Goal: Register for event/course

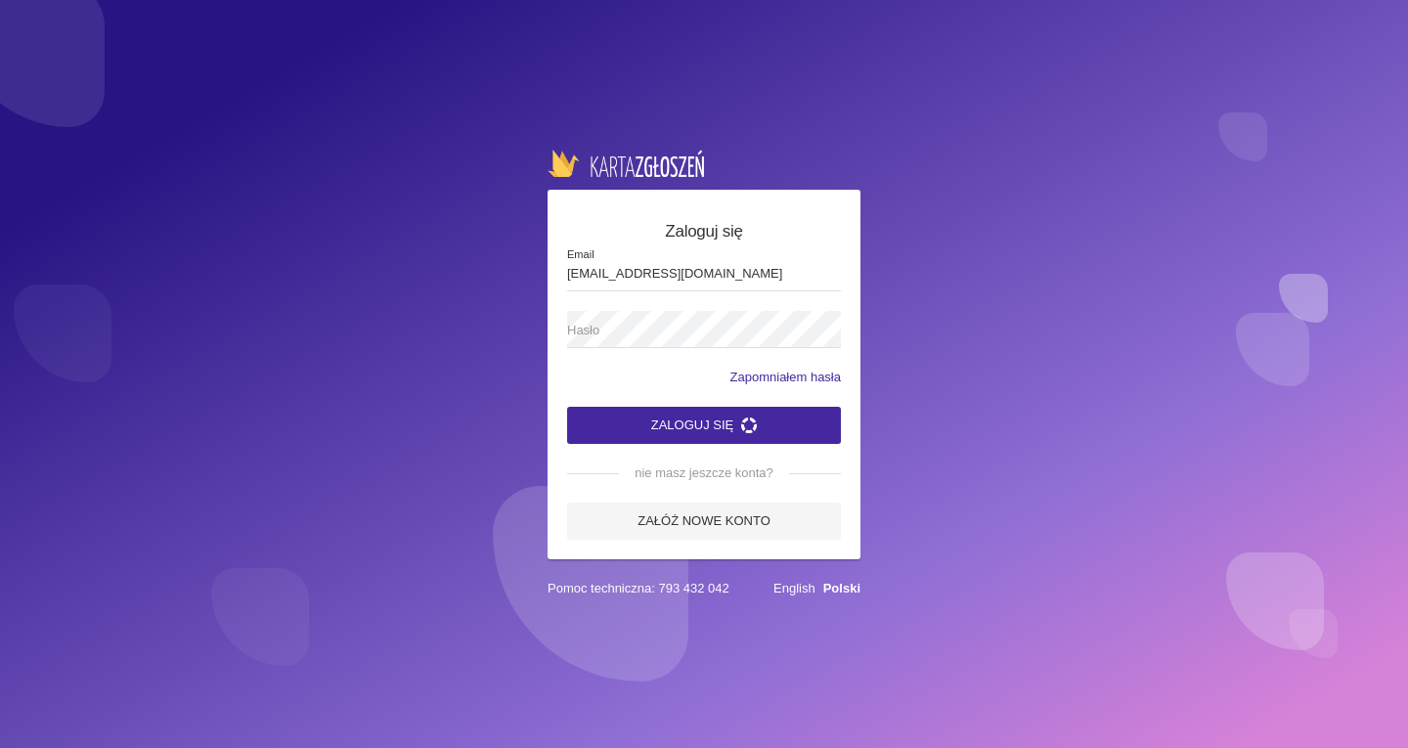
type input "[EMAIL_ADDRESS][DOMAIN_NAME]"
click at [636, 324] on span "Hasło" at bounding box center [694, 331] width 254 height 20
click at [669, 535] on link "Załóż nowe konto" at bounding box center [704, 521] width 274 height 37
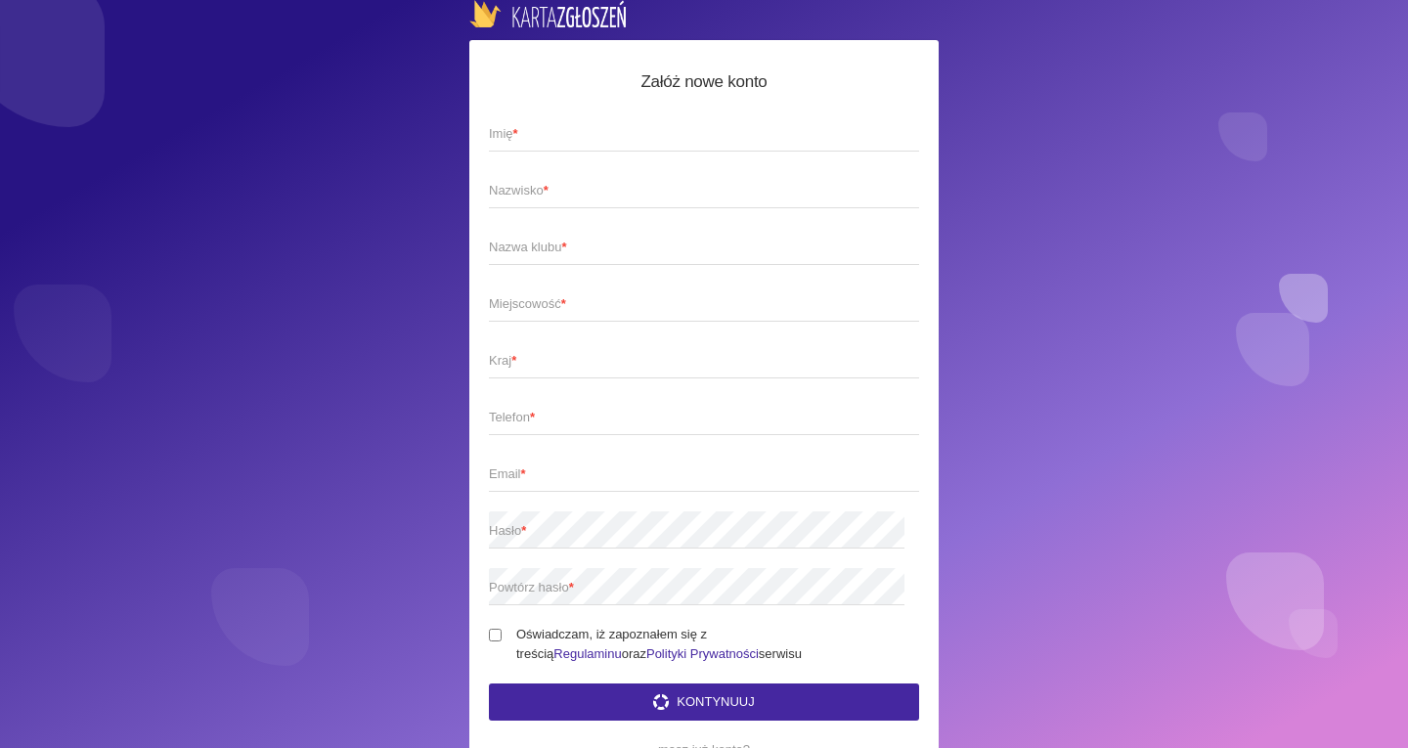
click at [531, 126] on span "Imię *" at bounding box center [694, 134] width 411 height 20
click at [531, 126] on input "Imię *" at bounding box center [704, 132] width 430 height 37
type input "[PERSON_NAME]"
click at [517, 193] on span "Nazwisko *" at bounding box center [694, 191] width 411 height 20
click at [517, 193] on input "Nazwisko *" at bounding box center [704, 189] width 430 height 37
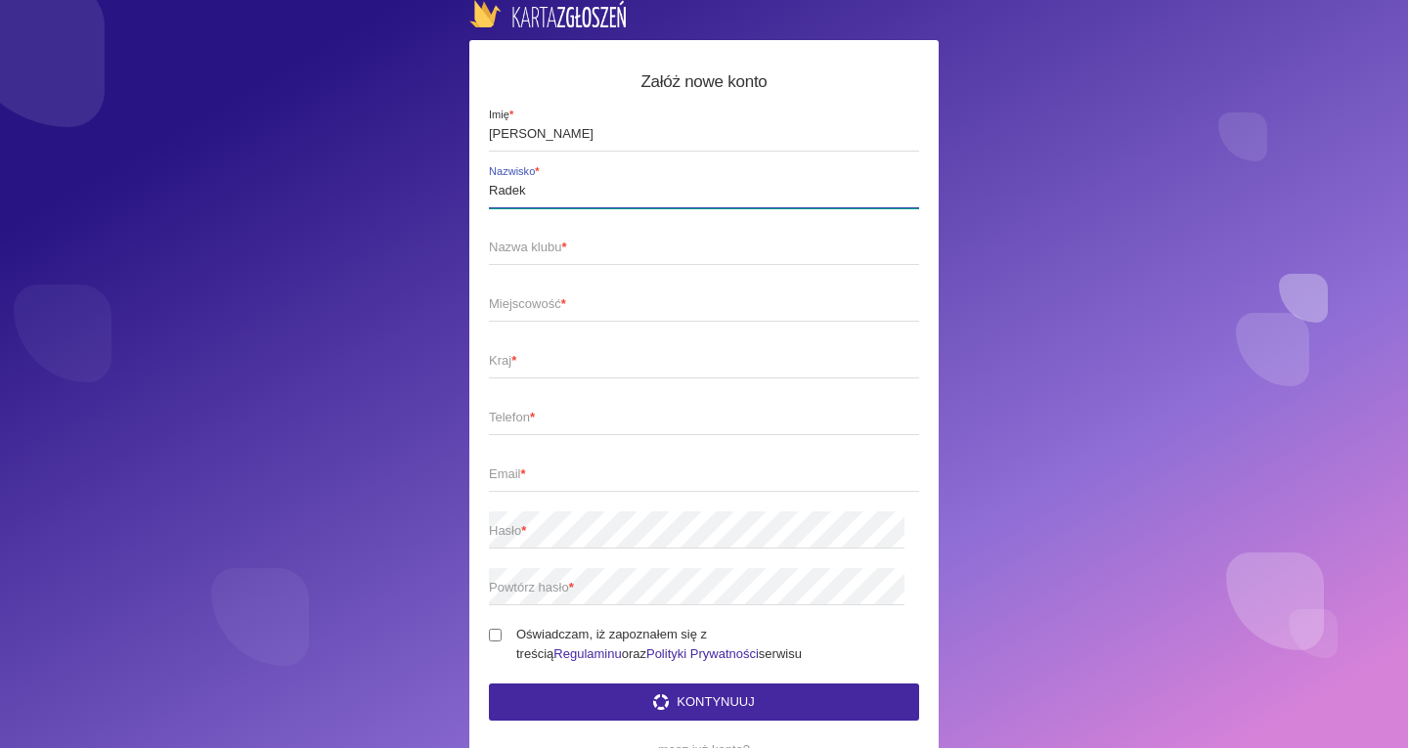
type input "Radek"
click at [541, 304] on span "Miejscowość *" at bounding box center [694, 304] width 411 height 20
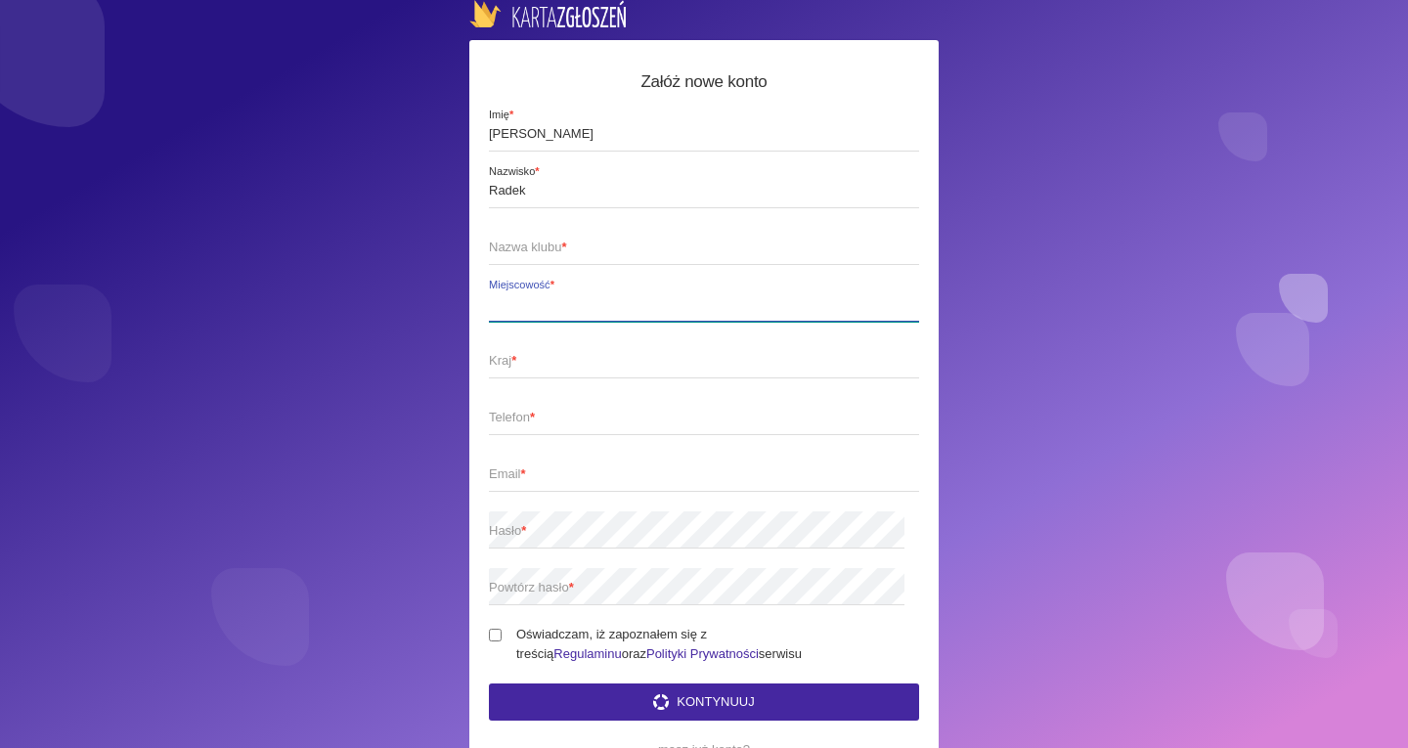
click at [541, 304] on input "Miejscowość *" at bounding box center [704, 303] width 430 height 37
click at [532, 250] on span "Nazwa klubu *" at bounding box center [694, 248] width 411 height 20
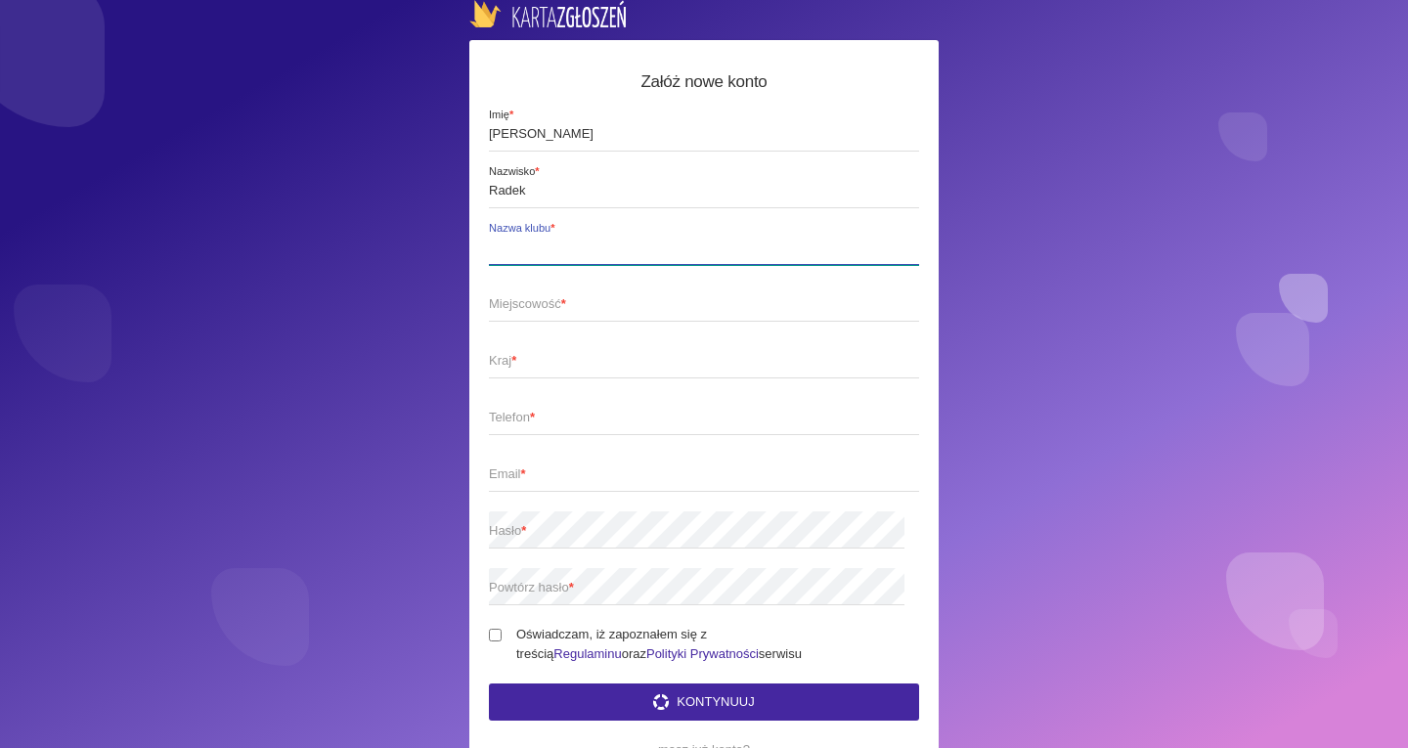
click at [532, 250] on input "Nazwa klubu *" at bounding box center [704, 246] width 430 height 37
type input "Akademia Tańca Perfect"
click at [531, 294] on span "Miejscowość *" at bounding box center [694, 304] width 411 height 20
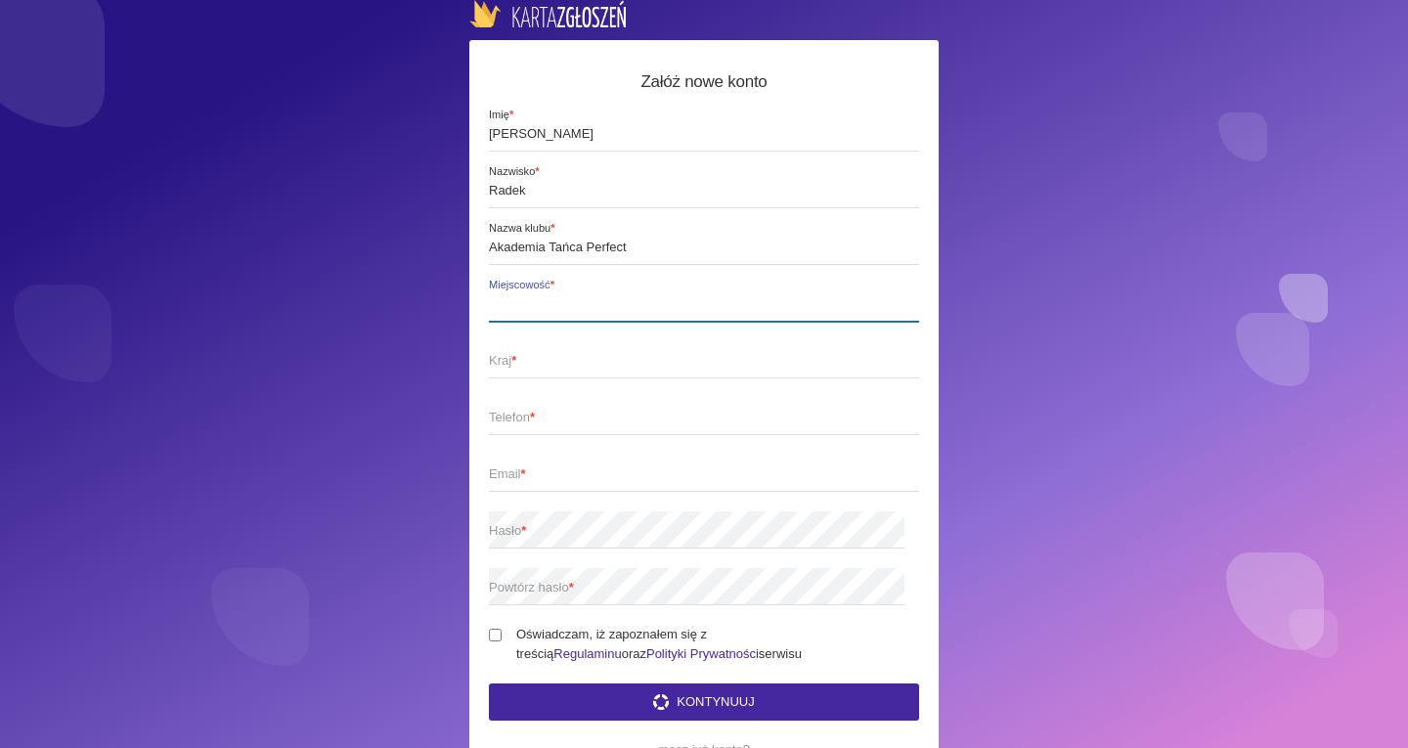
click at [531, 294] on input "Miejscowość *" at bounding box center [704, 303] width 430 height 37
type input "Knurów"
click at [512, 365] on span "Kraj *" at bounding box center [694, 361] width 411 height 20
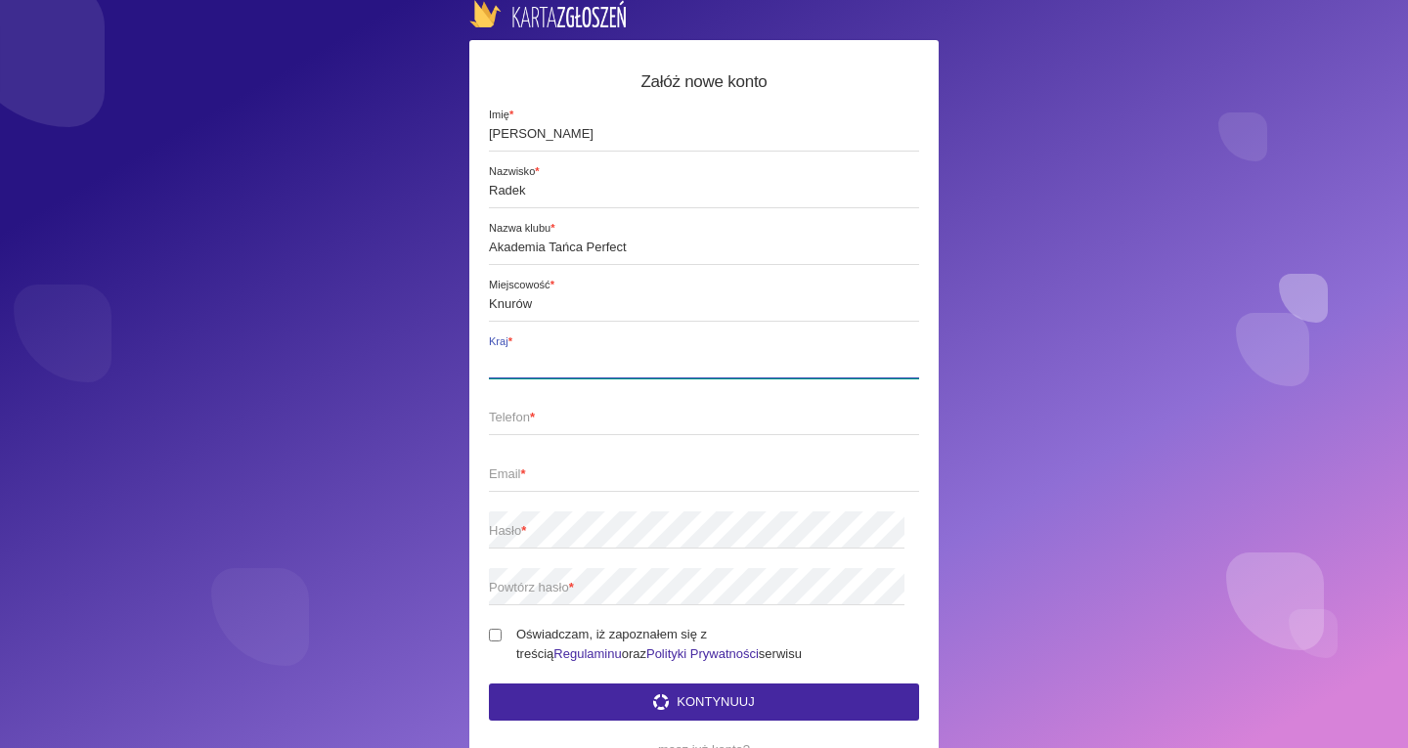
click at [512, 365] on input "Kraj *" at bounding box center [704, 359] width 430 height 37
type input "Polska"
click at [513, 414] on span "Telefon *" at bounding box center [694, 418] width 411 height 20
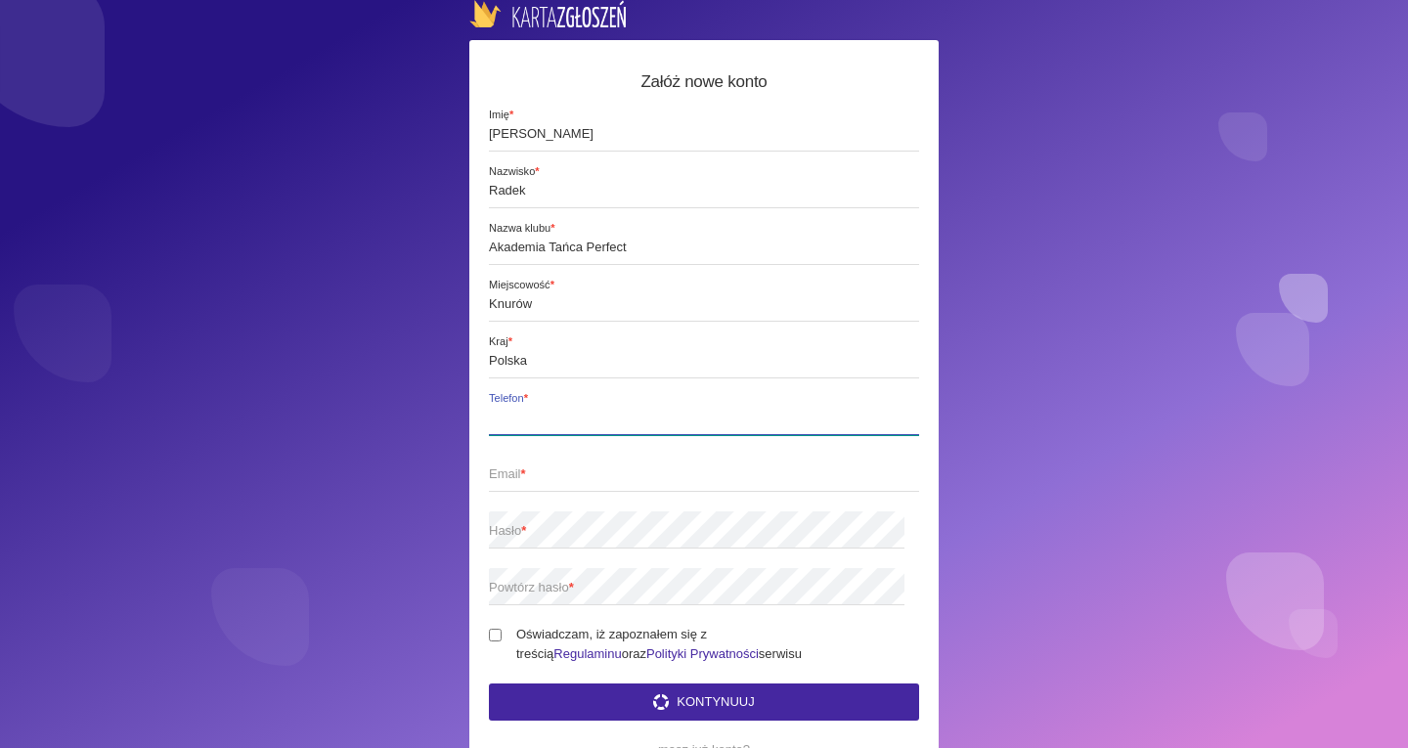
click at [513, 414] on input "Telefon *" at bounding box center [704, 416] width 430 height 37
type input "699256130"
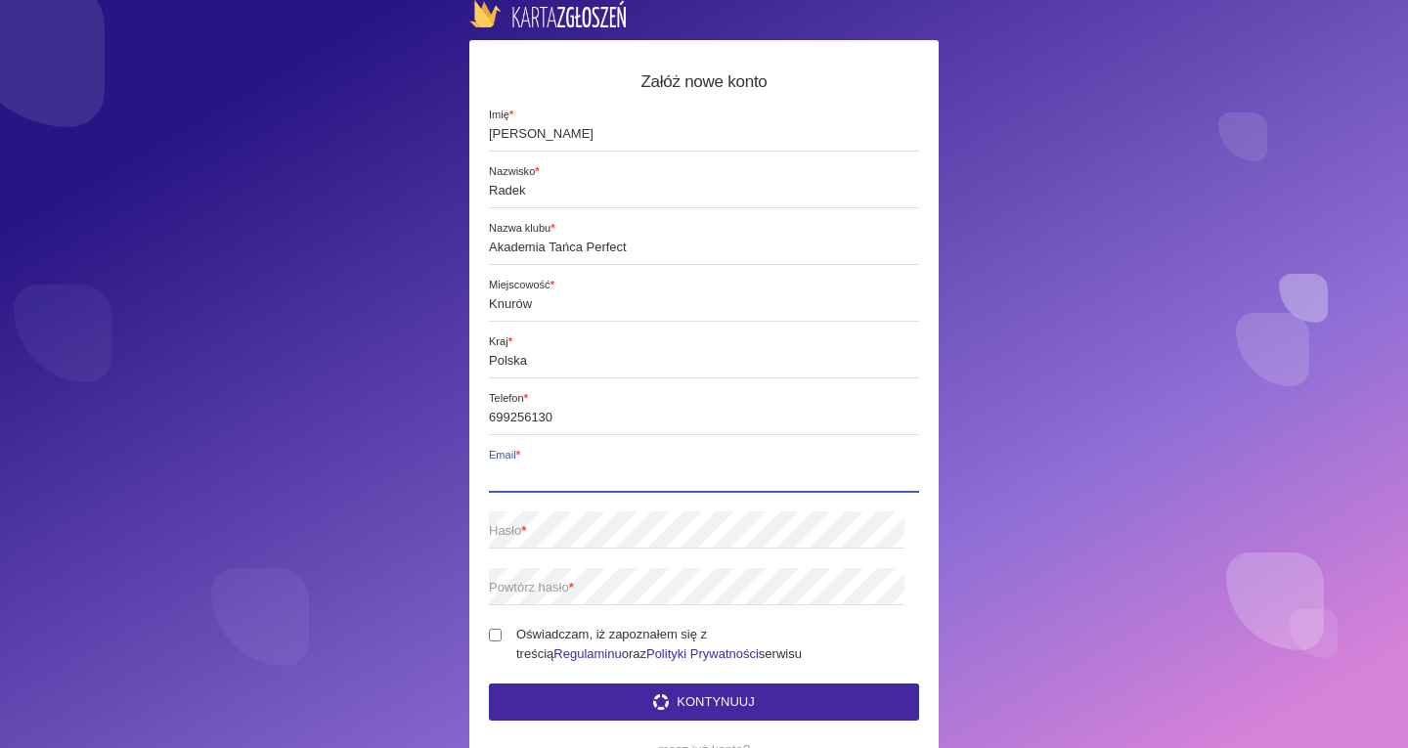
click at [518, 484] on input "Email *" at bounding box center [704, 473] width 430 height 37
type input "[EMAIL_ADDRESS][DOMAIN_NAME]"
click at [518, 523] on span "Hasło *" at bounding box center [694, 531] width 411 height 20
click at [540, 595] on span "Powtórz hasło *" at bounding box center [694, 588] width 411 height 20
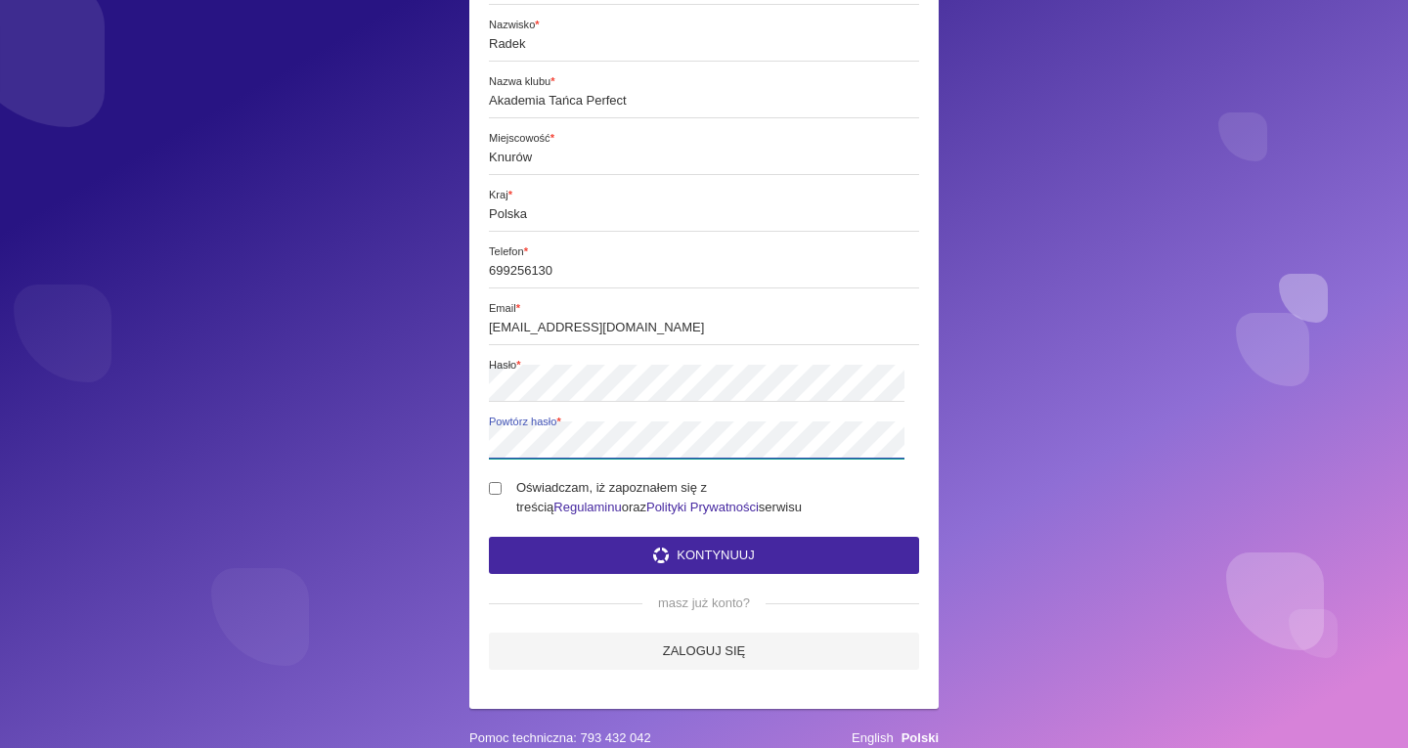
scroll to position [159, 0]
click at [502, 479] on label "Oświadczam, iż zapoznałem się z treścią Regulaminu oraz Polityki Prywatności se…" at bounding box center [704, 497] width 430 height 39
click at [502, 482] on input "Oświadczam, iż zapoznałem się z treścią Regulaminu oraz Polityki Prywatności se…" at bounding box center [495, 488] width 13 height 13
checkbox input "true"
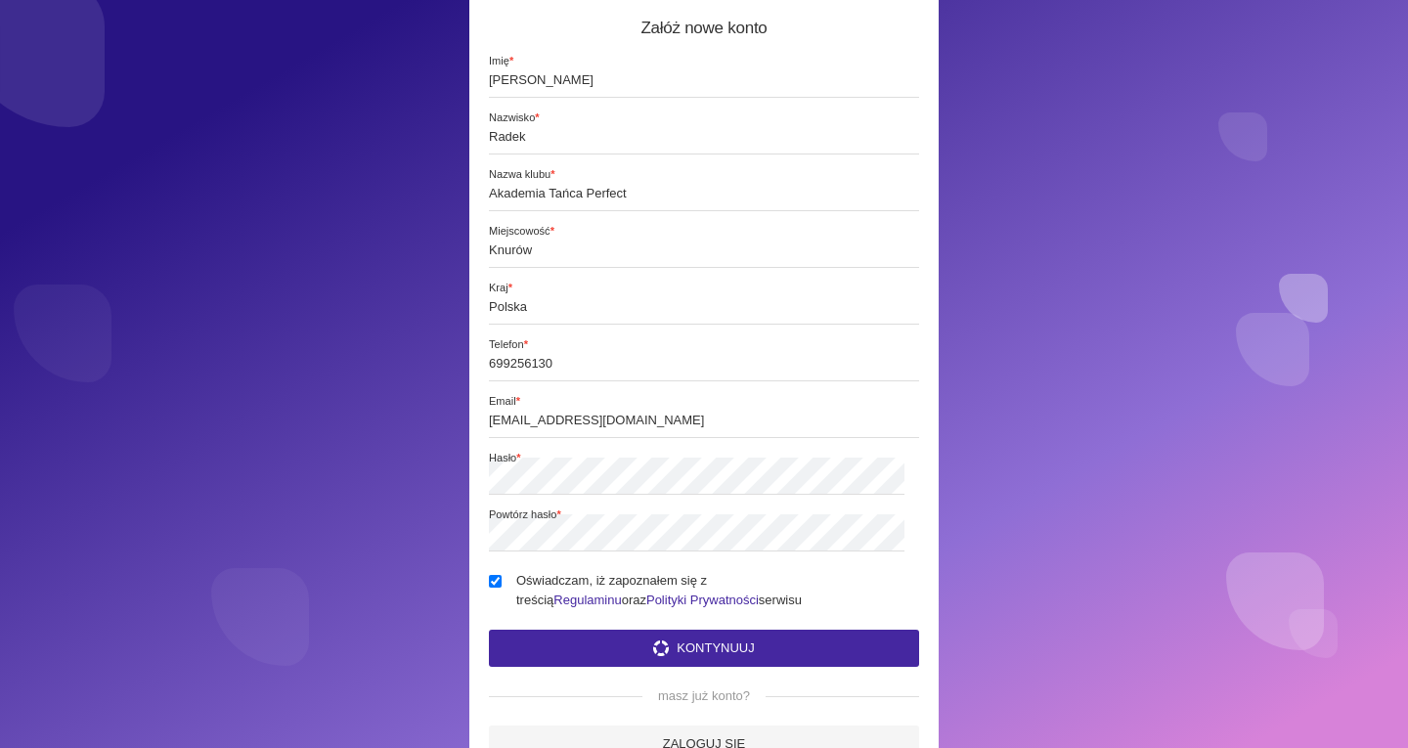
scroll to position [161, 0]
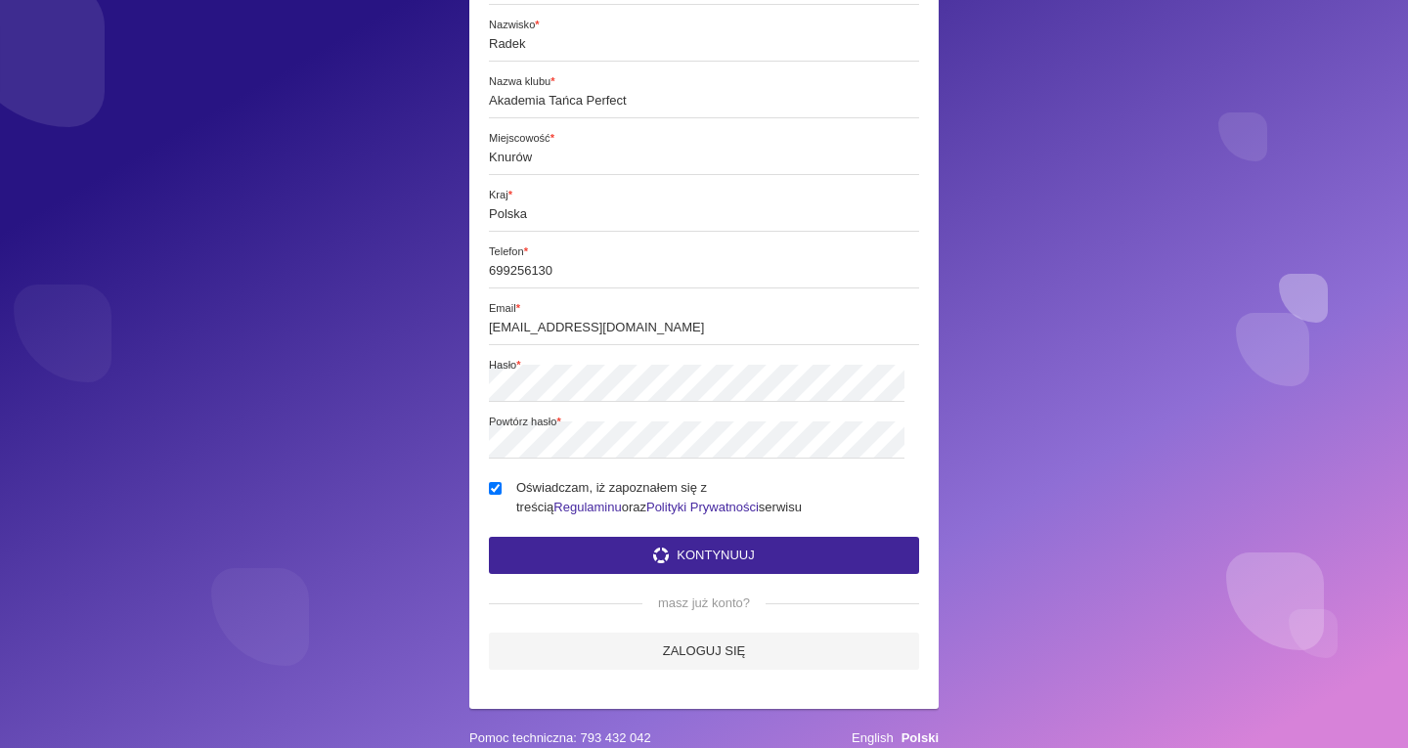
click at [710, 537] on button "Kontynuuj" at bounding box center [704, 555] width 430 height 37
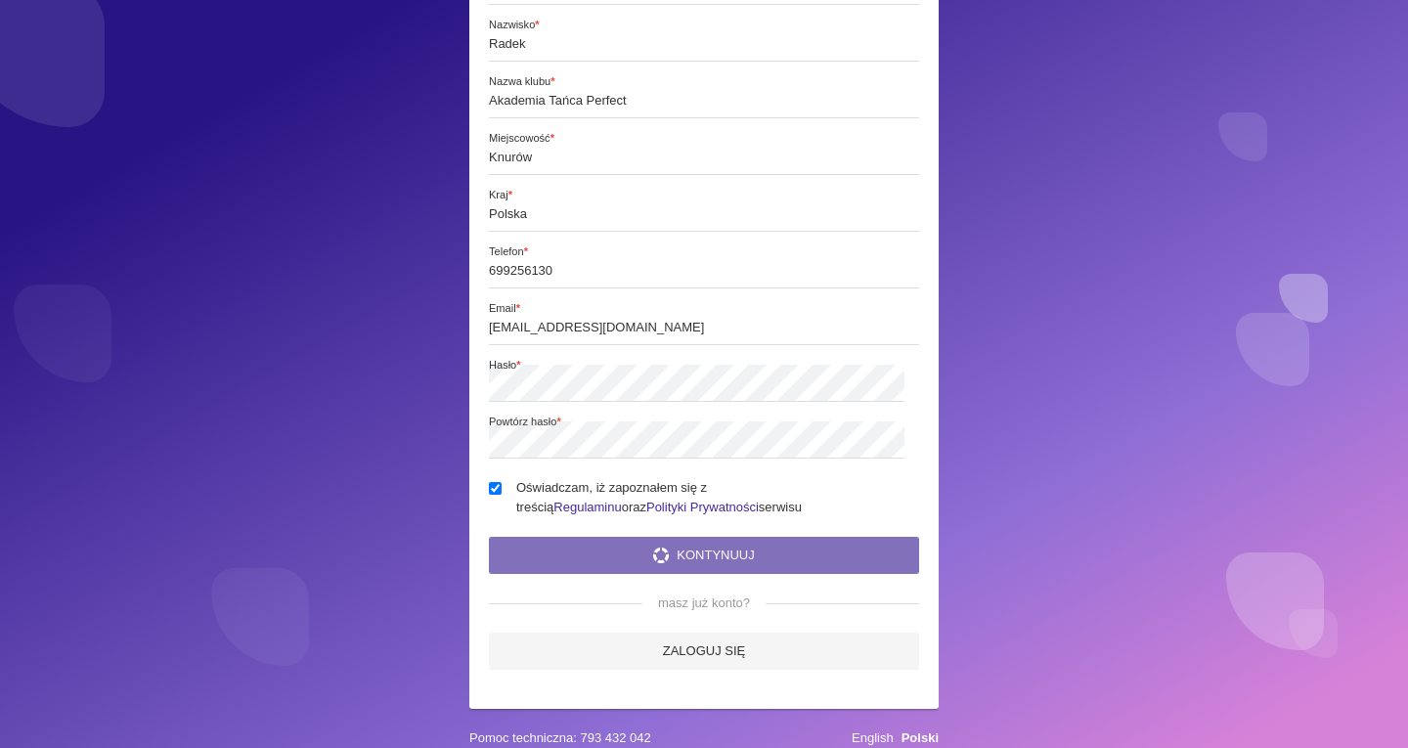
scroll to position [0, 0]
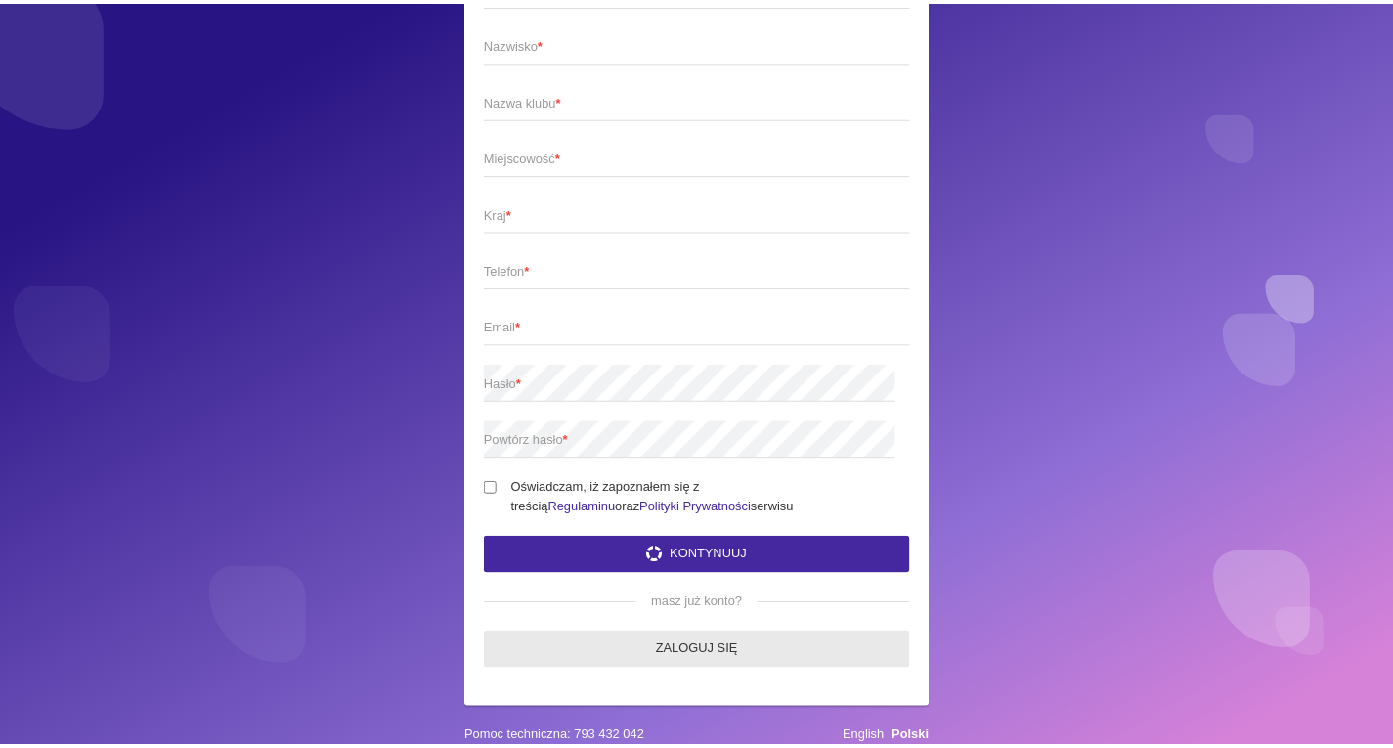
scroll to position [147, 0]
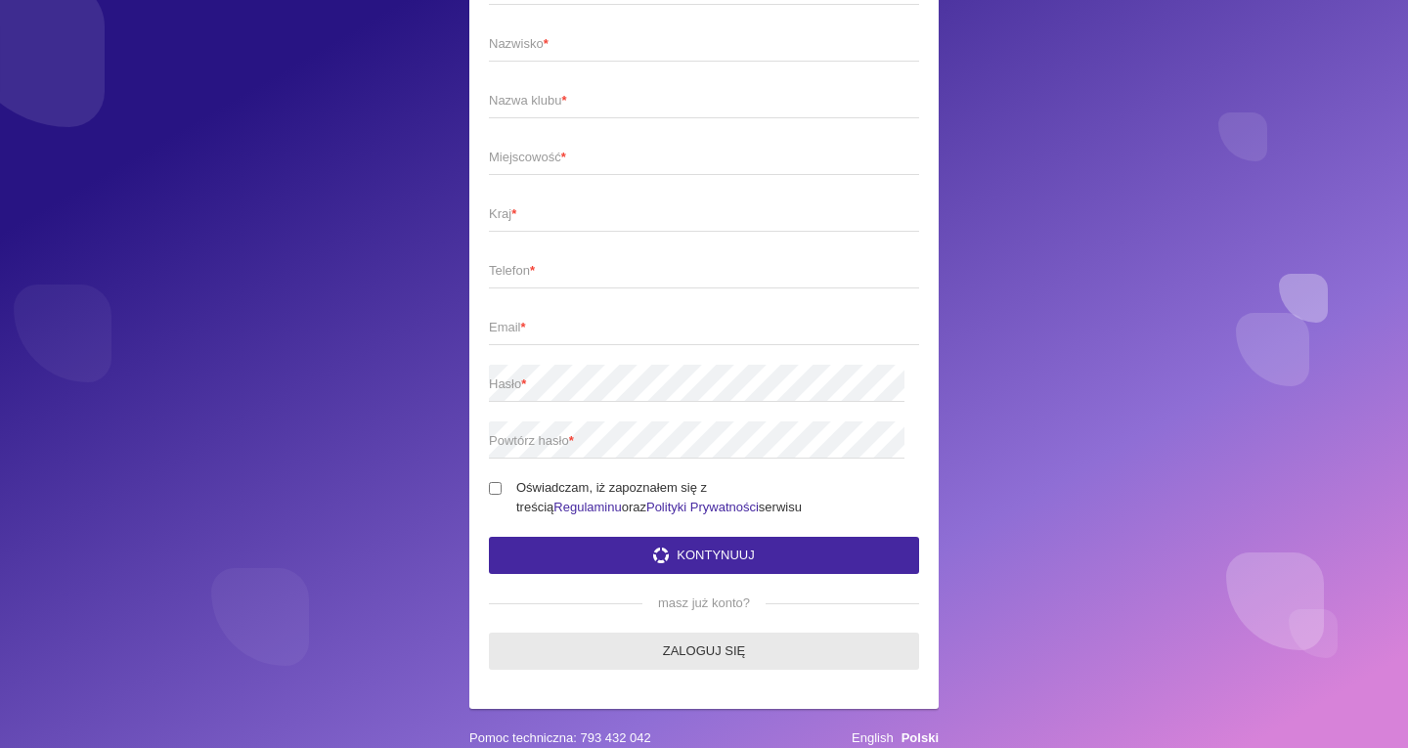
click at [637, 629] on form "Załóż nowe konto Imię * Nazwisko * Nazwa klubu * Miejscowość * Kraj * Telefon *…" at bounding box center [704, 296] width 430 height 747
click at [643, 650] on link "Zaloguj się" at bounding box center [704, 651] width 430 height 37
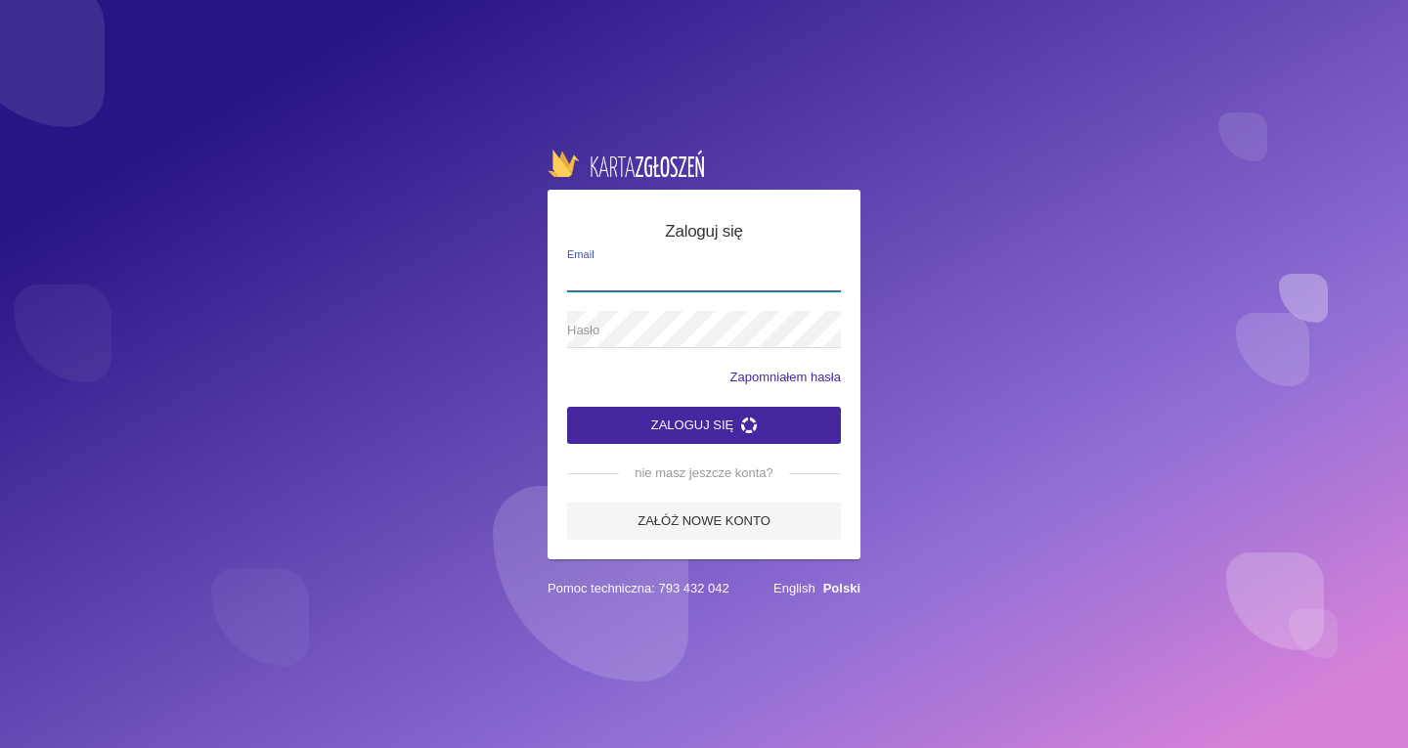
click at [625, 288] on app-labeled-field "Email" at bounding box center [704, 282] width 274 height 57
type input "[EMAIL_ADDRESS][DOMAIN_NAME]"
click at [666, 419] on button "Zaloguj się" at bounding box center [704, 425] width 274 height 37
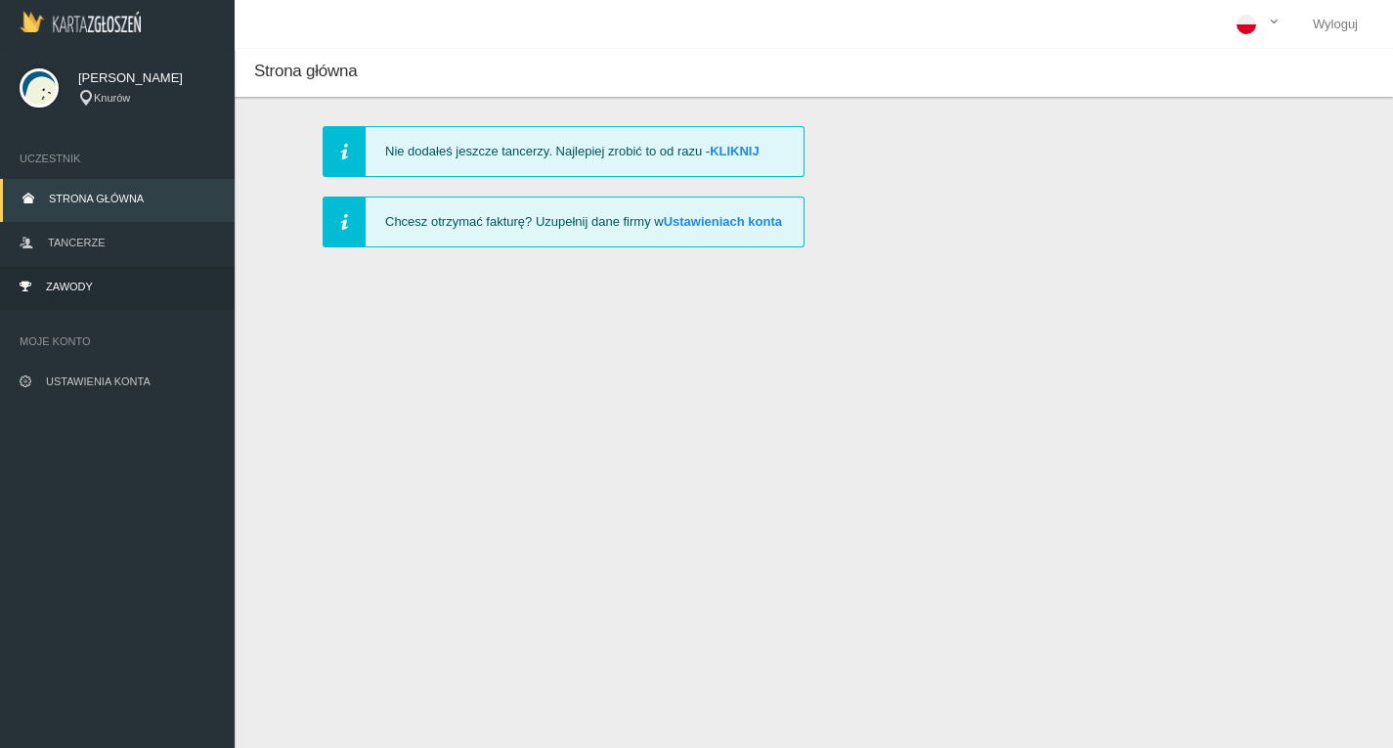
click at [129, 281] on link "Zawody" at bounding box center [117, 288] width 235 height 43
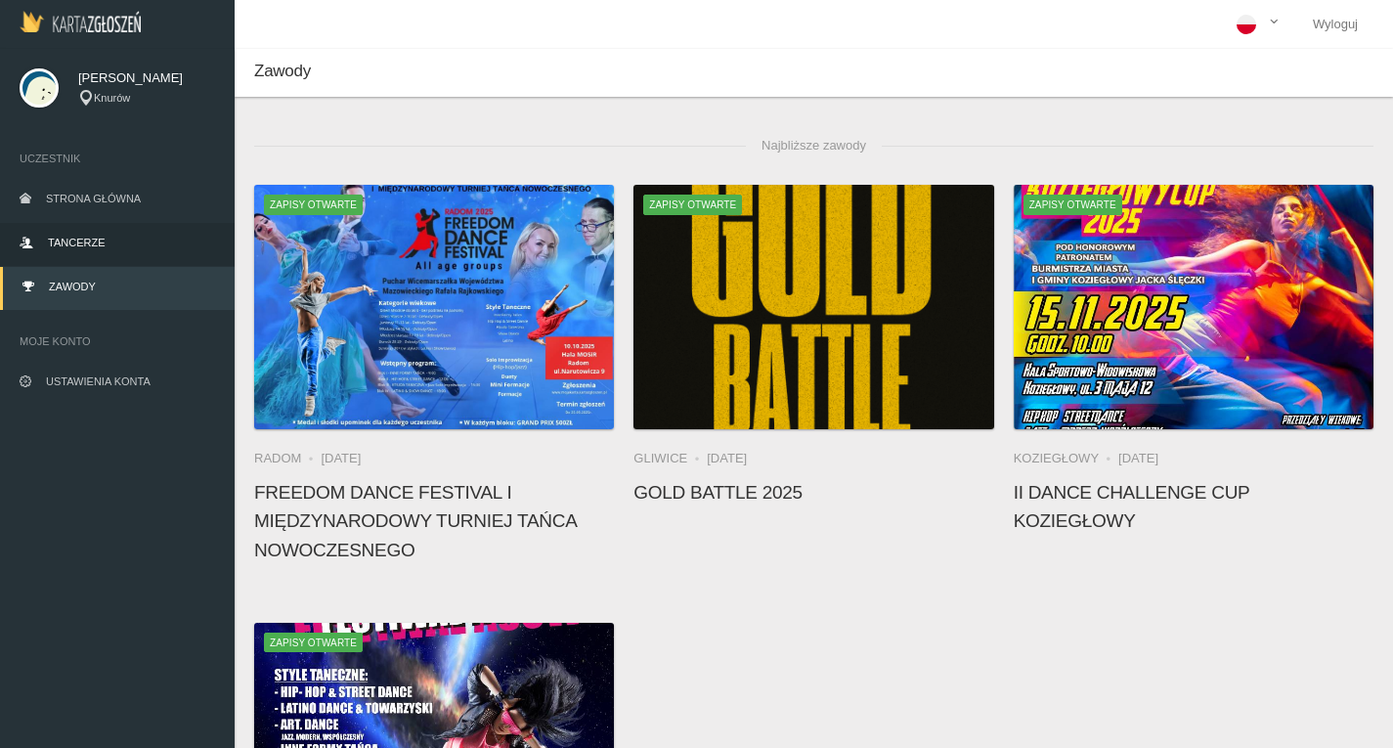
click at [67, 228] on link "Tancerze" at bounding box center [117, 244] width 235 height 43
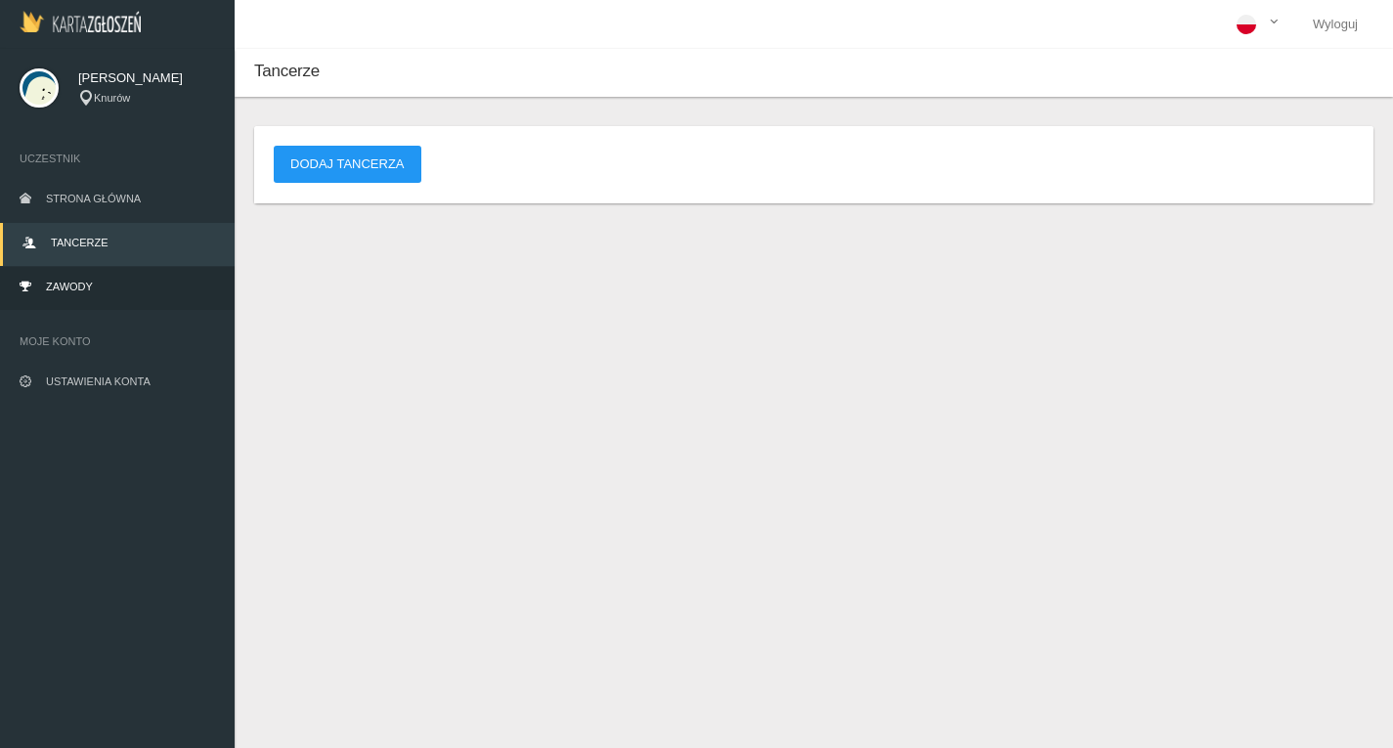
click at [66, 293] on link "Zawody" at bounding box center [117, 288] width 235 height 43
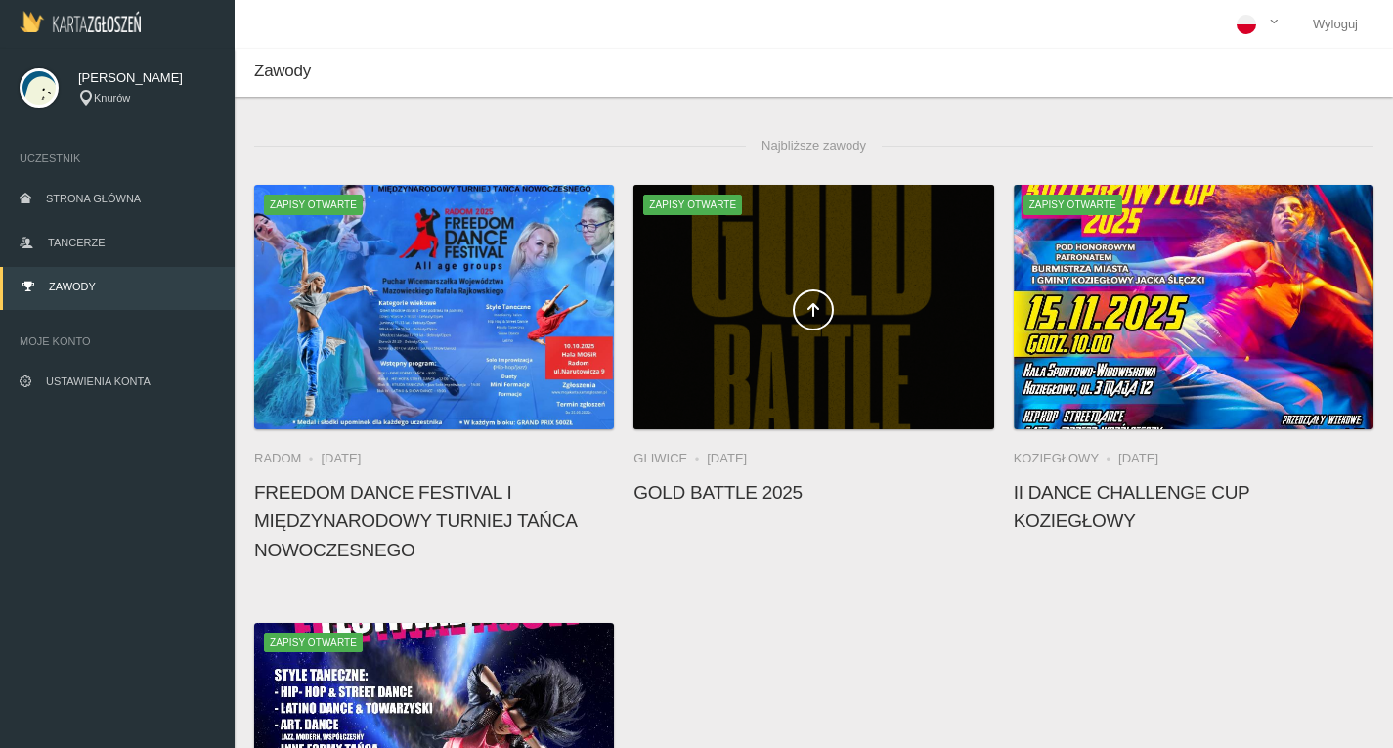
click at [831, 333] on div at bounding box center [814, 307] width 360 height 244
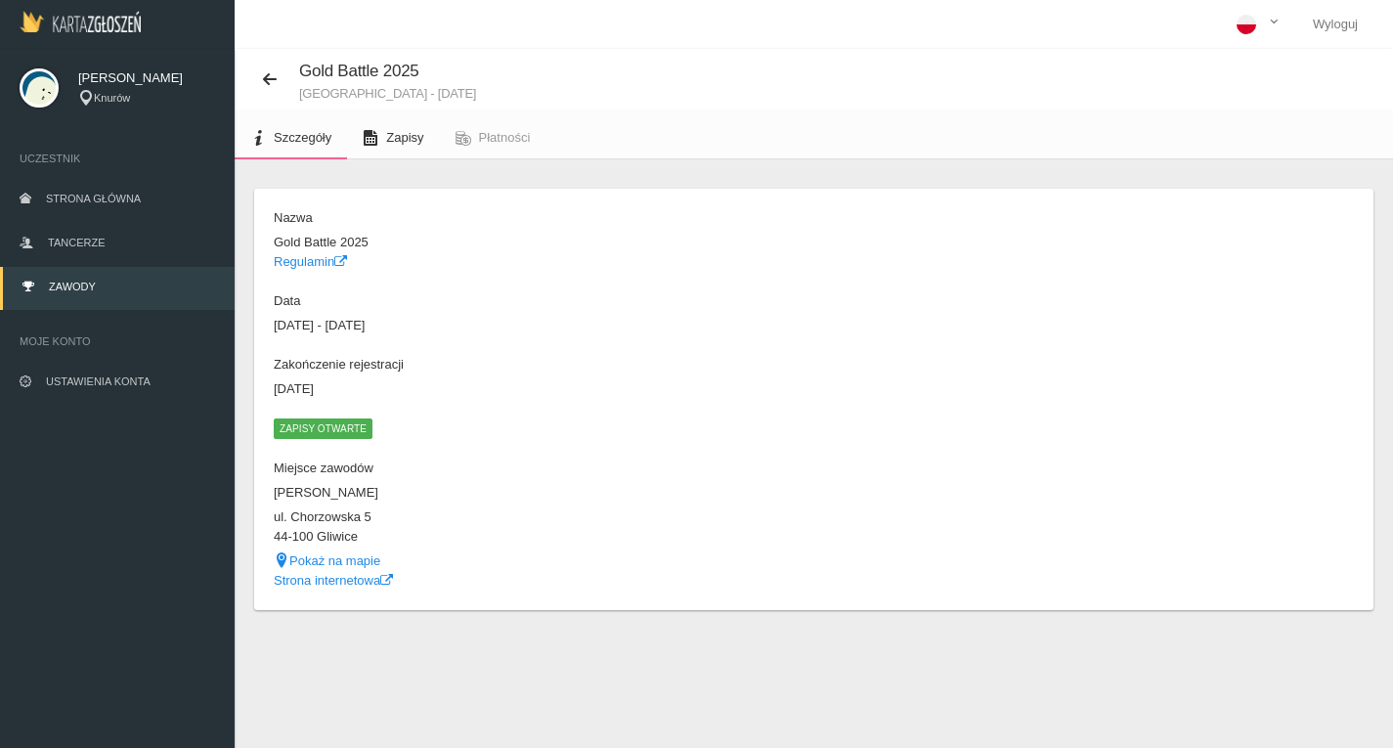
click at [393, 132] on span "Zapisy" at bounding box center [404, 137] width 37 height 15
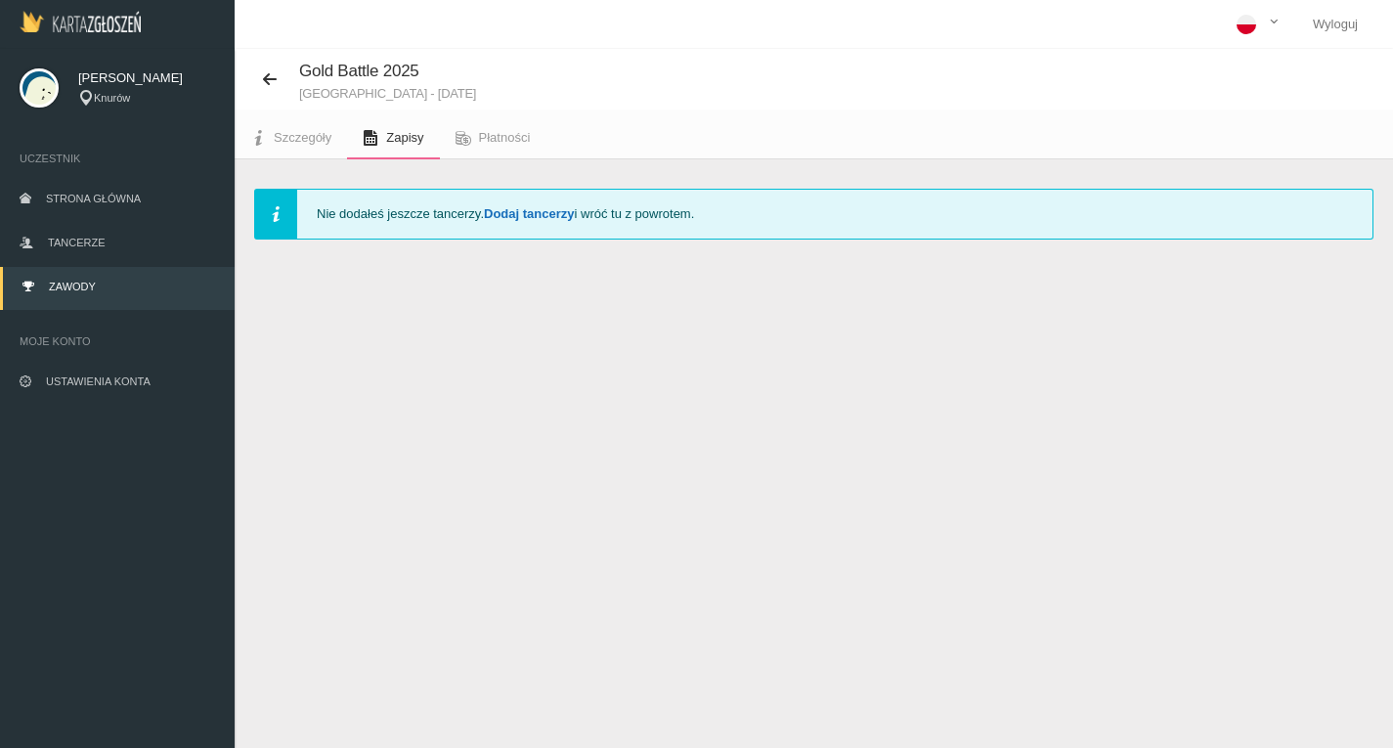
click at [519, 210] on link "Dodaj tancerzy" at bounding box center [529, 213] width 90 height 15
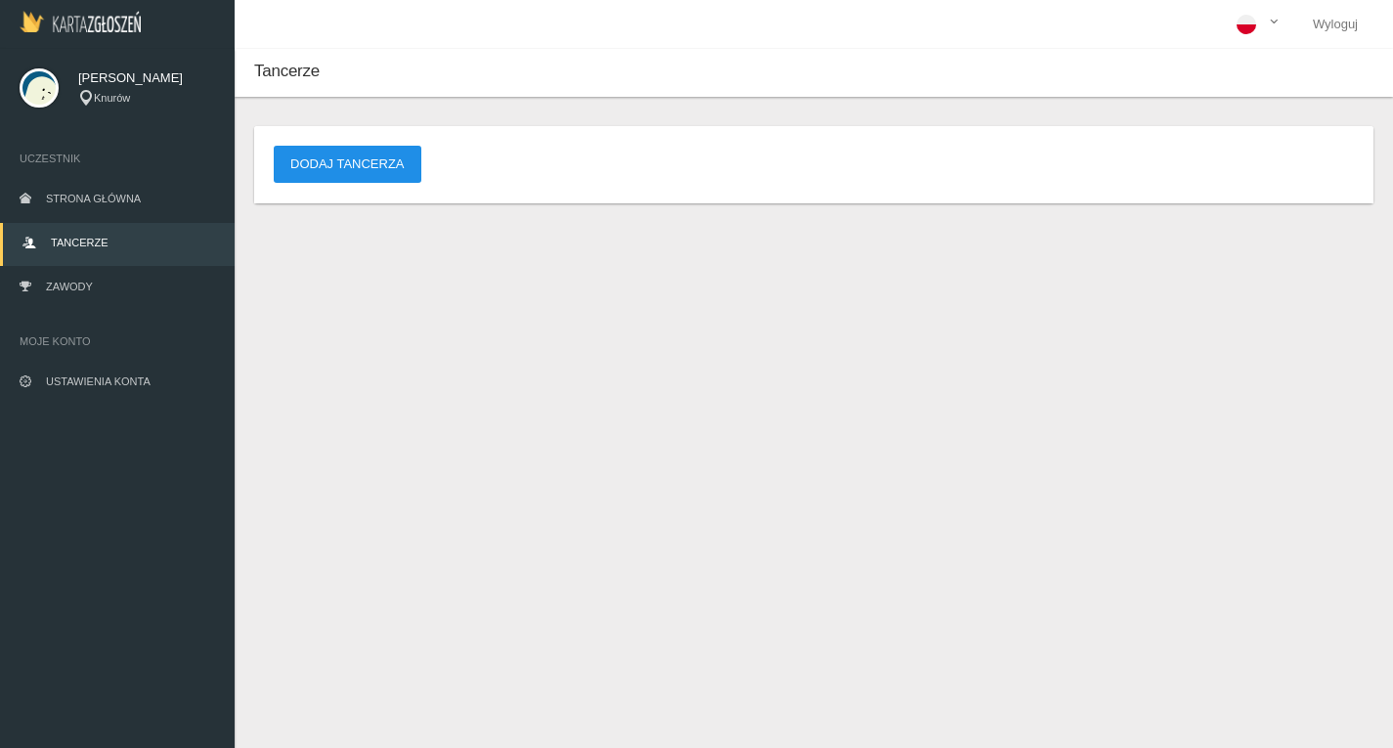
click at [361, 161] on button "Dodaj tancerza" at bounding box center [348, 164] width 148 height 37
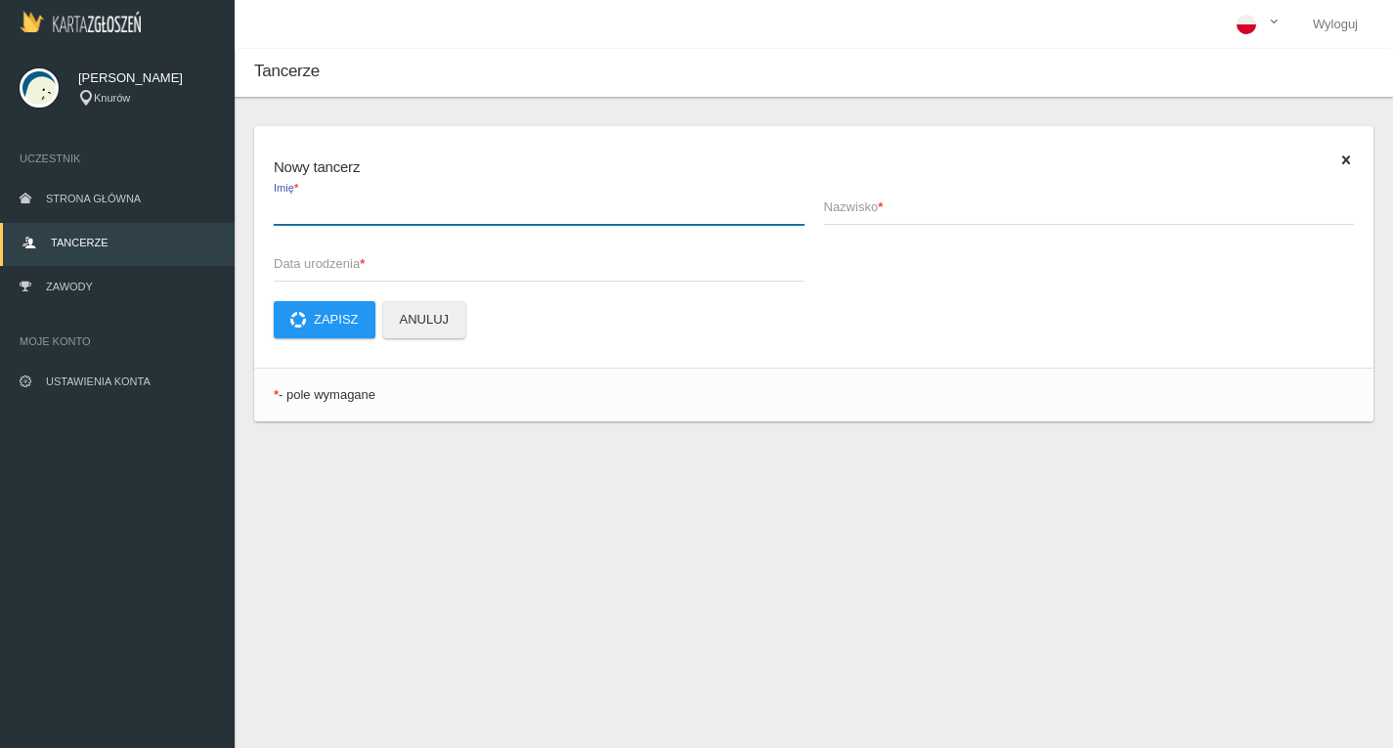
click at [355, 223] on input "Imię *" at bounding box center [539, 206] width 531 height 37
type input "[PERSON_NAME]"
click at [865, 208] on span "Nazwisko *" at bounding box center [1079, 208] width 511 height 20
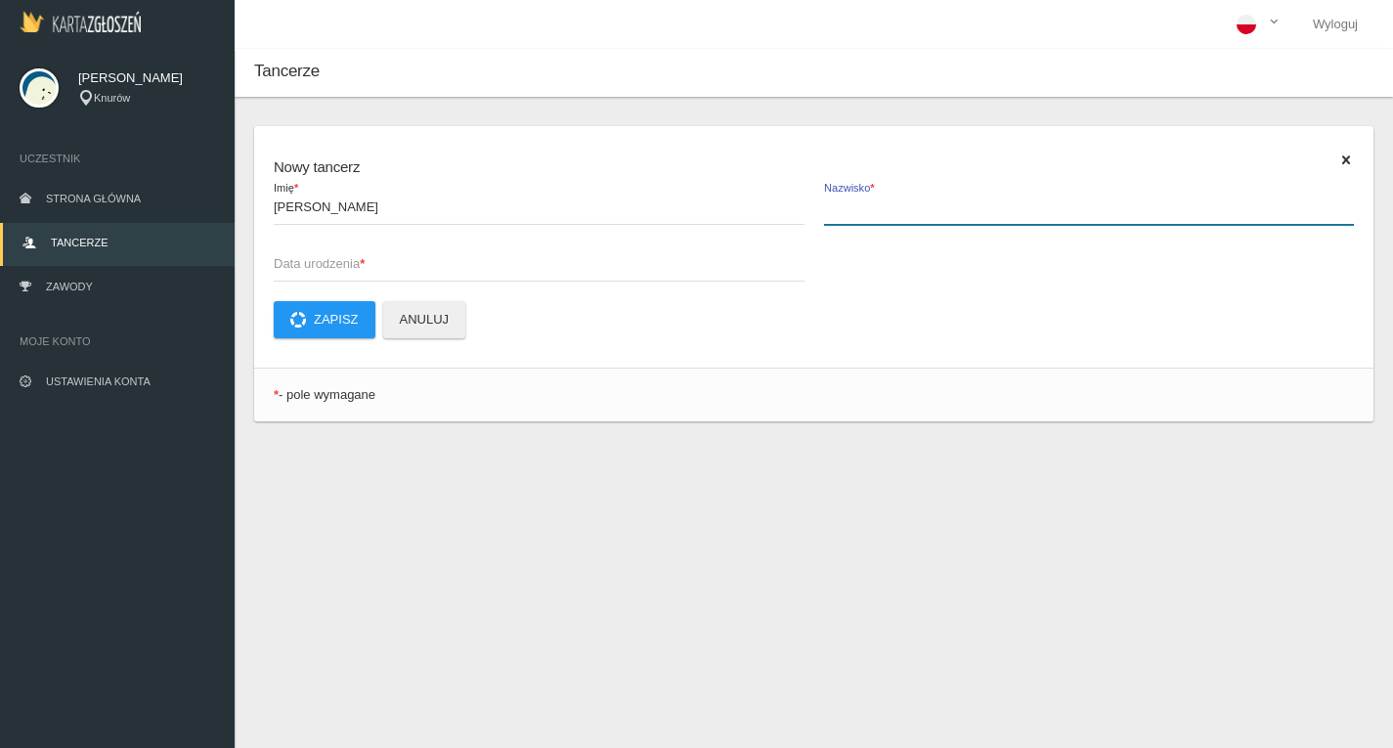
click at [865, 208] on input "Nazwisko *" at bounding box center [1089, 206] width 531 height 37
type input "Radek"
click at [287, 267] on span "Data urodzenia *" at bounding box center [529, 264] width 511 height 20
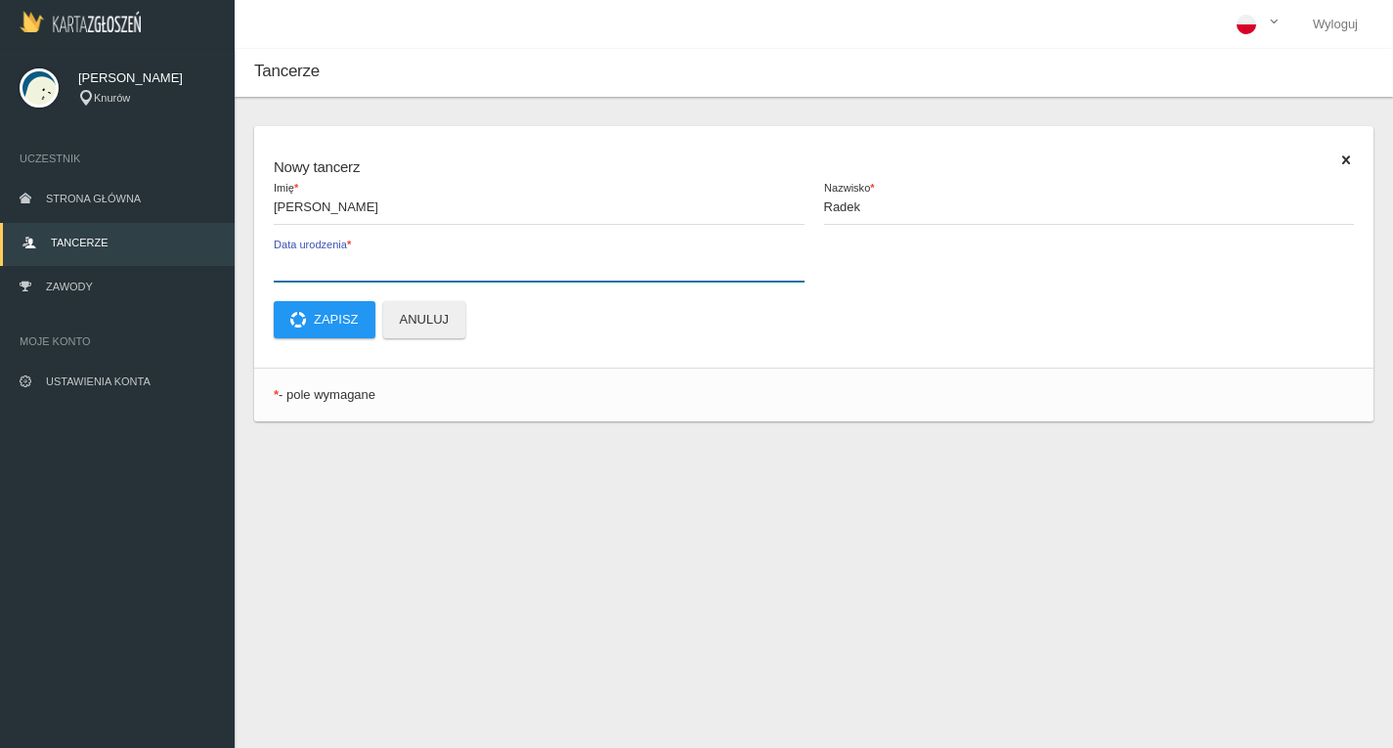
click at [287, 267] on input "Data urodzenia *" at bounding box center [539, 262] width 531 height 37
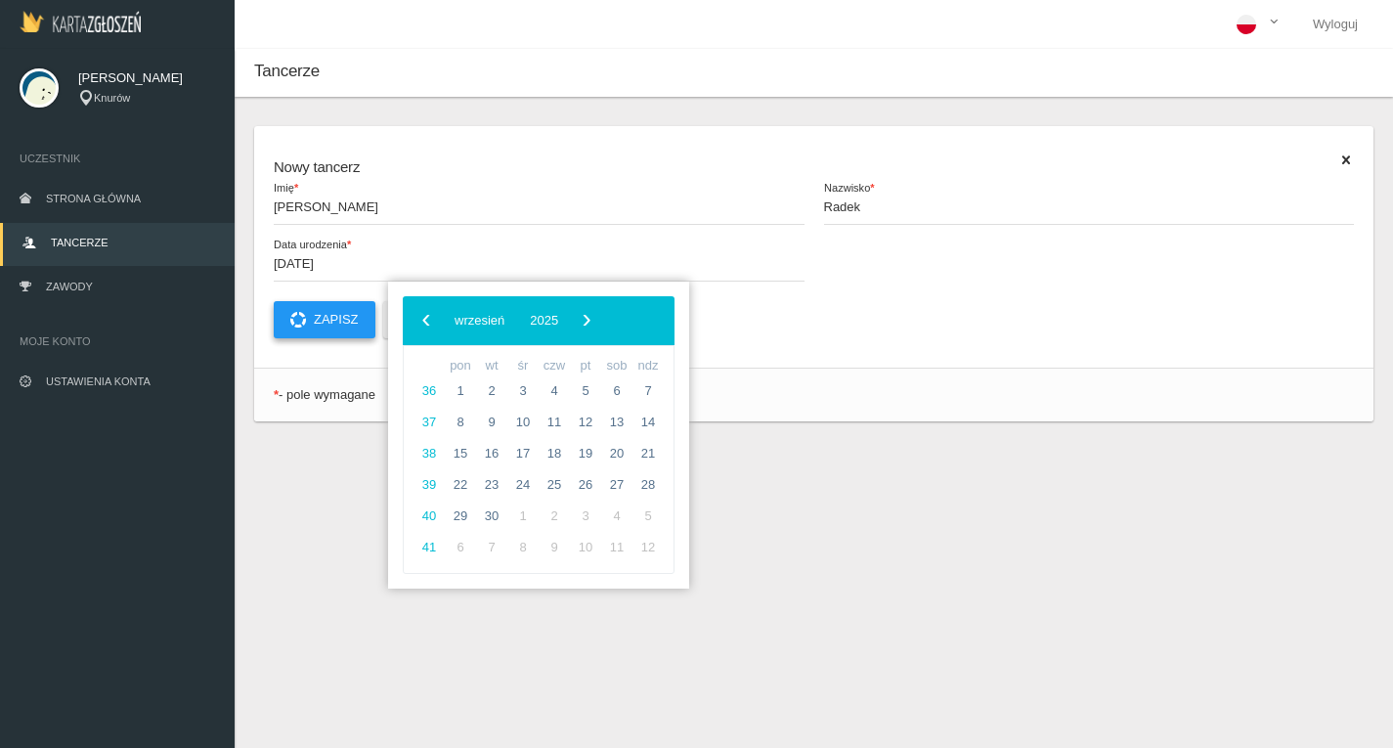
type input "2016-04-20"
click at [339, 312] on button "Zapisz" at bounding box center [325, 319] width 102 height 37
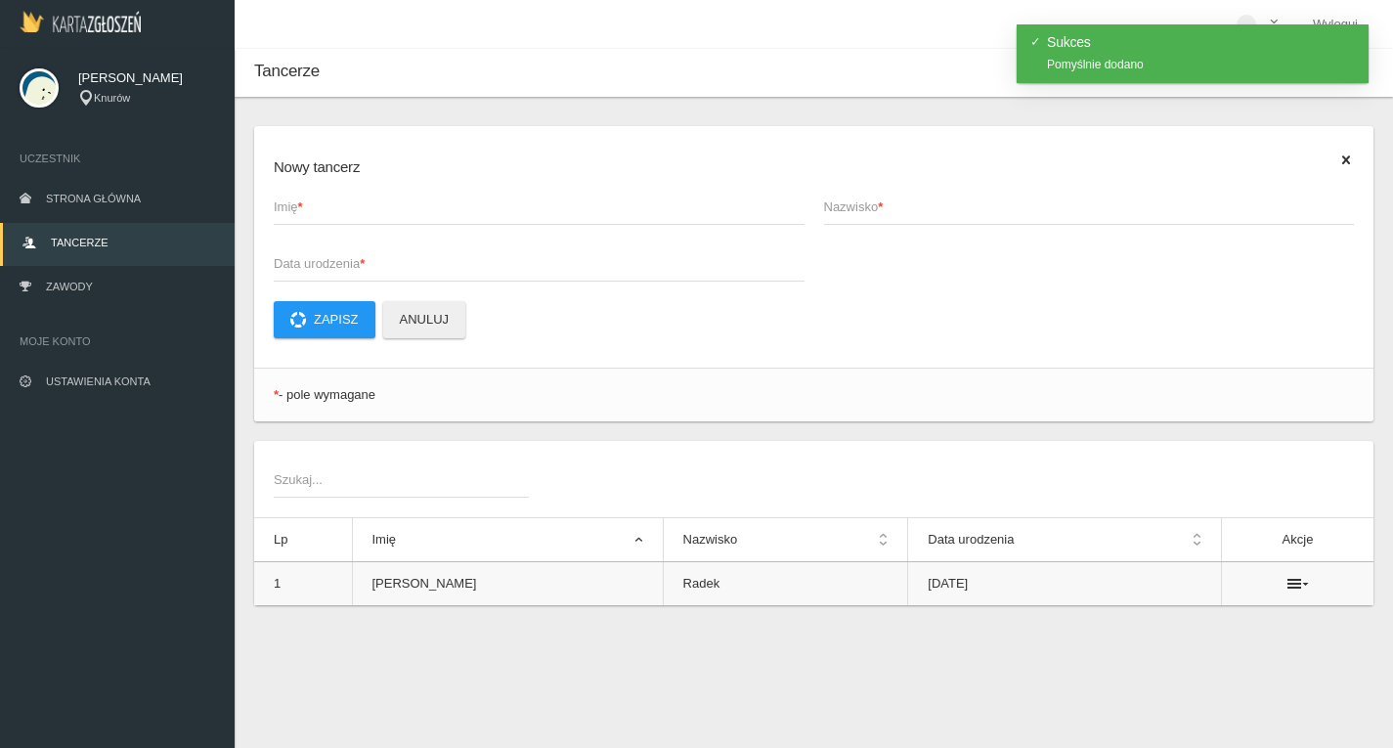
click at [908, 590] on td "2016-04-20" at bounding box center [1065, 584] width 314 height 44
click at [977, 583] on td "2016-04-20" at bounding box center [1065, 584] width 314 height 44
click at [1253, 586] on ul at bounding box center [1298, 584] width 112 height 16
click at [1289, 584] on icon at bounding box center [1299, 584] width 22 height 16
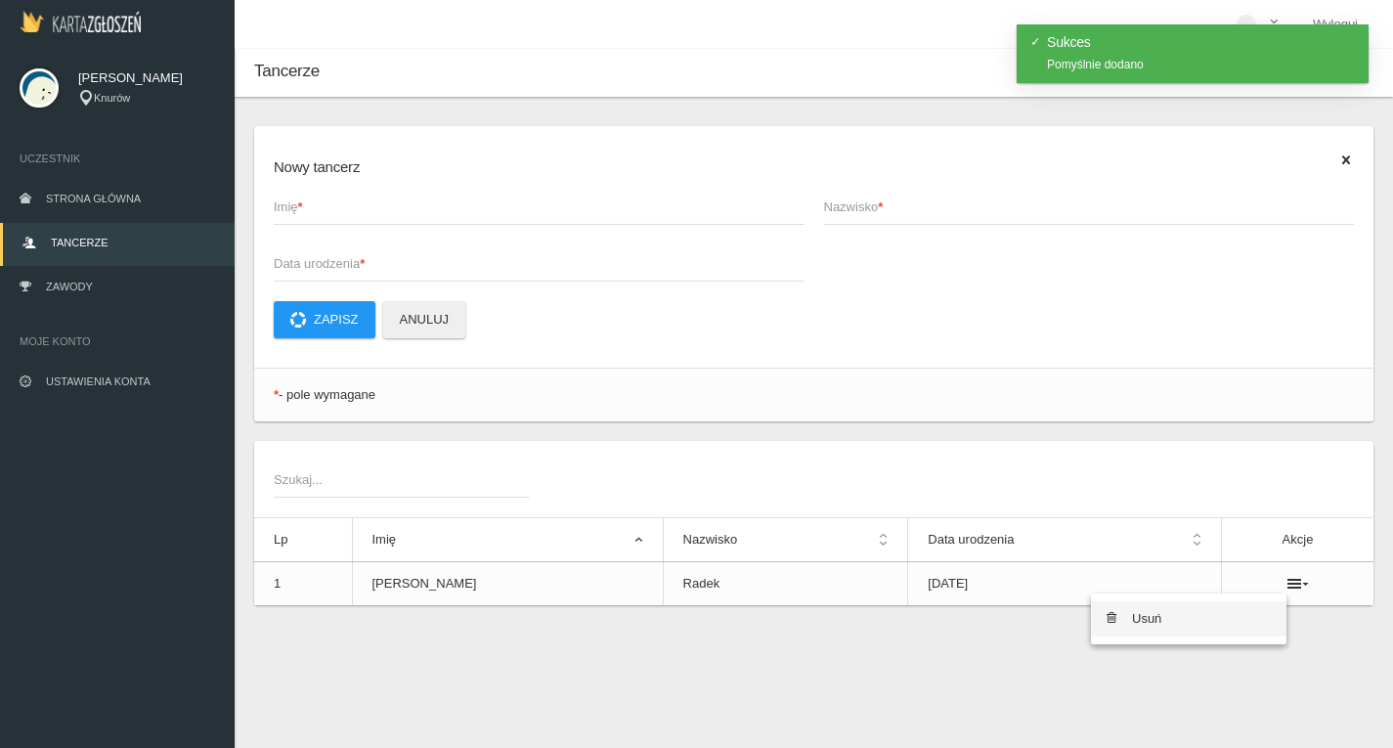
click at [1150, 617] on link "Usuń" at bounding box center [1189, 618] width 196 height 35
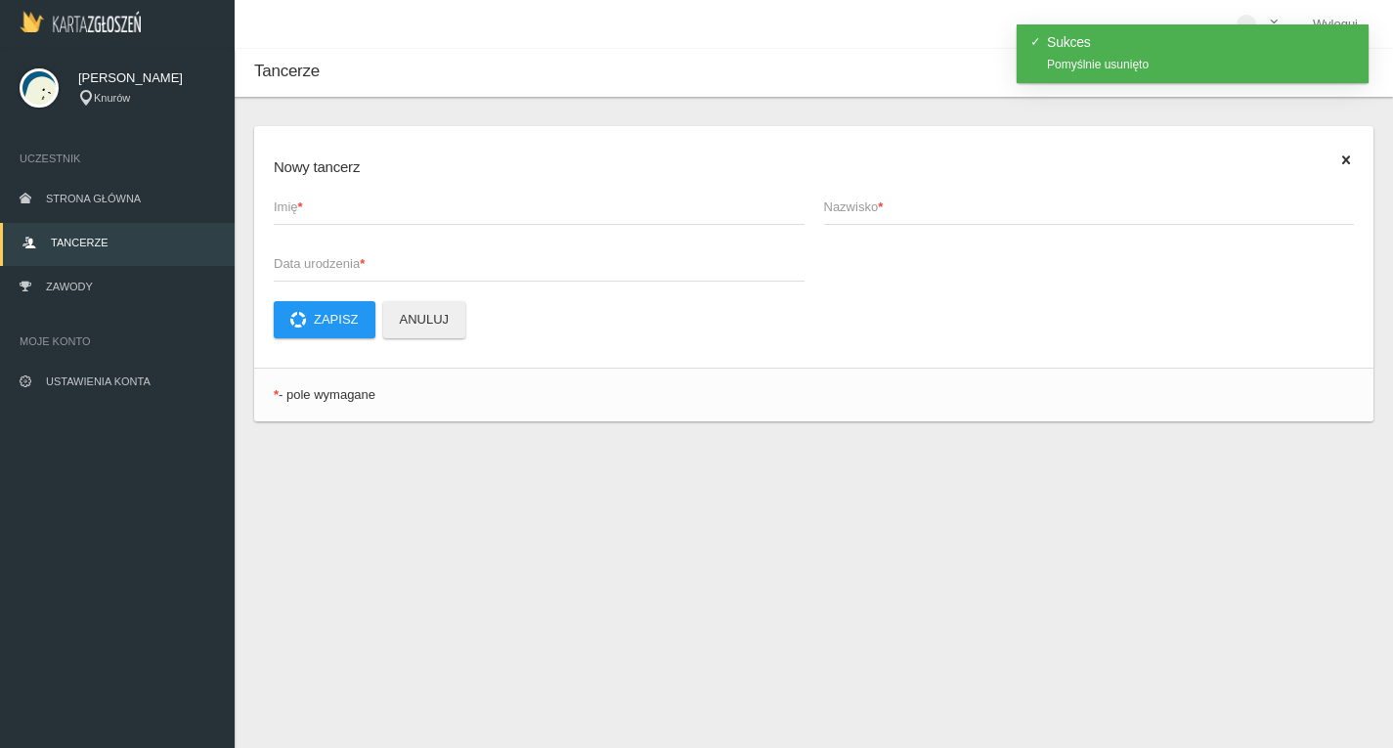
click at [347, 198] on span "Imię *" at bounding box center [529, 208] width 511 height 20
click at [347, 198] on input "Imię *" at bounding box center [539, 206] width 531 height 37
type input "[PERSON_NAME]"
click at [866, 198] on span "Nazwisko *" at bounding box center [1079, 208] width 511 height 20
click at [866, 198] on input "Nazwisko *" at bounding box center [1089, 206] width 531 height 37
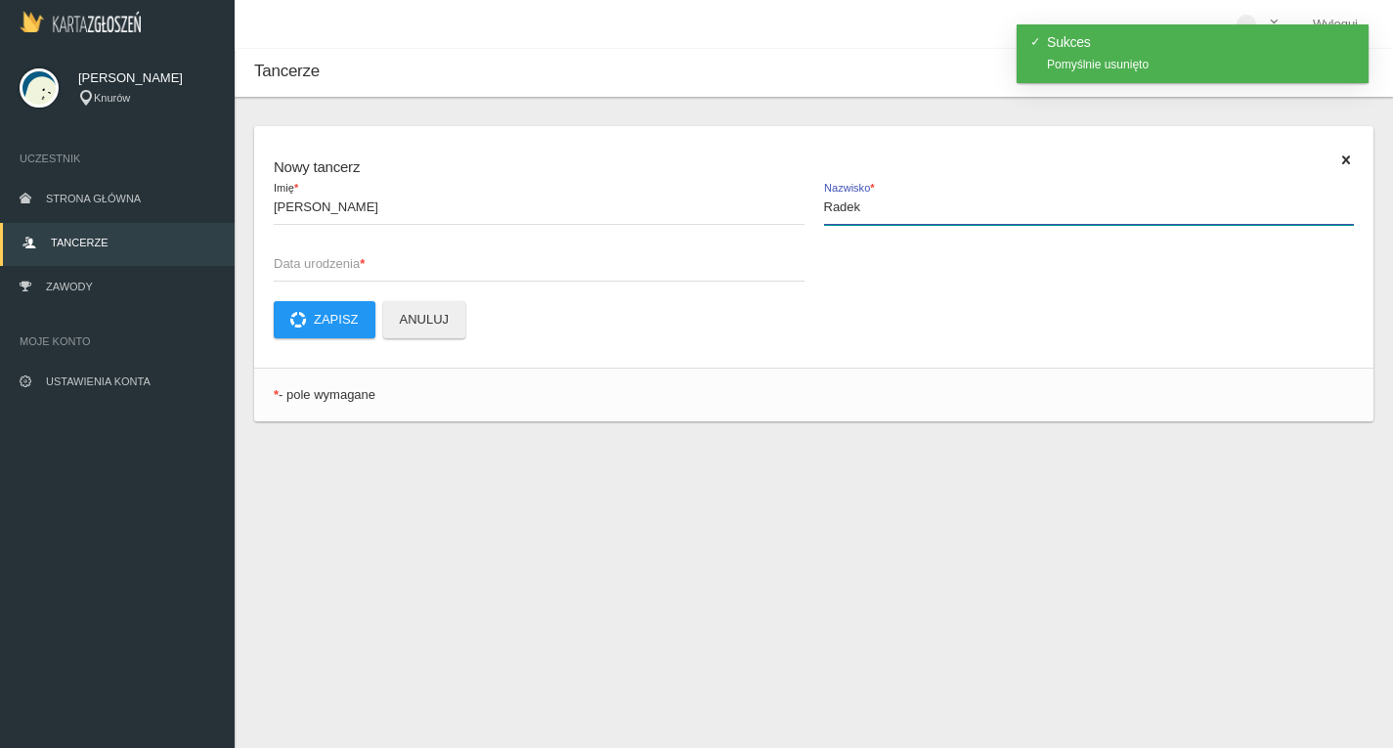
type input "Radek"
click at [310, 262] on span "Data urodzenia *" at bounding box center [529, 264] width 511 height 20
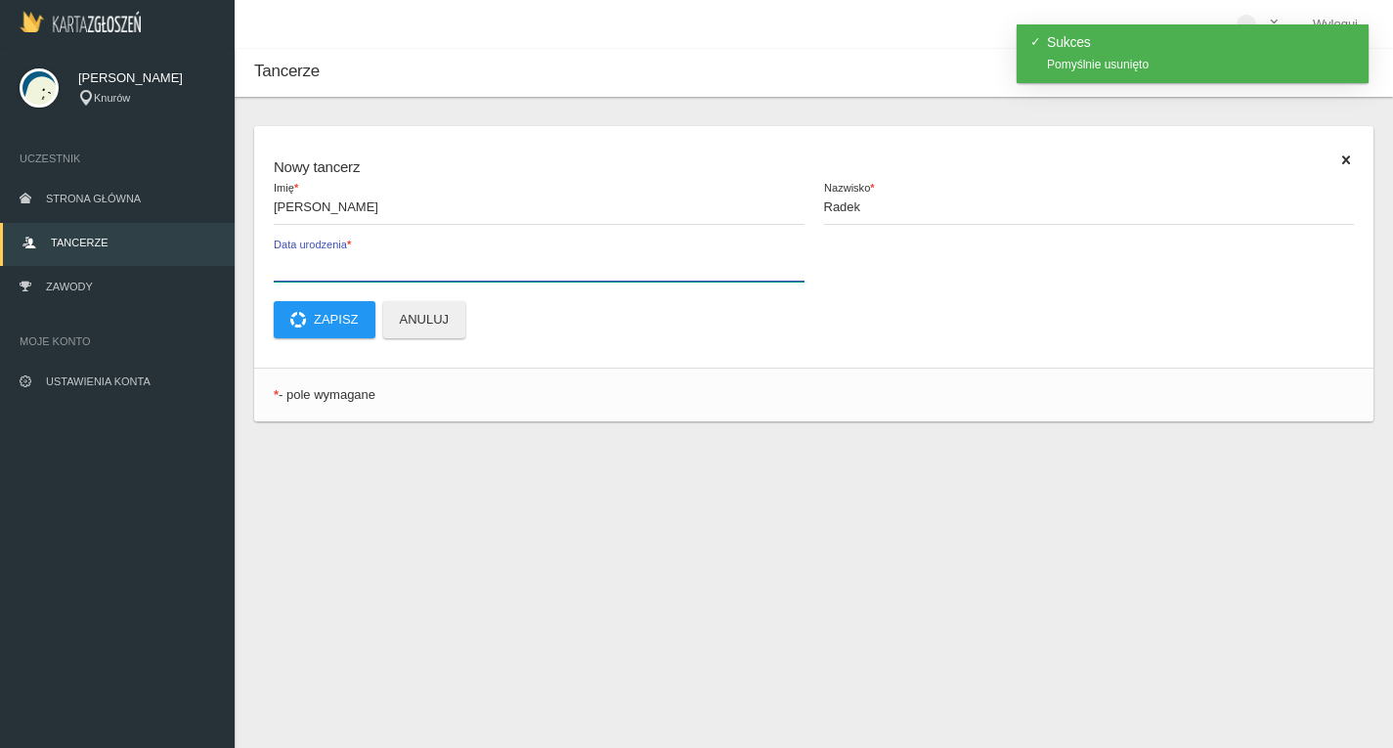
click at [310, 262] on input "Data urodzenia *" at bounding box center [539, 262] width 531 height 37
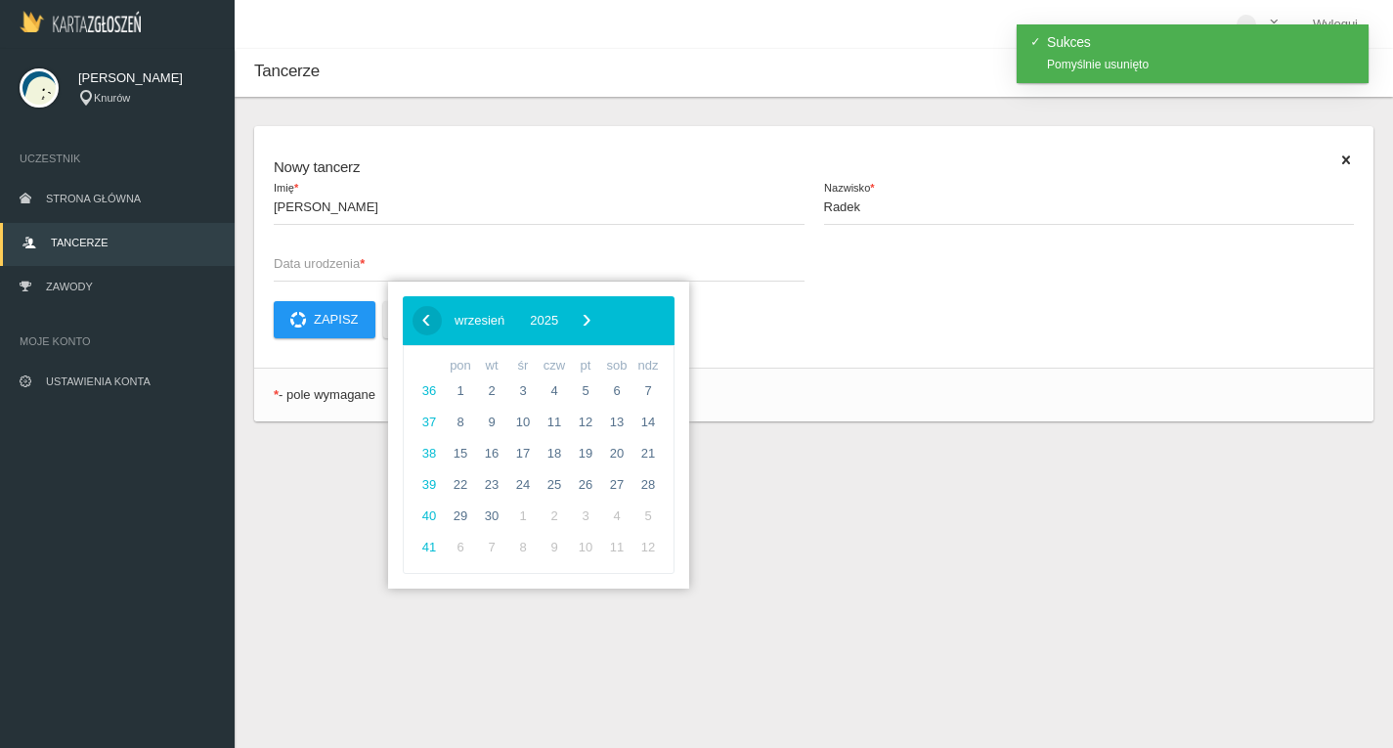
click at [426, 324] on span "‹" at bounding box center [426, 319] width 29 height 29
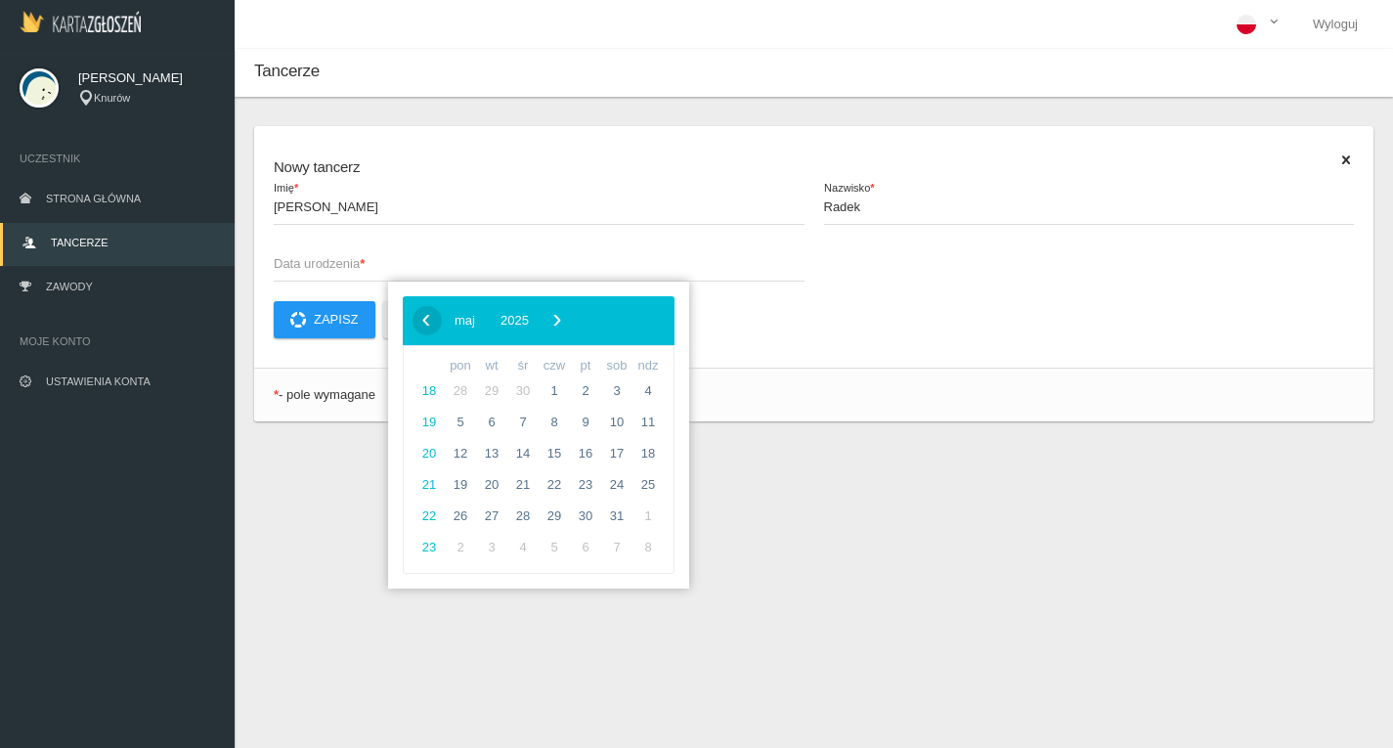
click at [426, 324] on span "‹" at bounding box center [426, 319] width 29 height 29
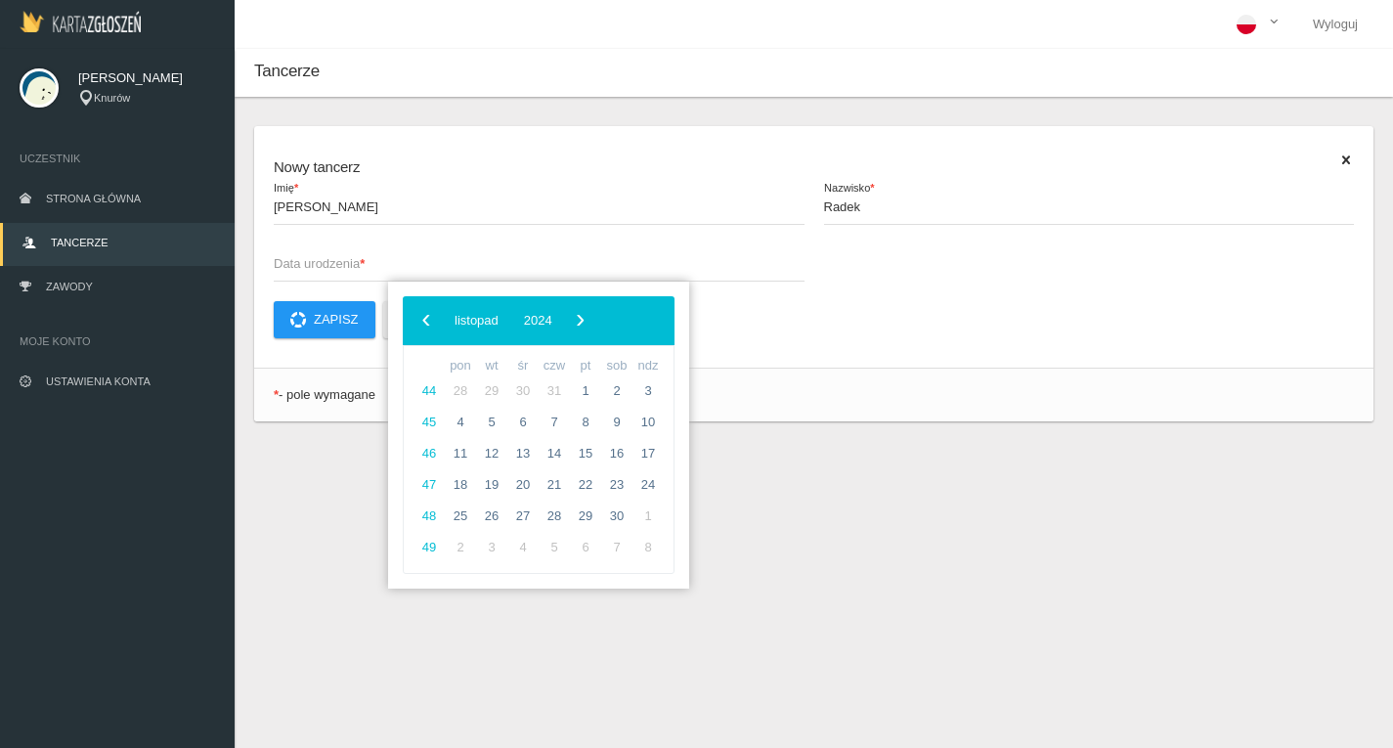
click at [426, 324] on span "‹" at bounding box center [426, 319] width 29 height 29
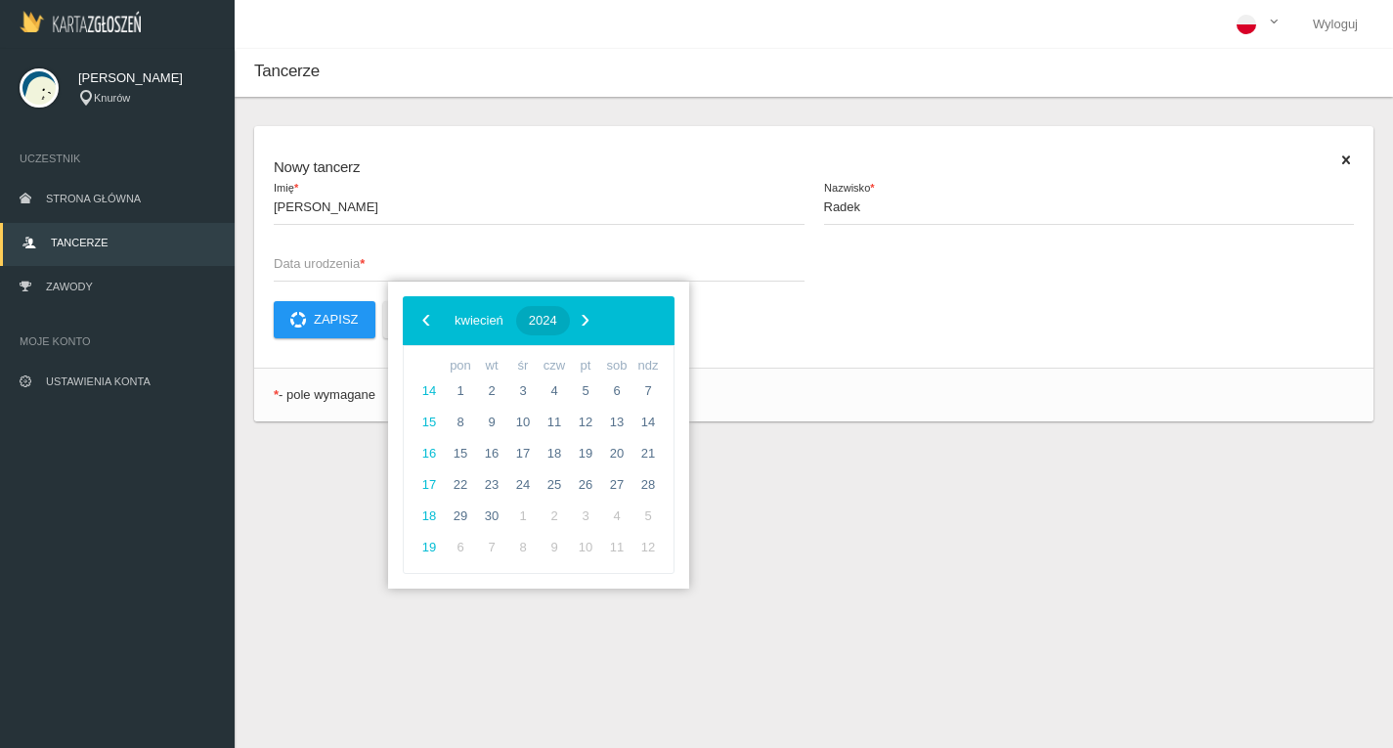
click at [557, 319] on span "2024" at bounding box center [543, 320] width 28 height 15
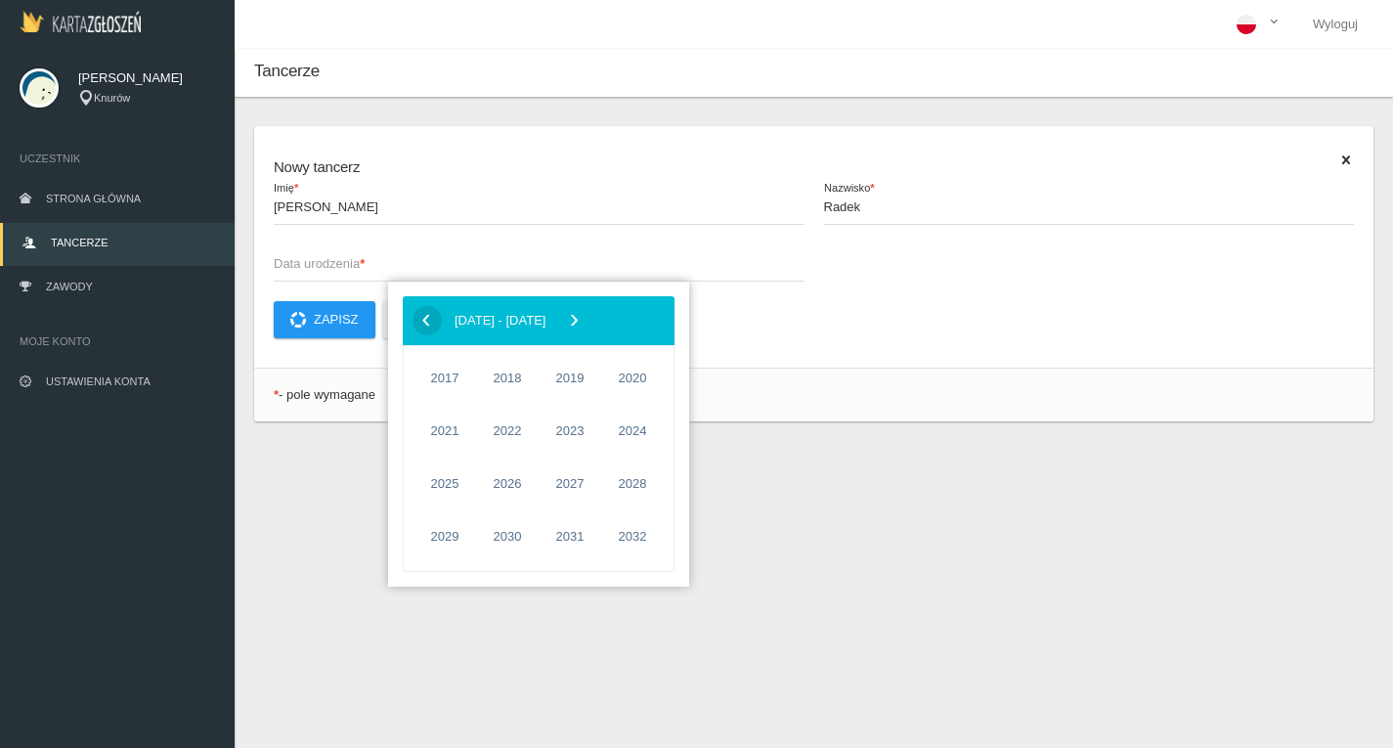
click at [426, 321] on span "‹" at bounding box center [426, 319] width 29 height 29
click at [445, 428] on span "2005" at bounding box center [444, 431] width 45 height 45
click at [462, 430] on span "kwiecień" at bounding box center [463, 432] width 98 height 31
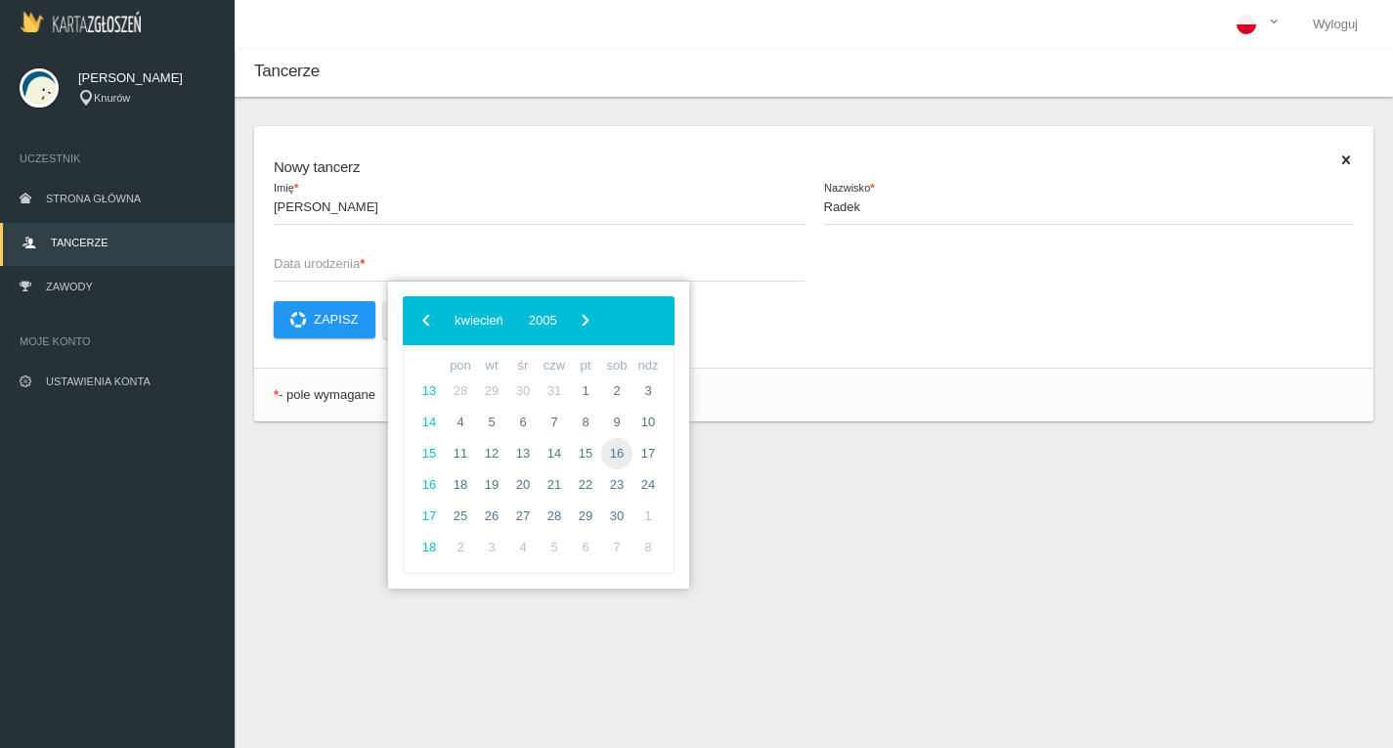
click at [619, 453] on span "16" at bounding box center [616, 453] width 31 height 31
type input "2005-04-16"
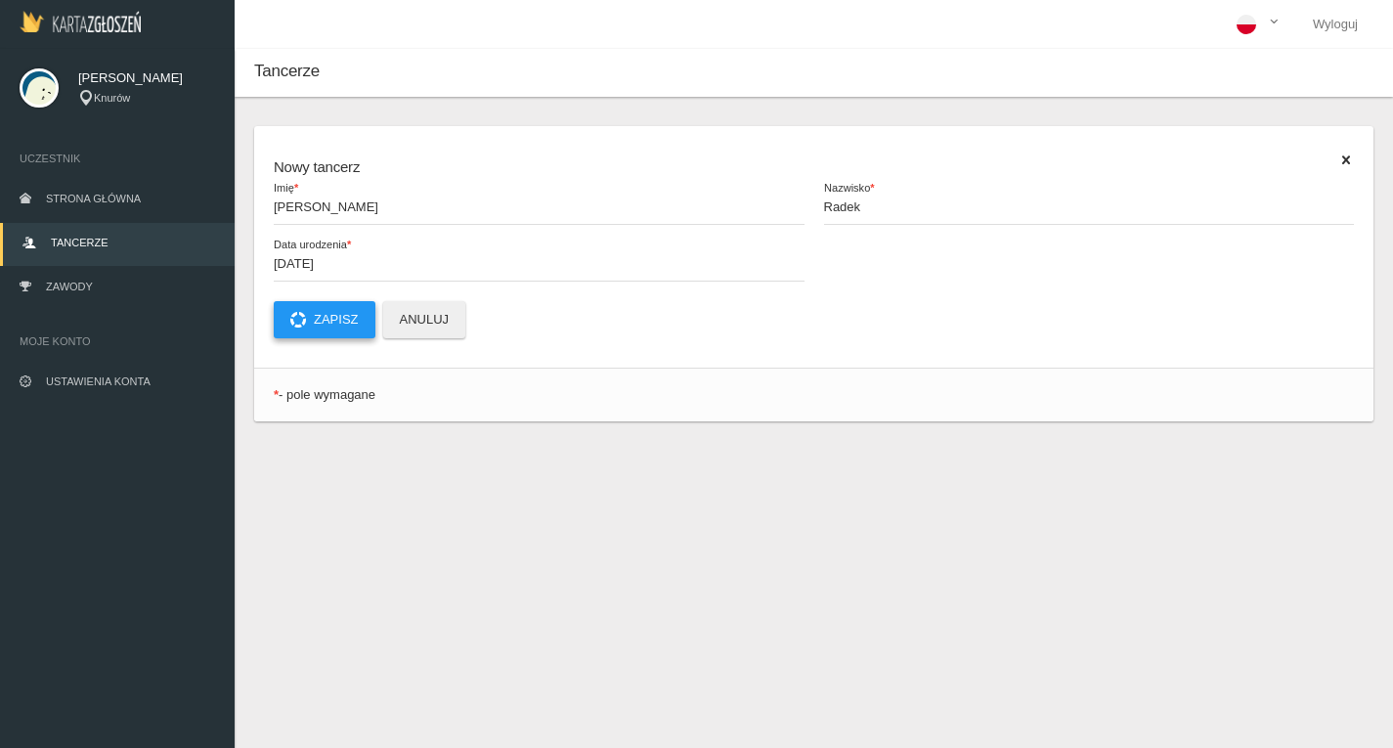
click at [327, 316] on button "Zapisz" at bounding box center [325, 319] width 102 height 37
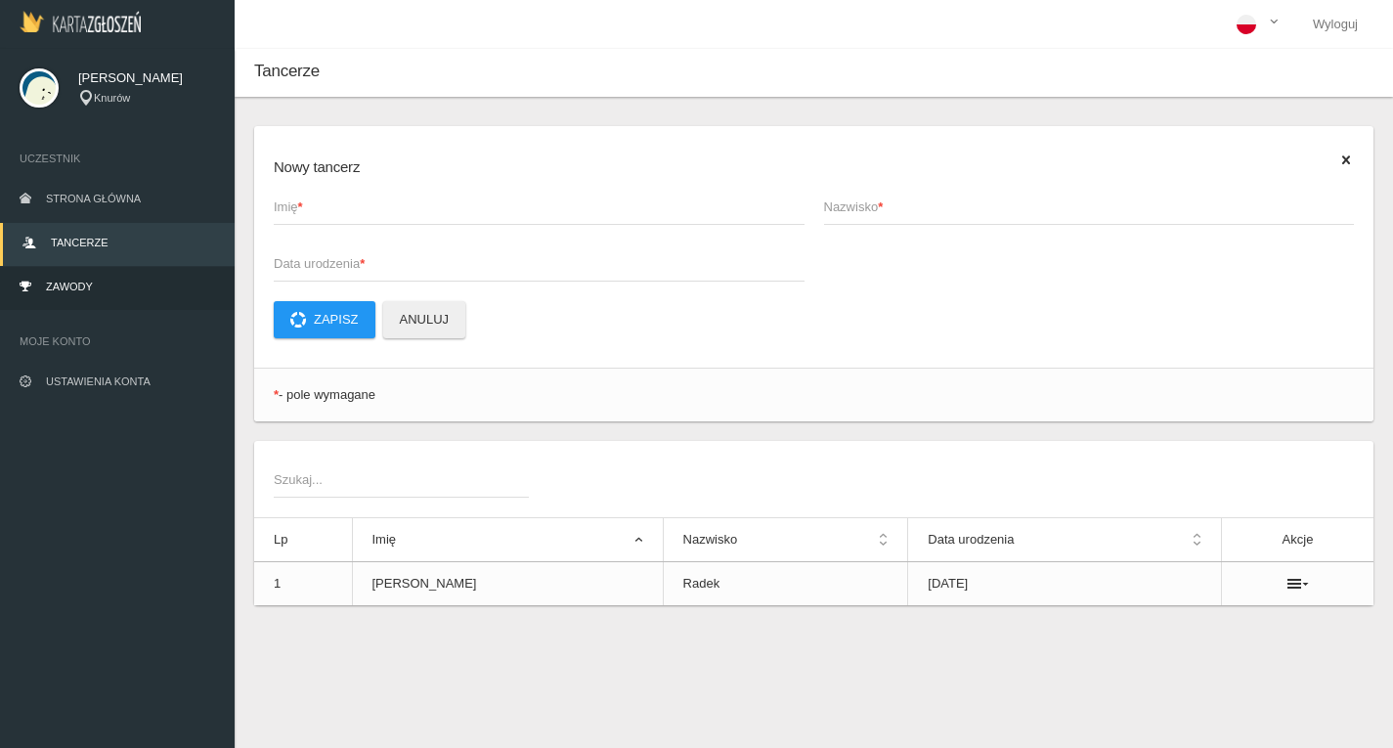
click at [58, 286] on span "Zawody" at bounding box center [69, 287] width 47 height 12
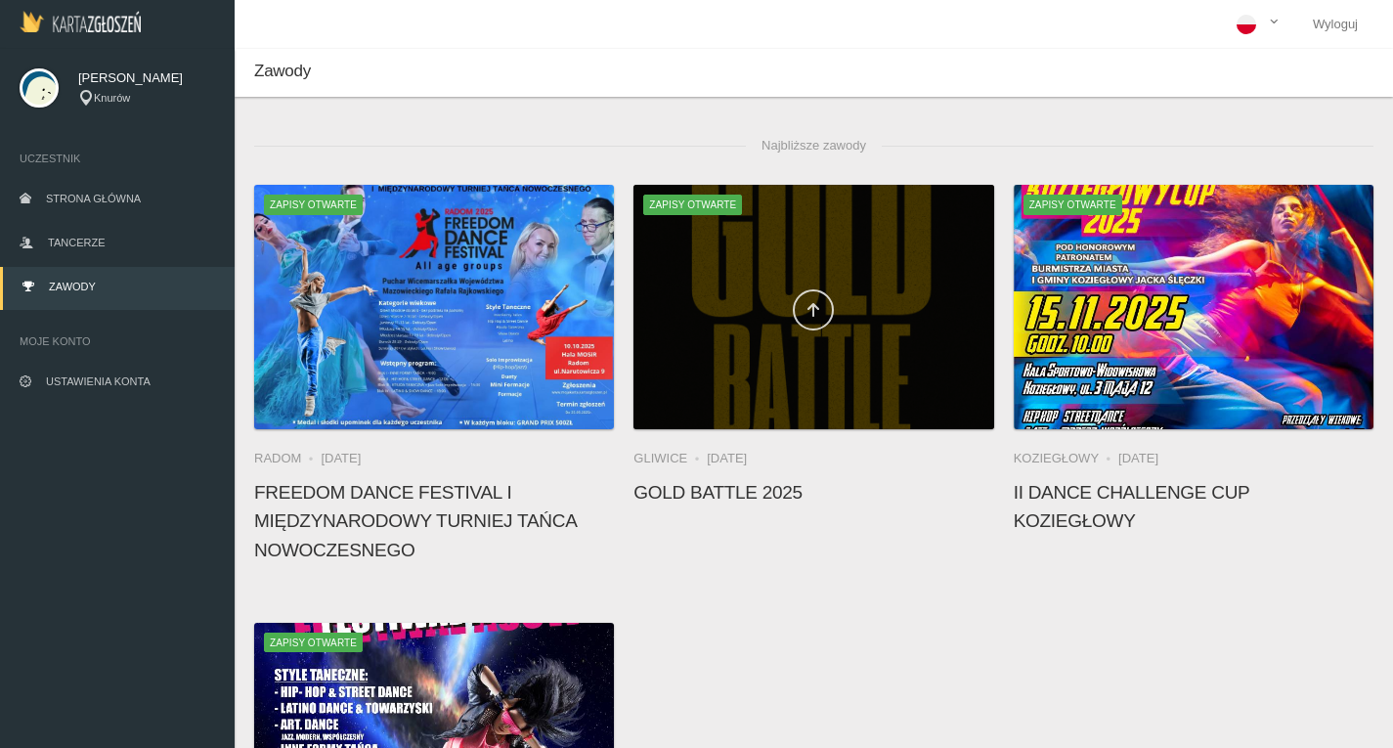
click at [808, 324] on link at bounding box center [813, 309] width 41 height 41
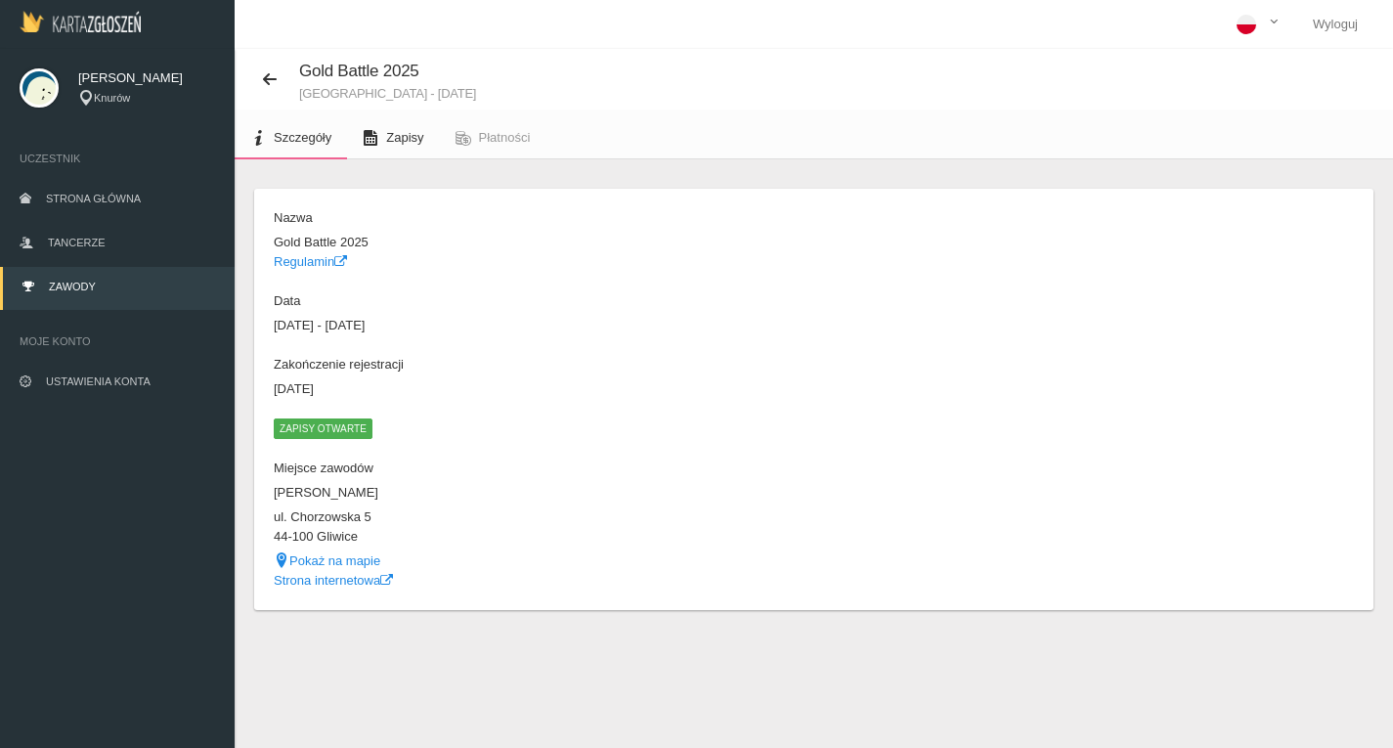
click at [399, 131] on span "Zapisy" at bounding box center [404, 137] width 37 height 15
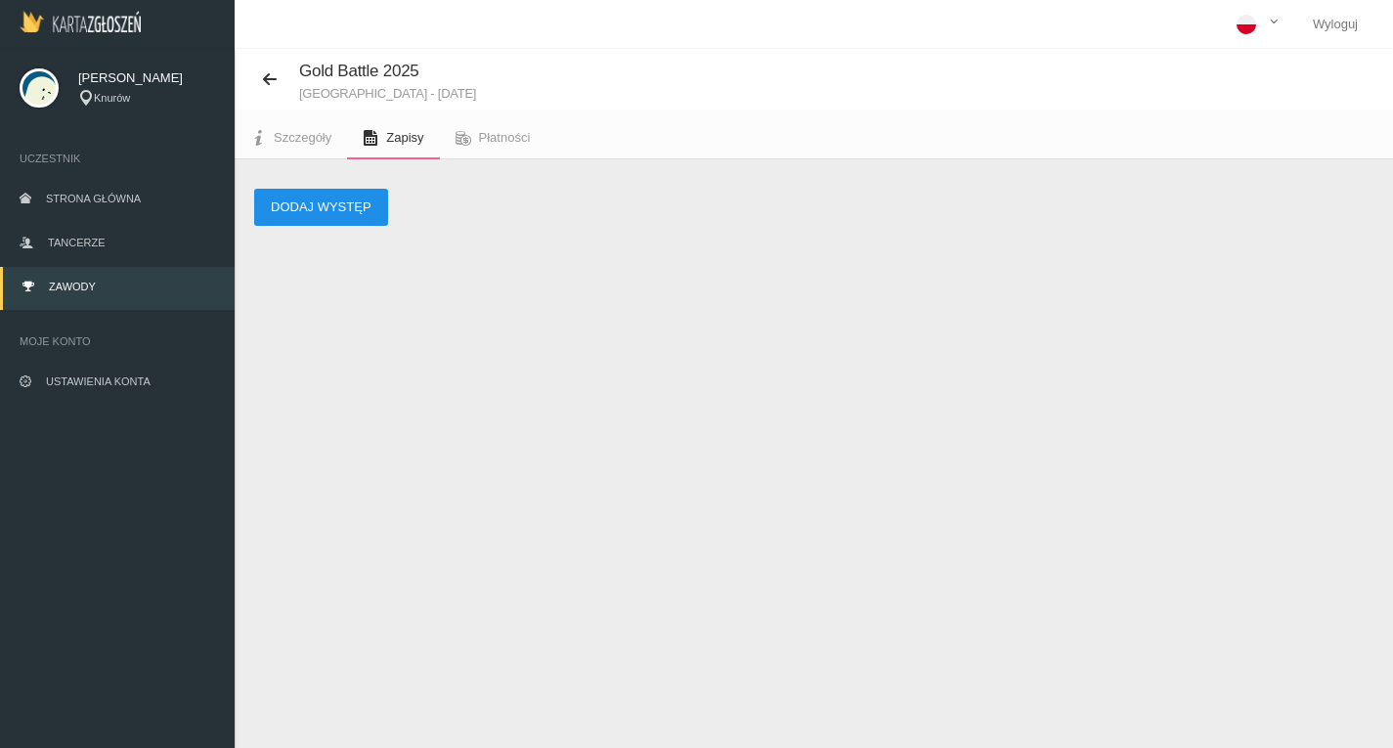
click at [325, 218] on button "Dodaj występ" at bounding box center [321, 207] width 134 height 37
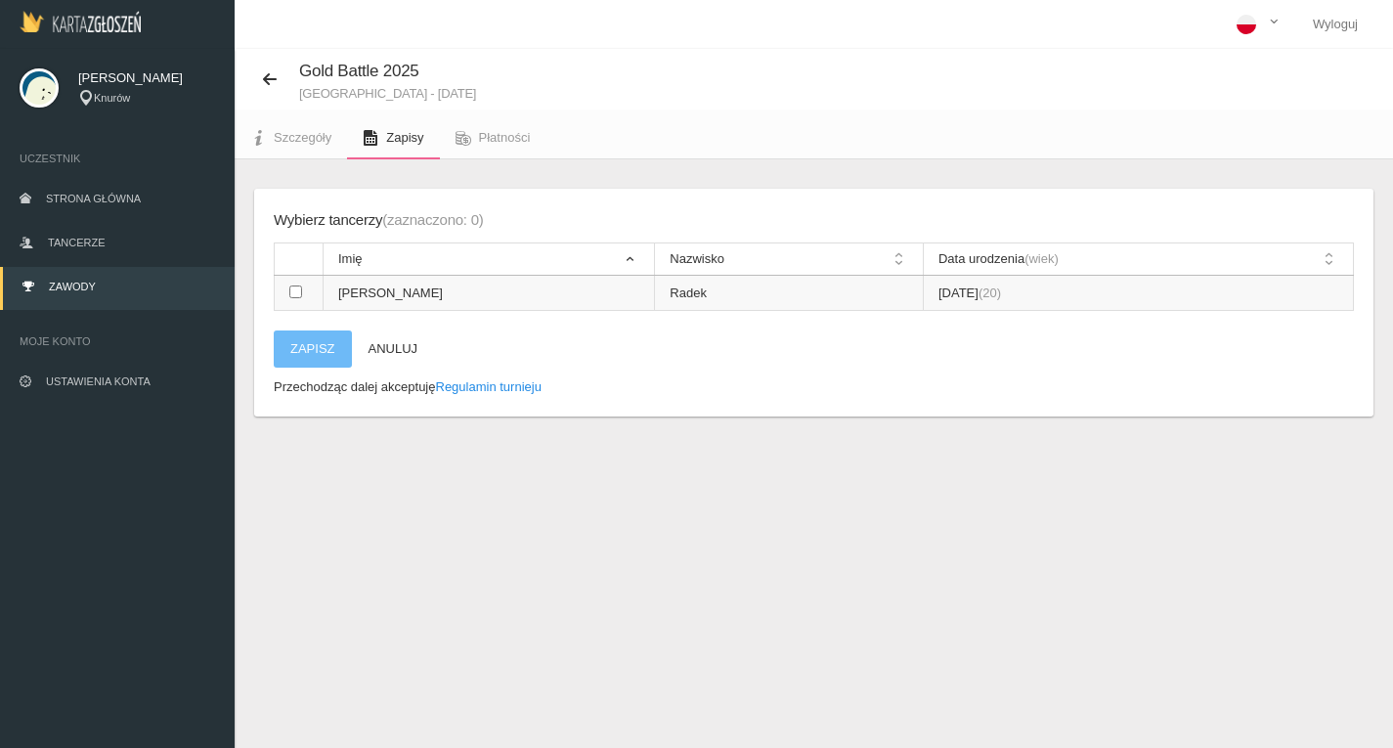
click at [297, 294] on input "checkbox" at bounding box center [295, 292] width 13 height 13
checkbox input "true"
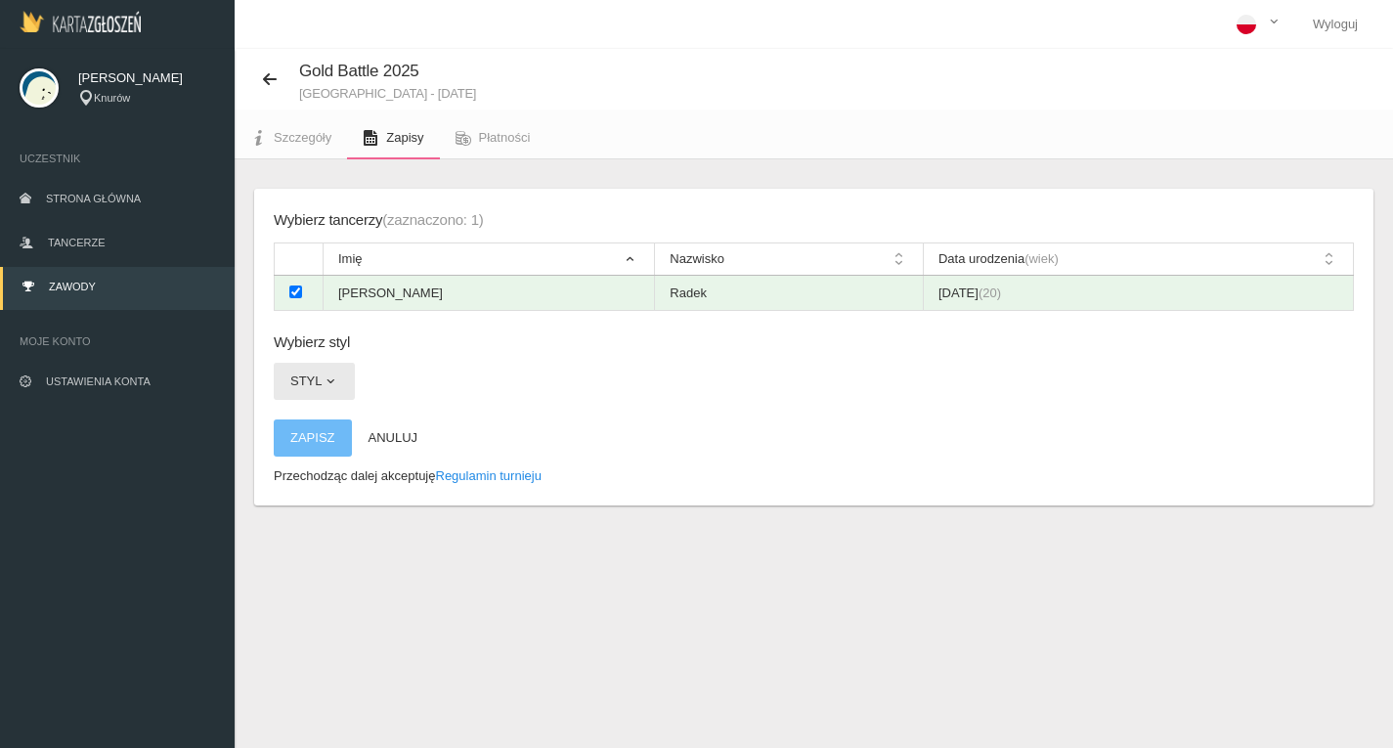
click at [326, 383] on span "button" at bounding box center [331, 382] width 16 height 16
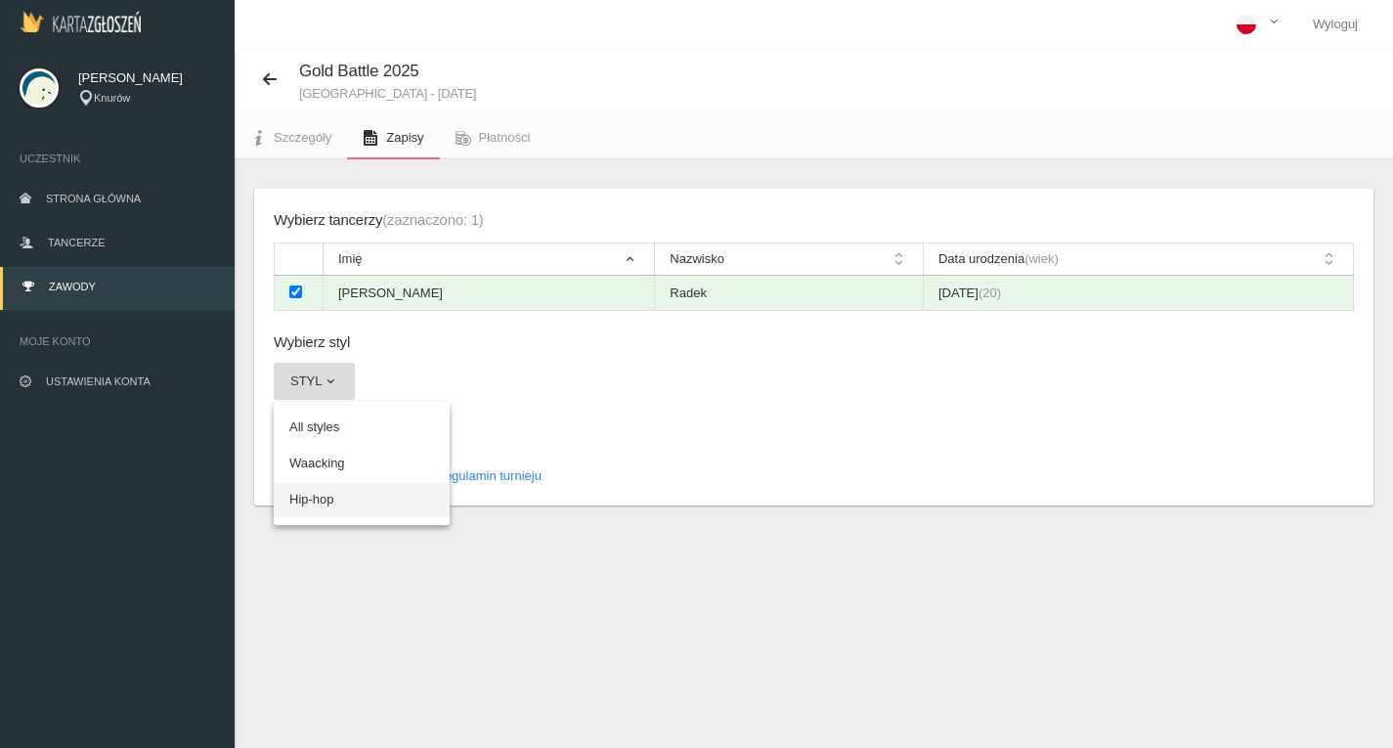
click at [313, 501] on link "Hip-hop" at bounding box center [362, 499] width 176 height 35
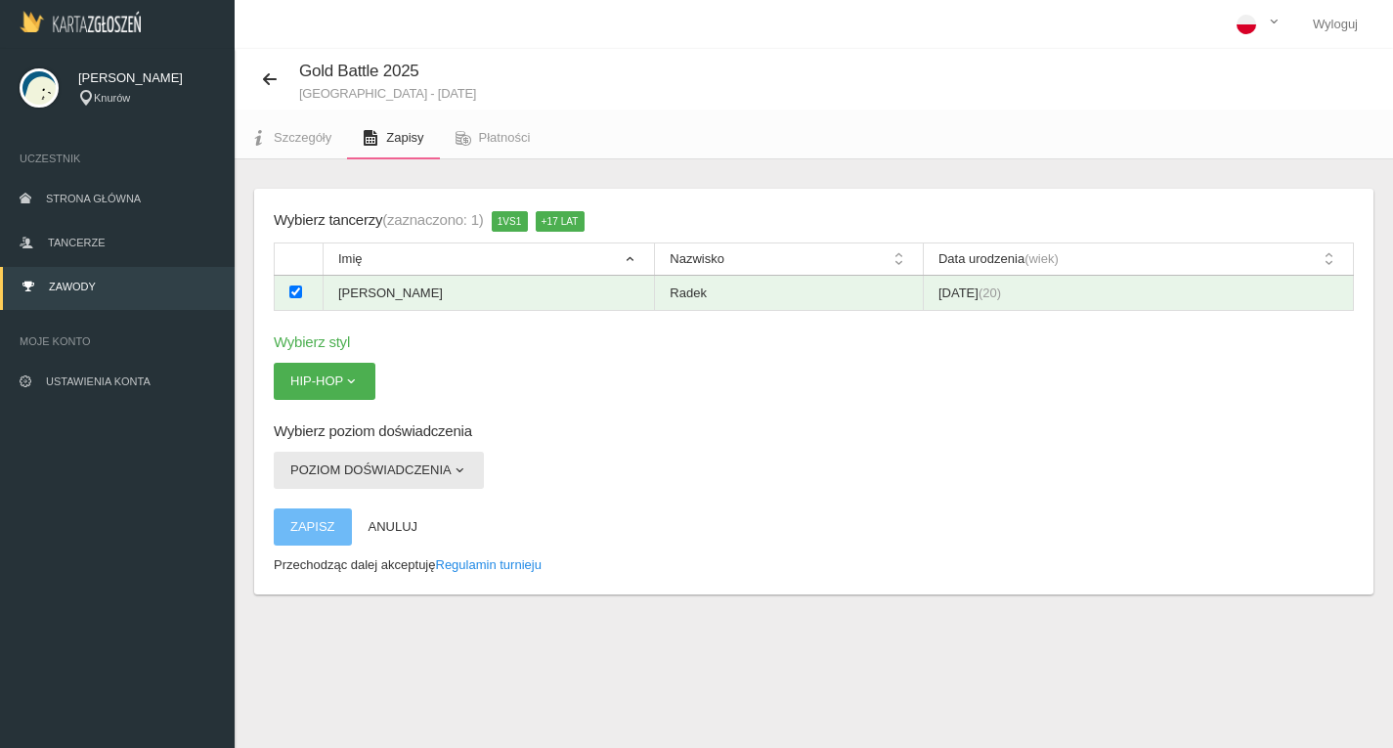
click at [473, 471] on button "Poziom doświadczenia" at bounding box center [379, 470] width 210 height 37
click at [342, 510] on link "Open" at bounding box center [362, 516] width 176 height 35
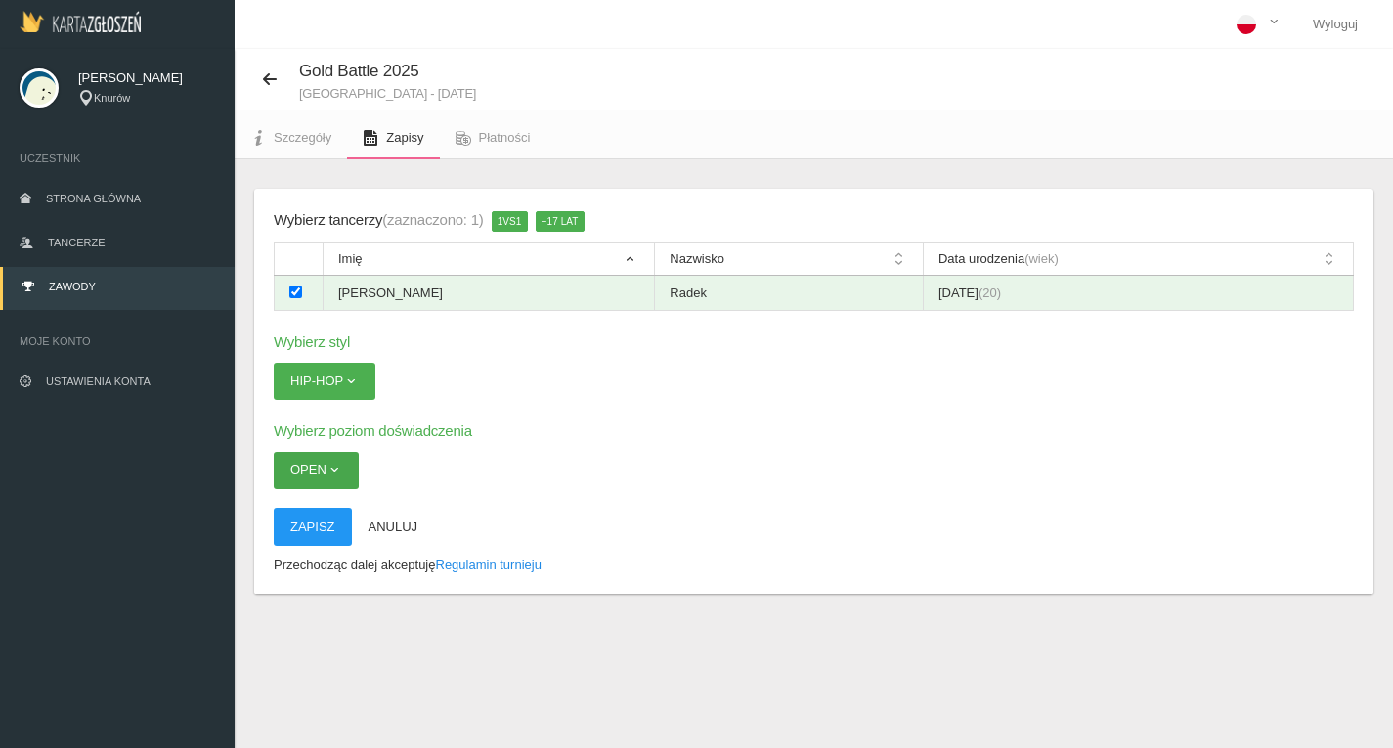
click at [337, 469] on span "button" at bounding box center [335, 470] width 16 height 16
click at [307, 524] on button "Zapisz" at bounding box center [313, 526] width 78 height 37
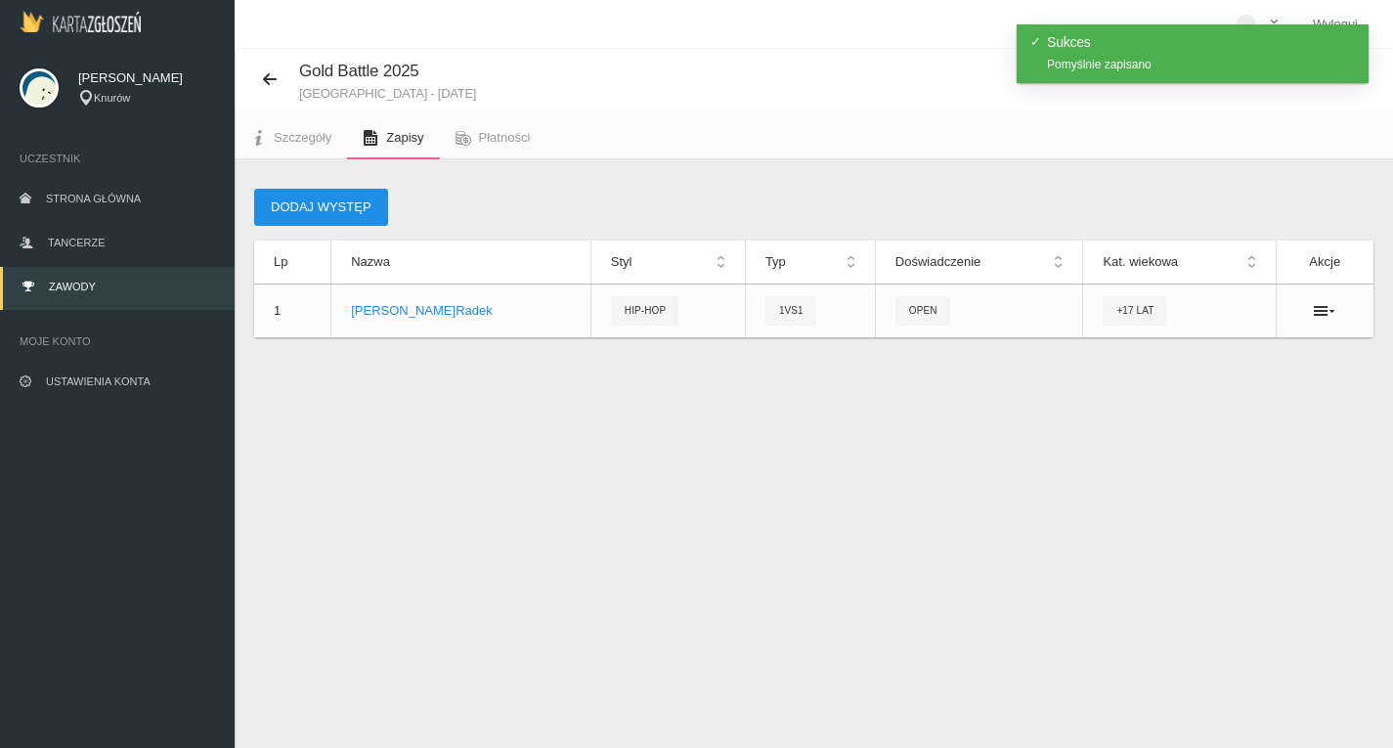
click at [354, 204] on button "Dodaj występ" at bounding box center [321, 207] width 134 height 37
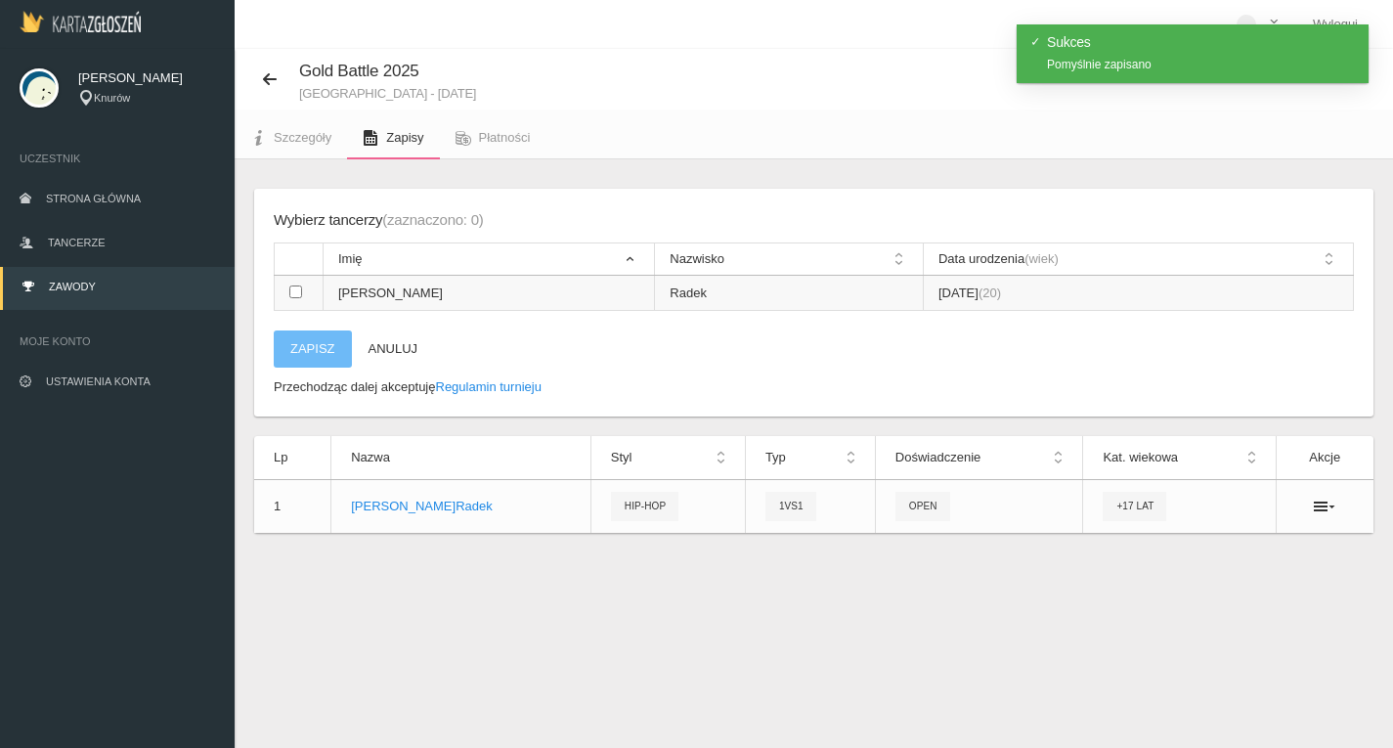
click at [291, 295] on input "checkbox" at bounding box center [295, 292] width 13 height 13
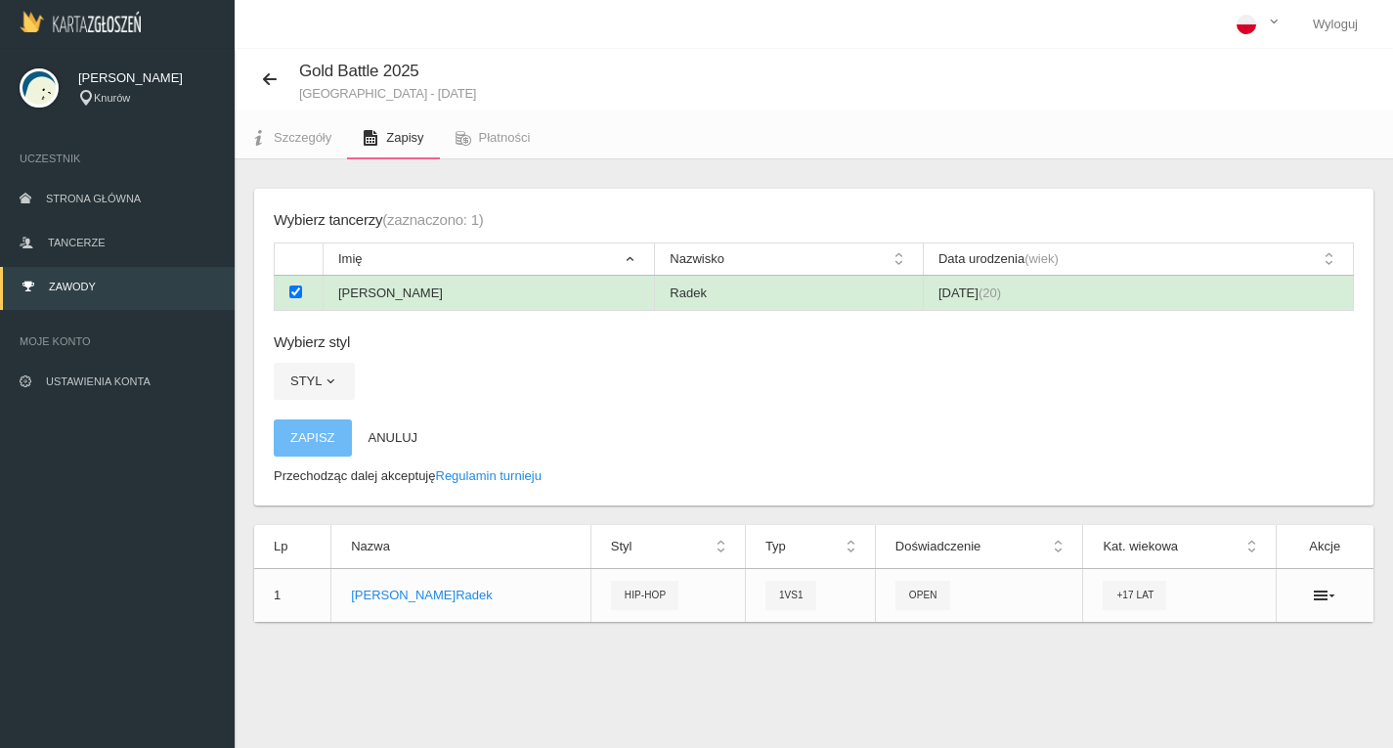
click at [291, 295] on input "checkbox" at bounding box center [295, 292] width 13 height 13
checkbox input "false"
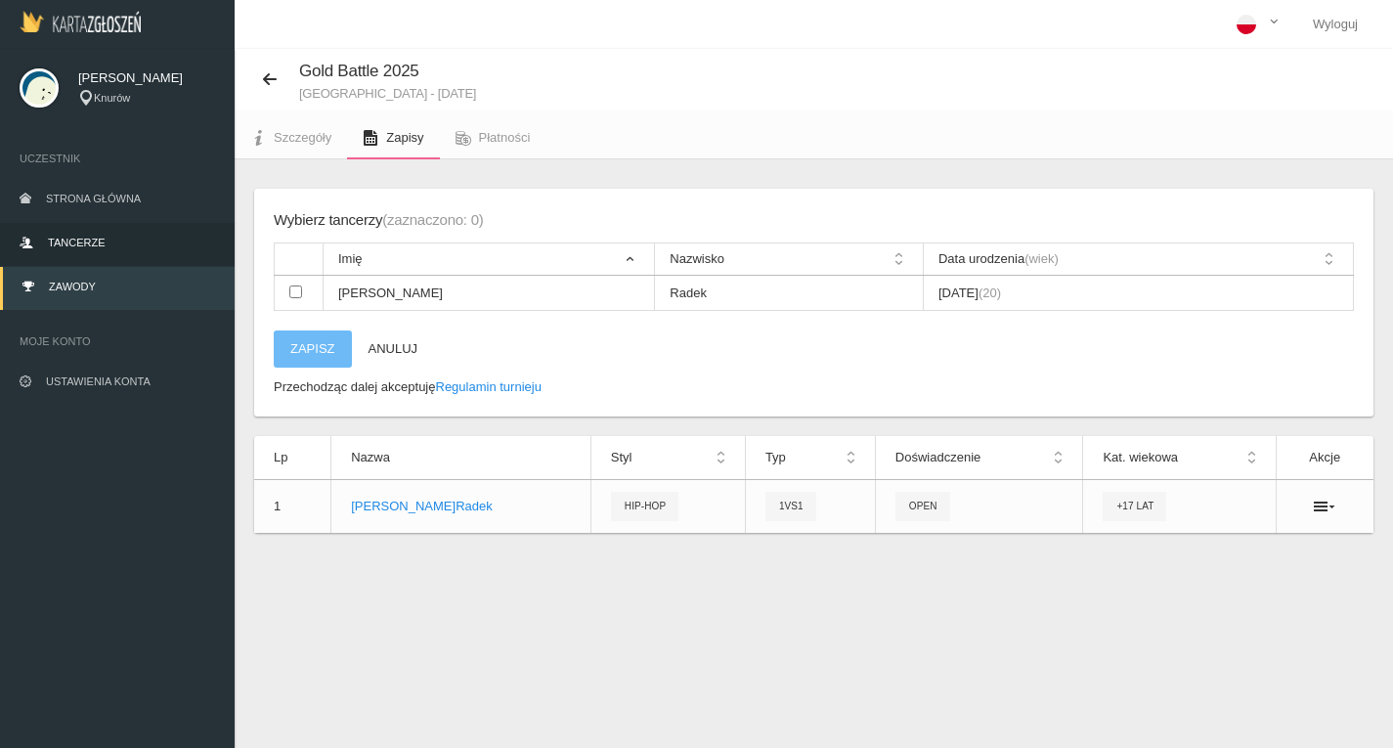
click at [121, 243] on link "Tancerze" at bounding box center [117, 244] width 235 height 43
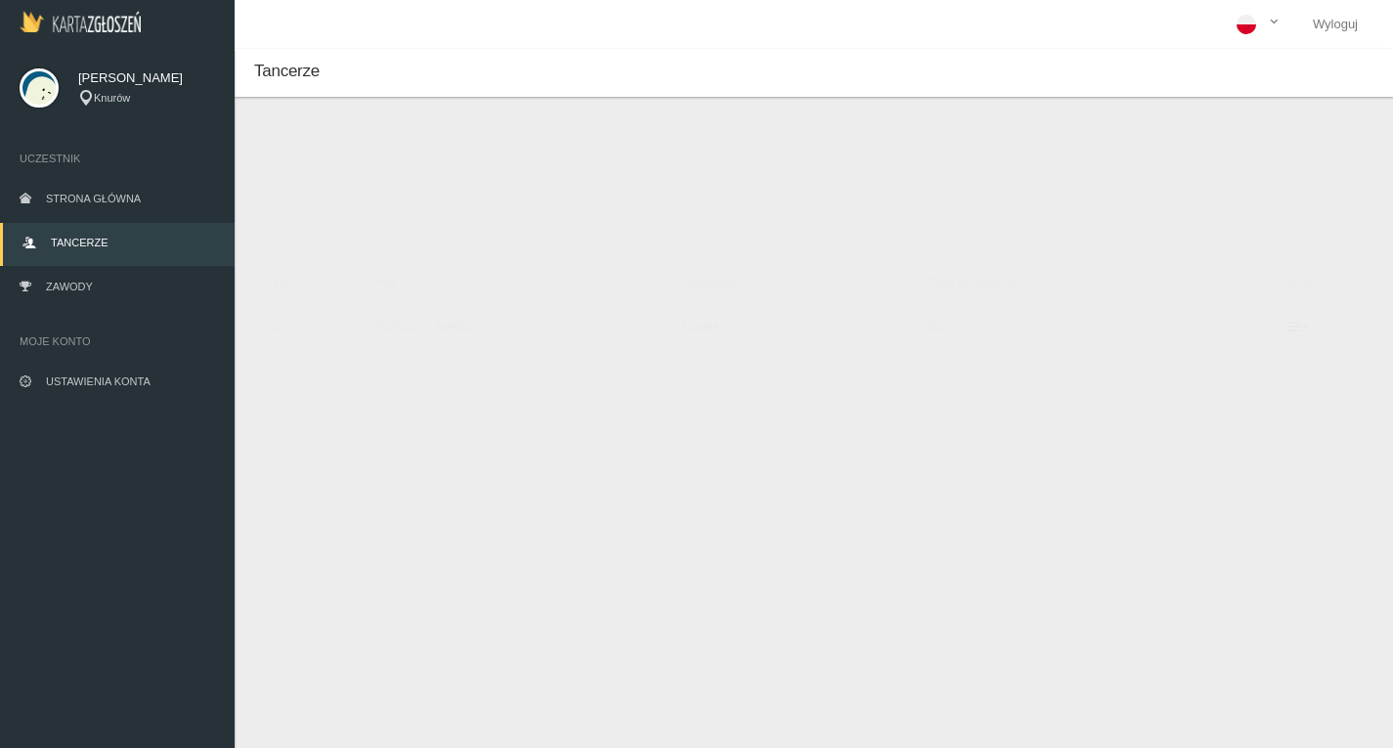
click at [366, 177] on button "Dodaj tancerza" at bounding box center [348, 164] width 148 height 37
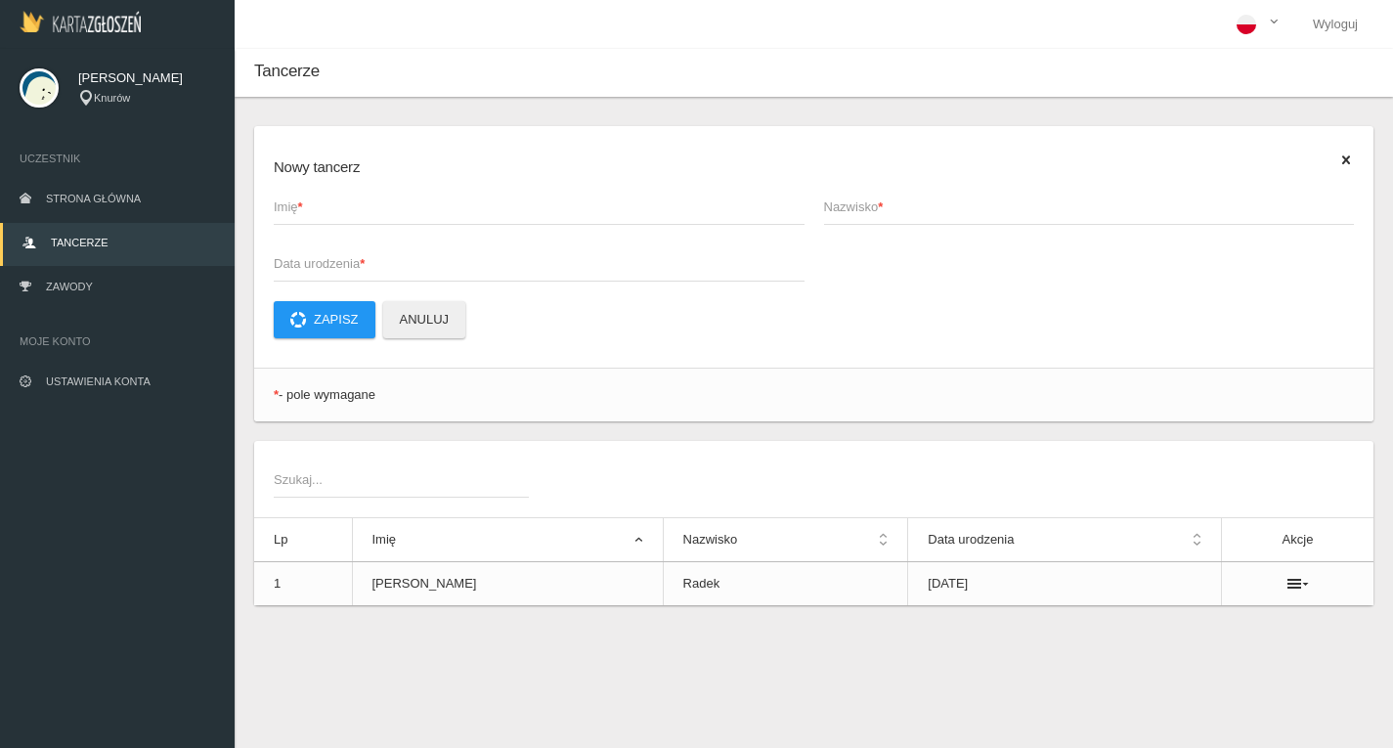
click at [329, 213] on span "Imię *" at bounding box center [529, 208] width 511 height 20
click at [329, 213] on input "Imię *" at bounding box center [539, 206] width 531 height 37
type input "Maja"
click at [927, 205] on span "Nazwisko *" at bounding box center [1079, 208] width 511 height 20
click at [927, 205] on input "Nazwisko *" at bounding box center [1089, 206] width 531 height 37
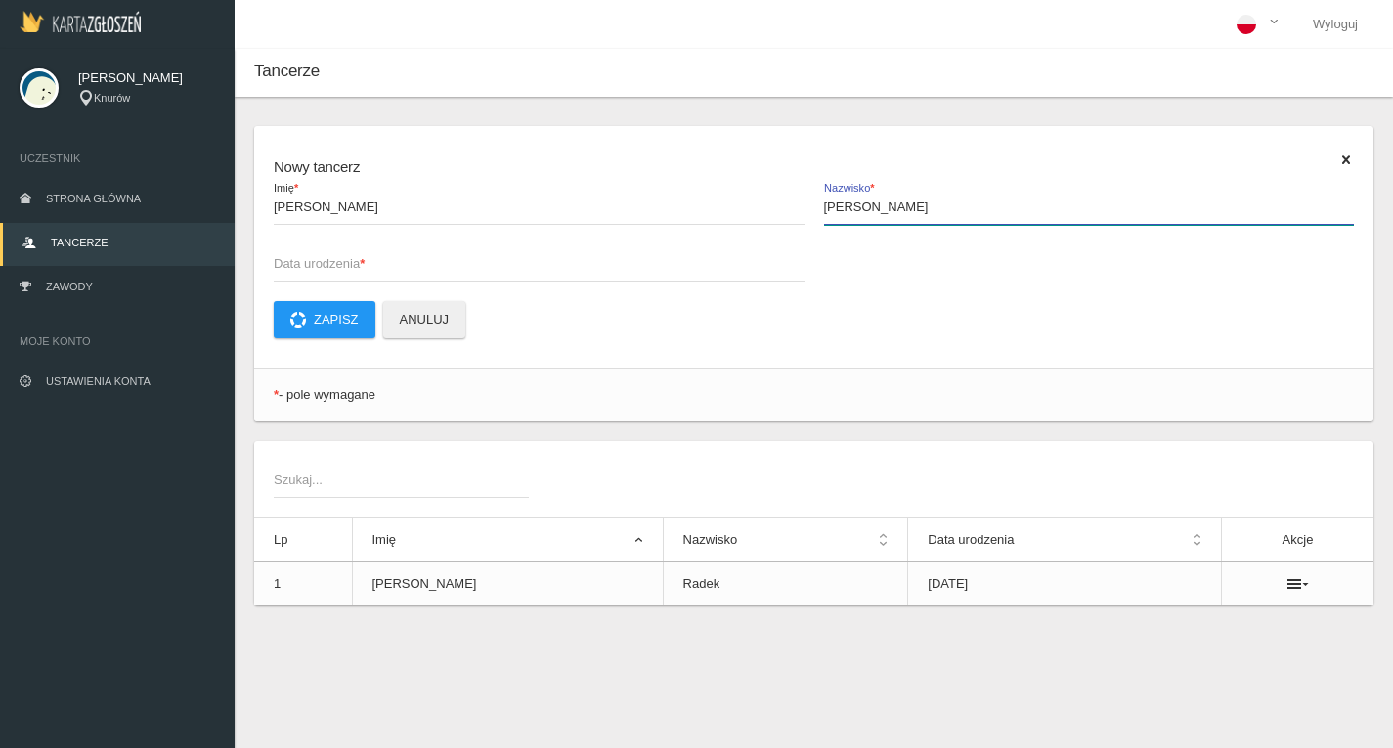
type input "Siadkowska"
click at [403, 262] on span "Data urodzenia *" at bounding box center [529, 264] width 511 height 20
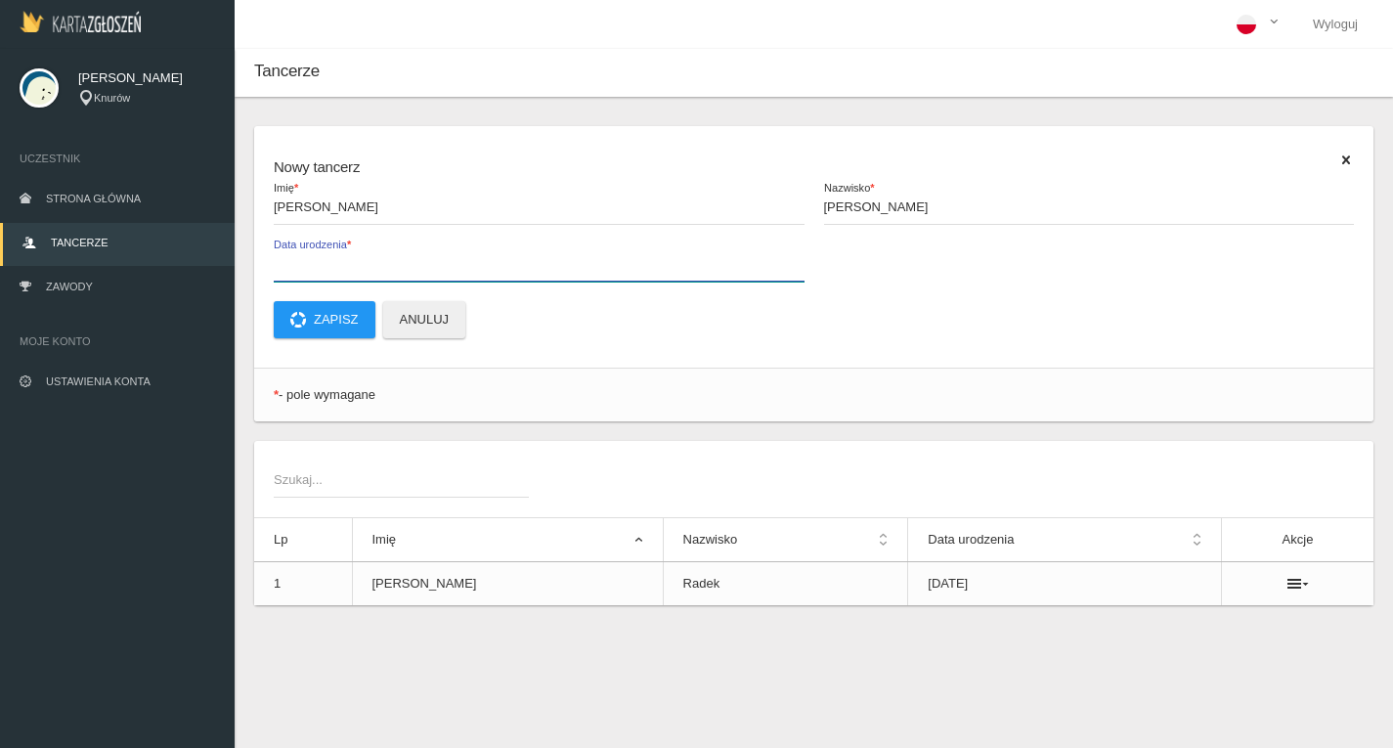
click at [403, 262] on input "Data urodzenia *" at bounding box center [539, 262] width 531 height 37
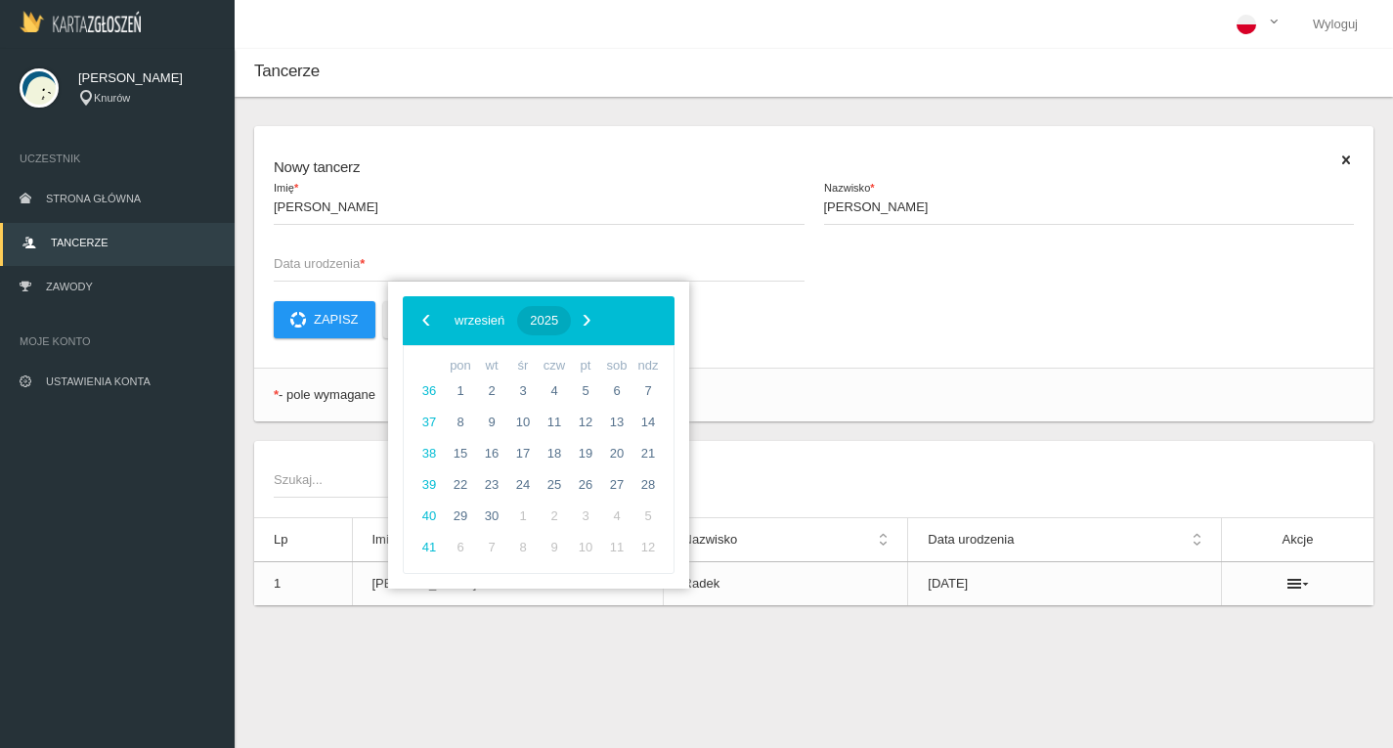
click at [558, 324] on span "2025" at bounding box center [544, 320] width 28 height 15
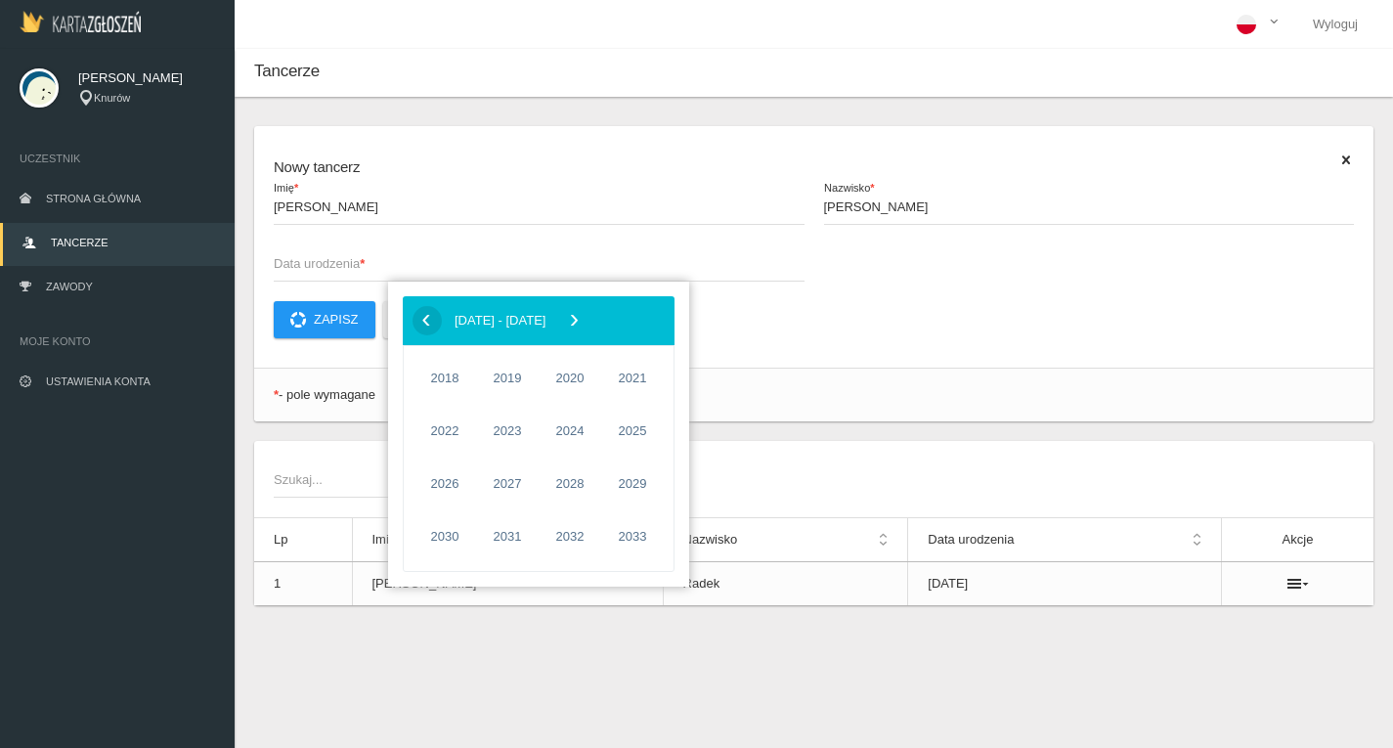
click at [429, 327] on span "‹" at bounding box center [426, 319] width 29 height 29
click at [446, 425] on span "2006" at bounding box center [444, 431] width 45 height 45
click at [464, 531] on span "październik" at bounding box center [463, 533] width 98 height 31
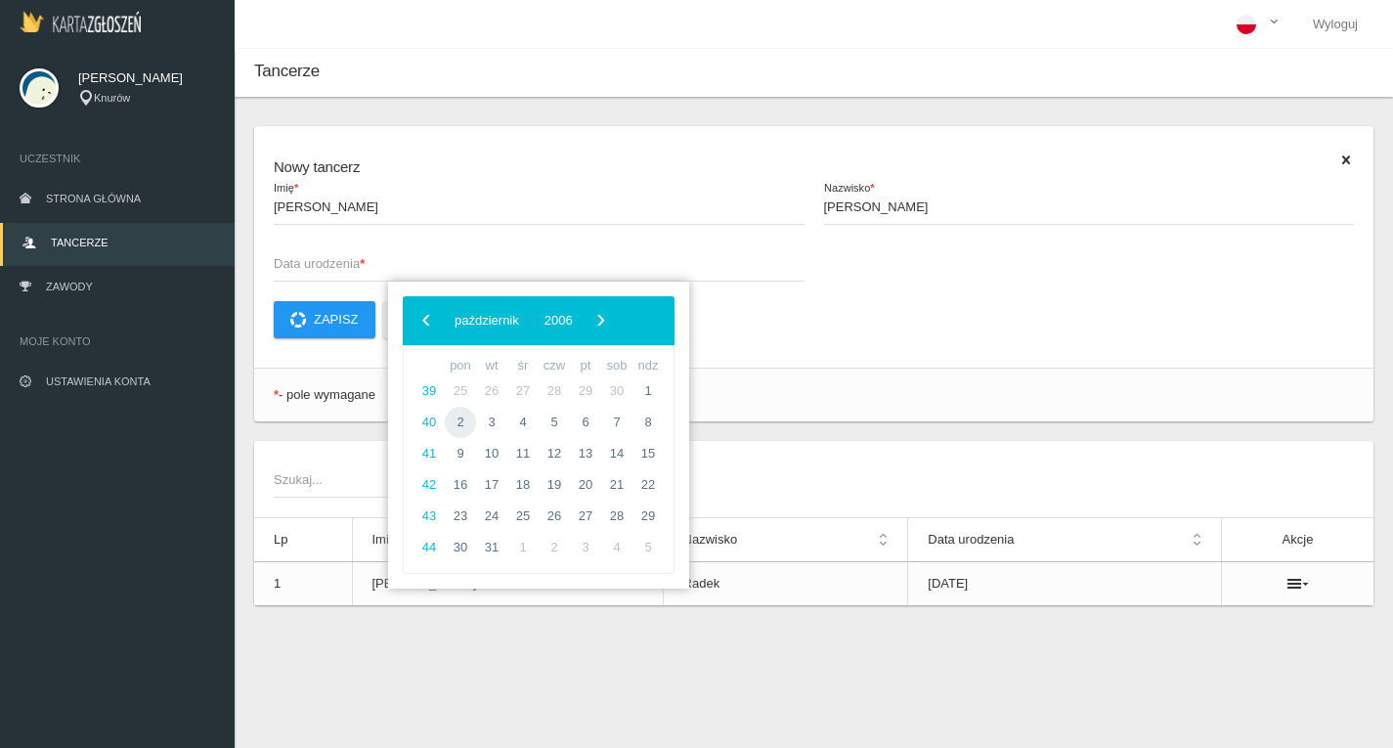
click at [464, 420] on span "2" at bounding box center [460, 422] width 31 height 31
type input "2006-10-02"
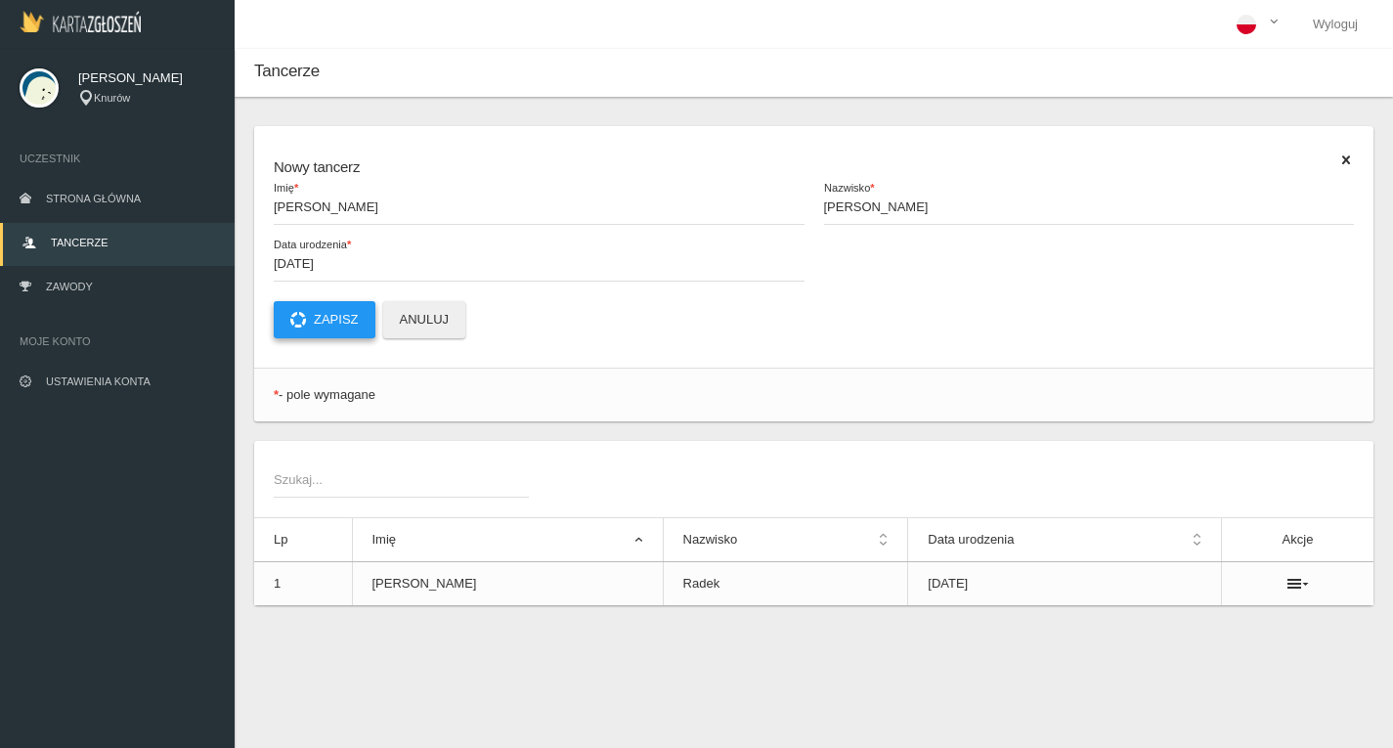
click at [319, 312] on button "Zapisz" at bounding box center [325, 319] width 102 height 37
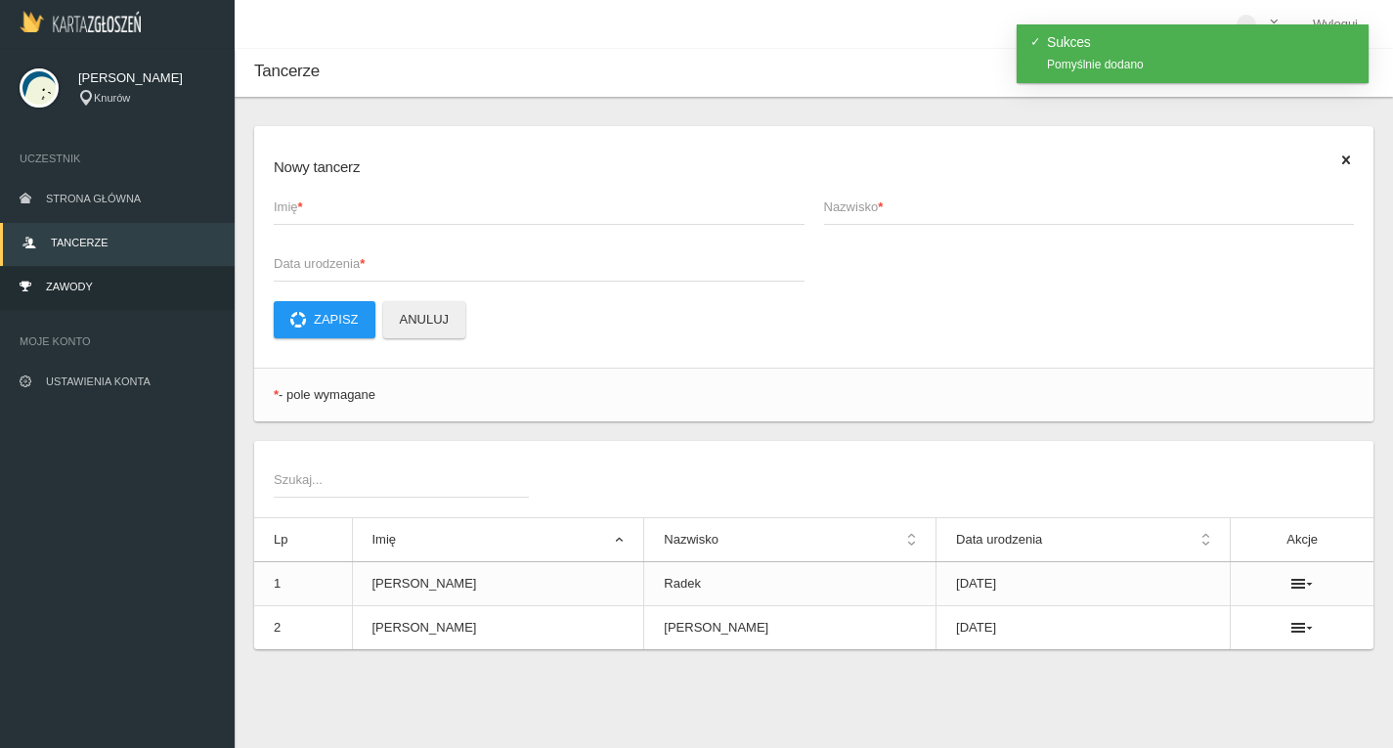
click at [78, 280] on link "Zawody" at bounding box center [117, 288] width 235 height 43
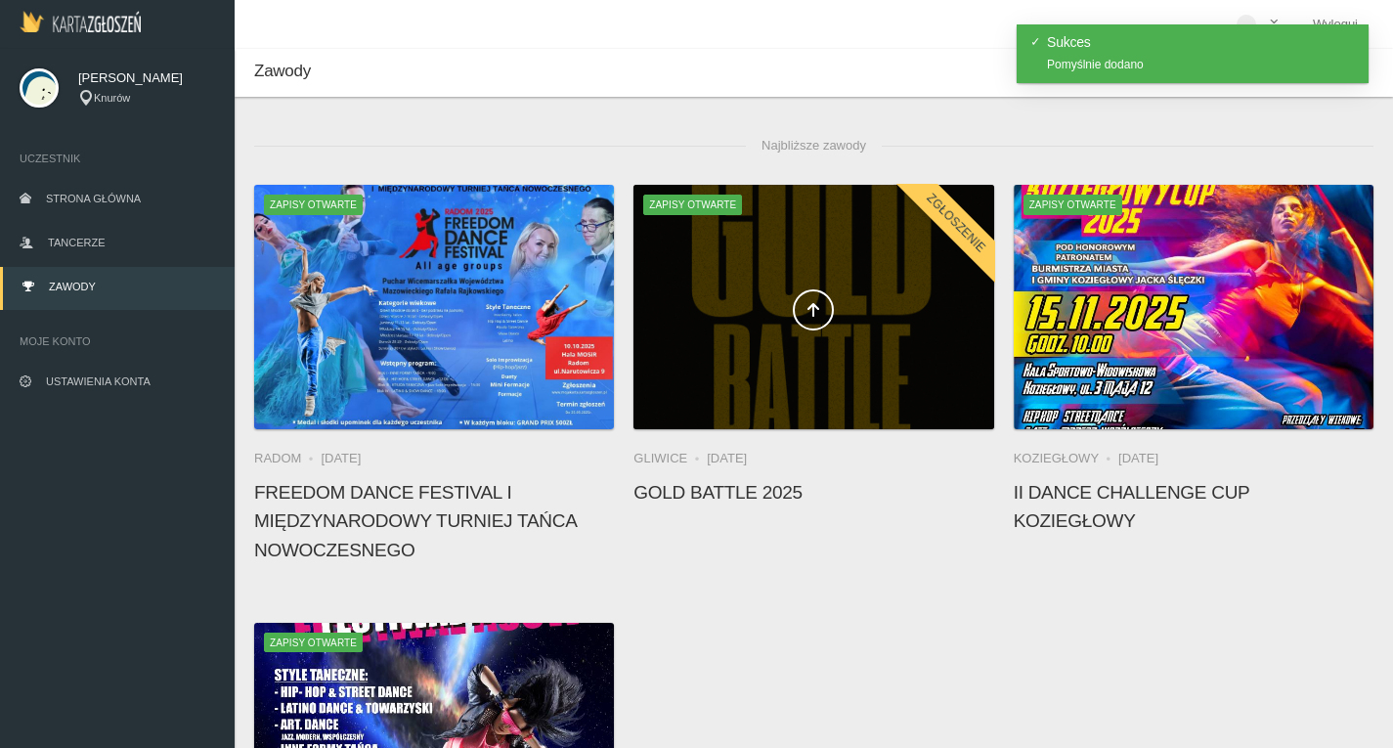
click at [774, 341] on div at bounding box center [814, 307] width 360 height 244
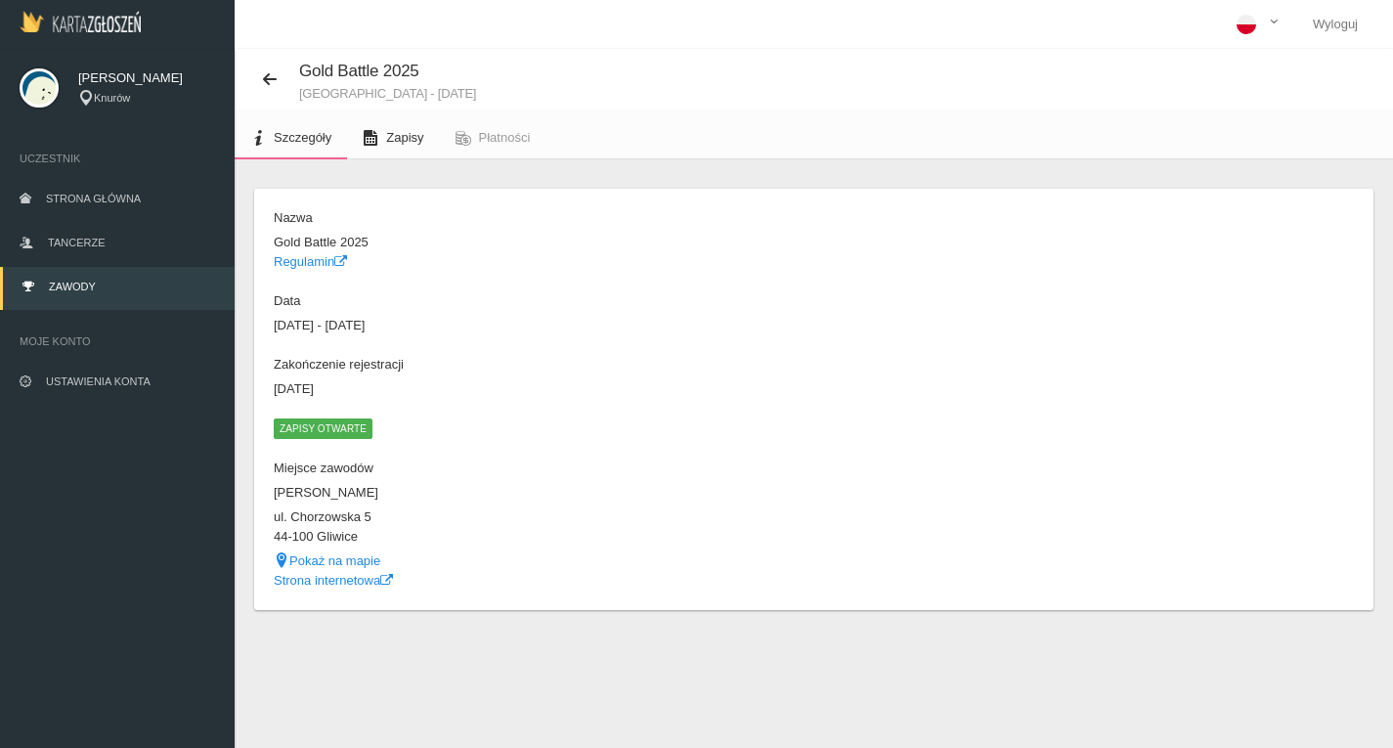
click at [404, 141] on span "Zapisy" at bounding box center [404, 137] width 37 height 15
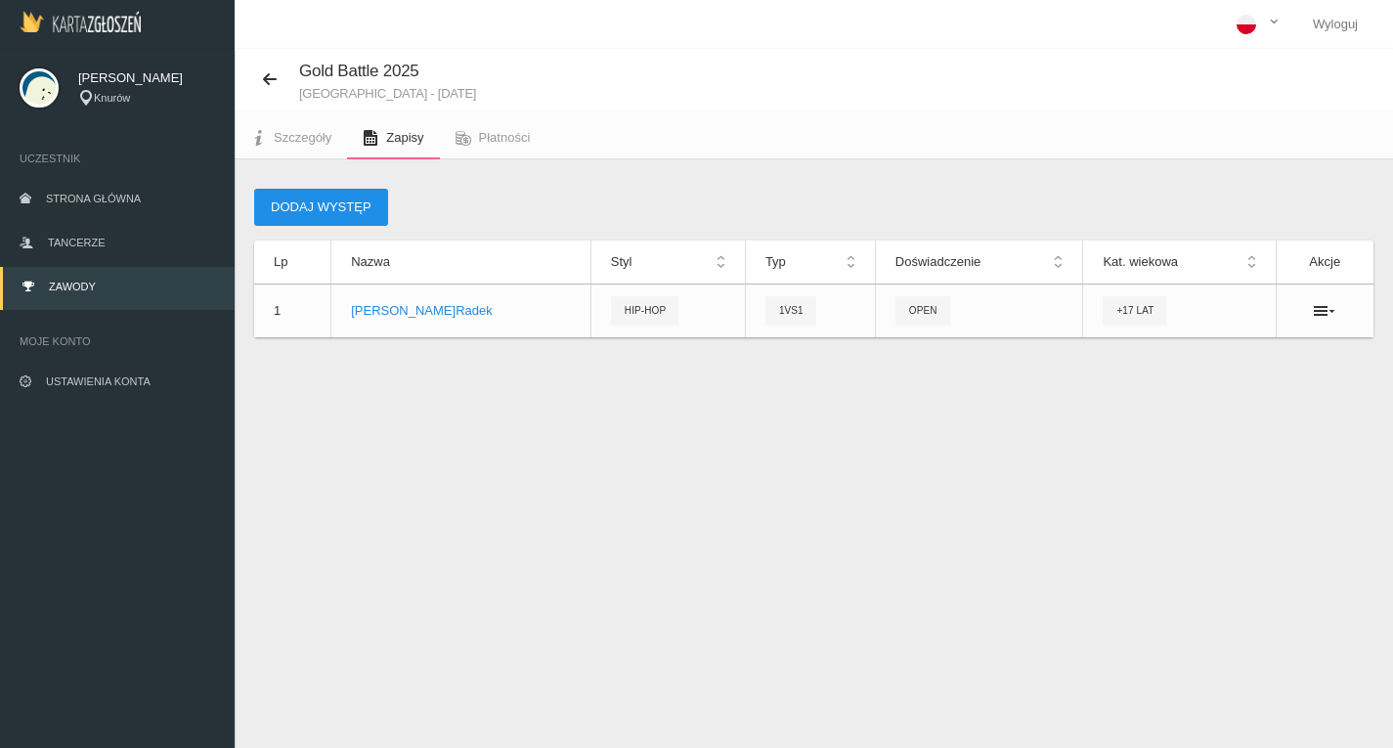
click at [344, 211] on button "Dodaj występ" at bounding box center [321, 207] width 134 height 37
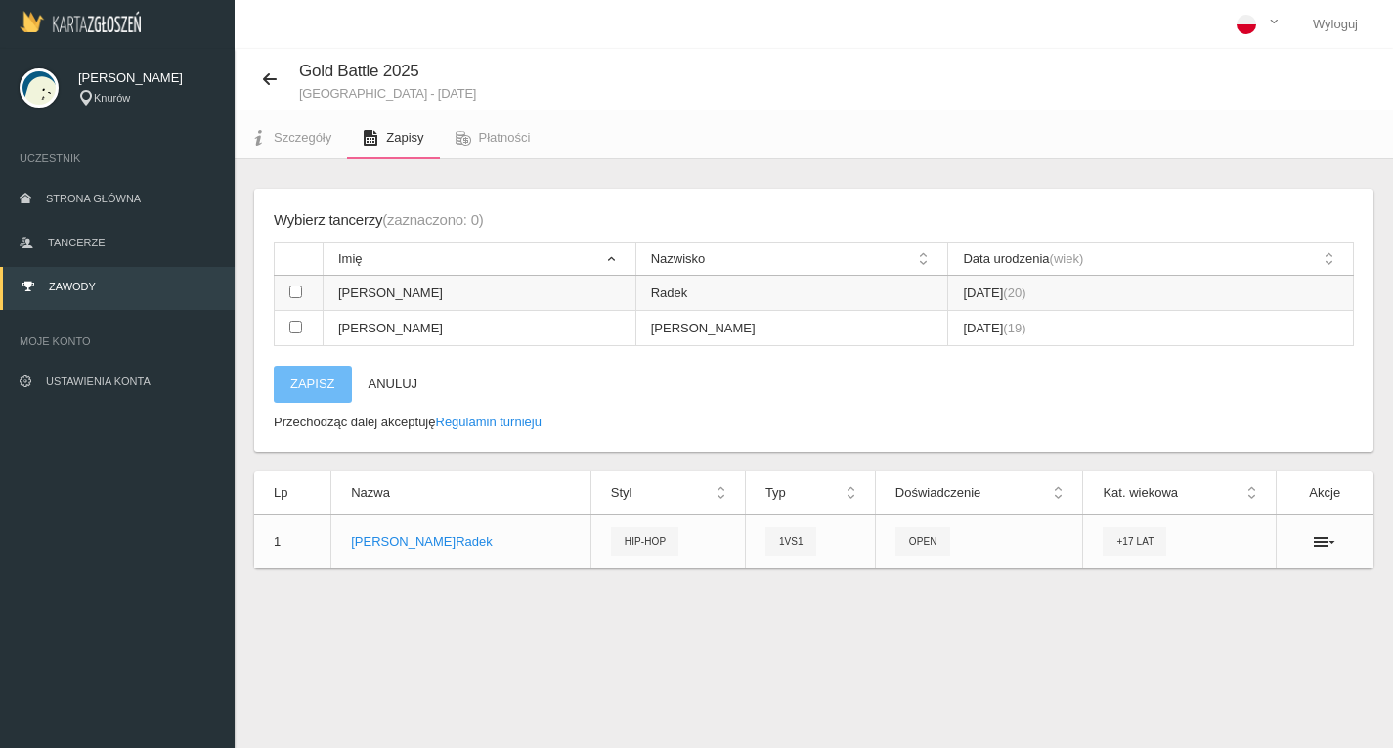
click at [300, 297] on input "checkbox" at bounding box center [295, 292] width 13 height 13
checkbox input "true"
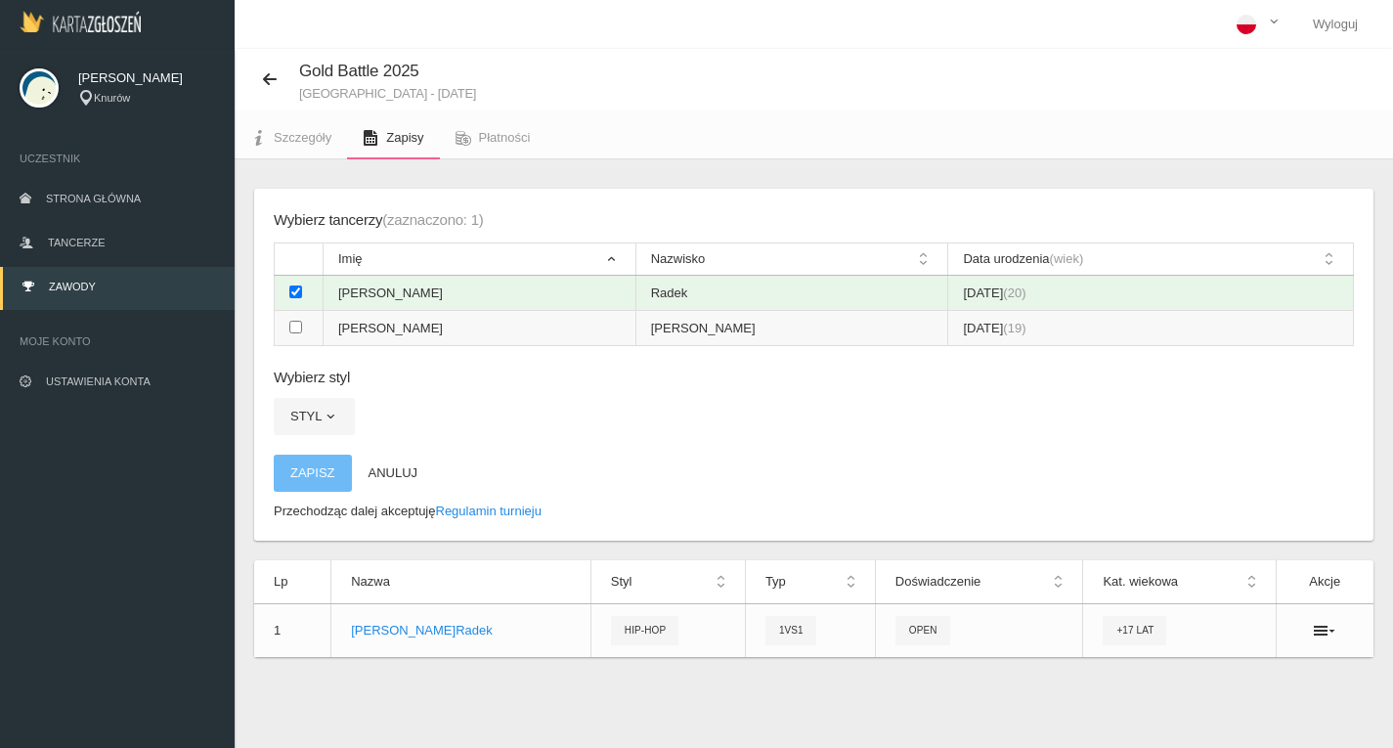
click at [297, 334] on td at bounding box center [299, 328] width 49 height 35
checkbox input "true"
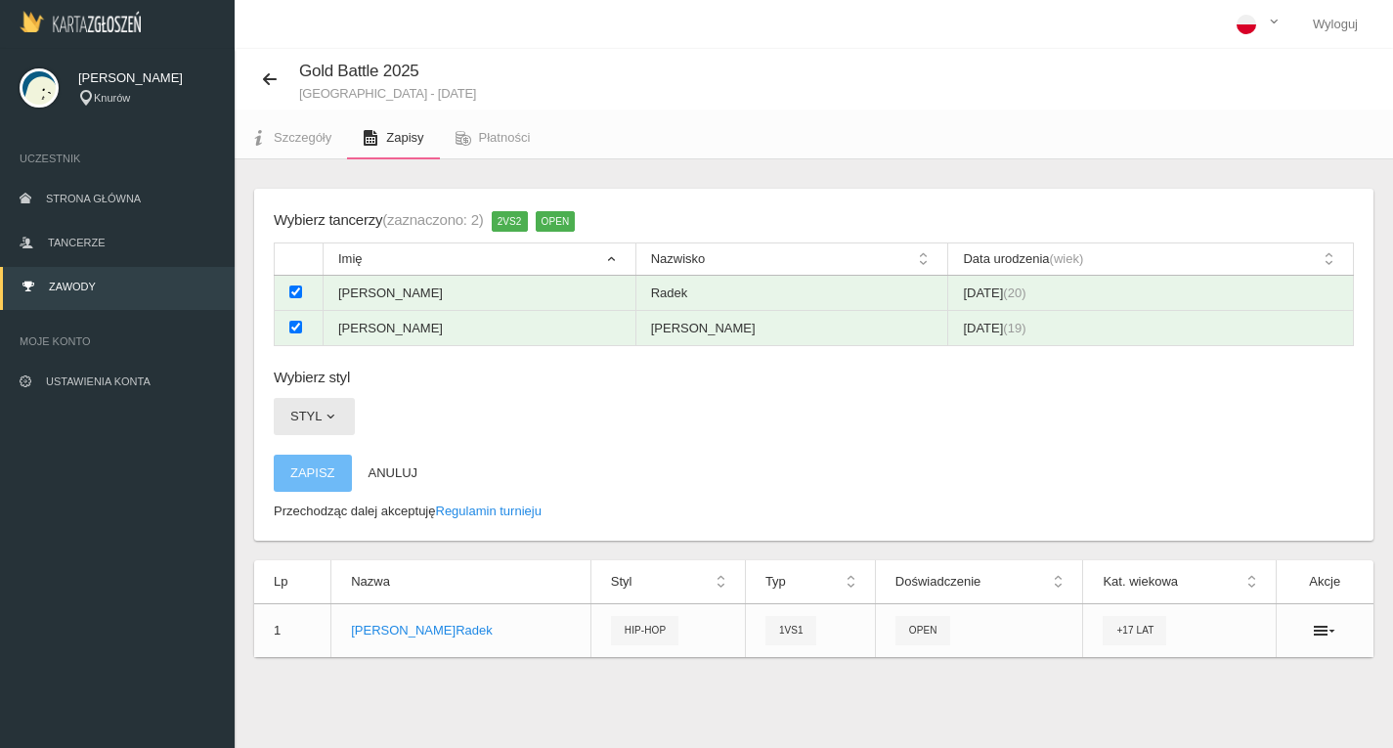
click at [323, 410] on span "button" at bounding box center [331, 417] width 16 height 16
click at [318, 458] on link "All styles" at bounding box center [362, 462] width 176 height 35
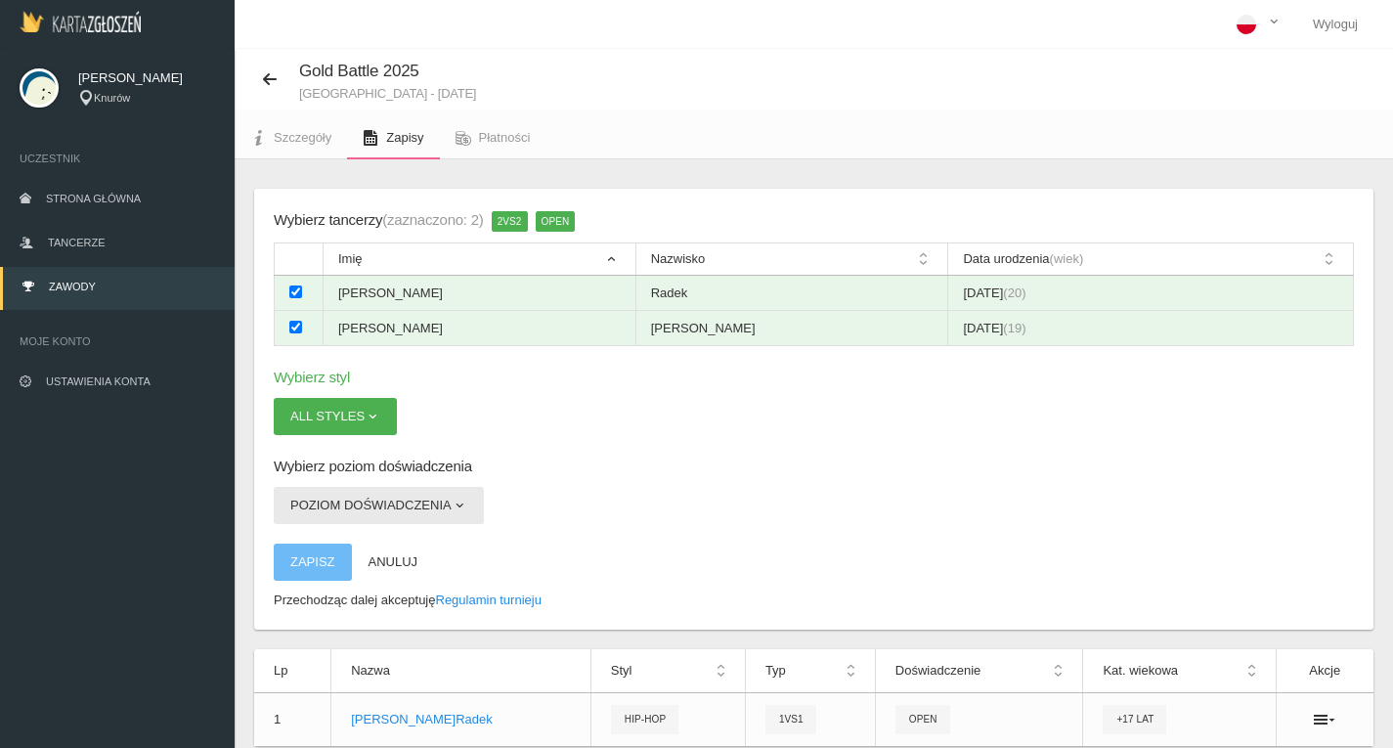
click at [452, 497] on button "Poziom doświadczenia" at bounding box center [379, 505] width 210 height 37
click at [360, 534] on link "Open" at bounding box center [362, 551] width 176 height 35
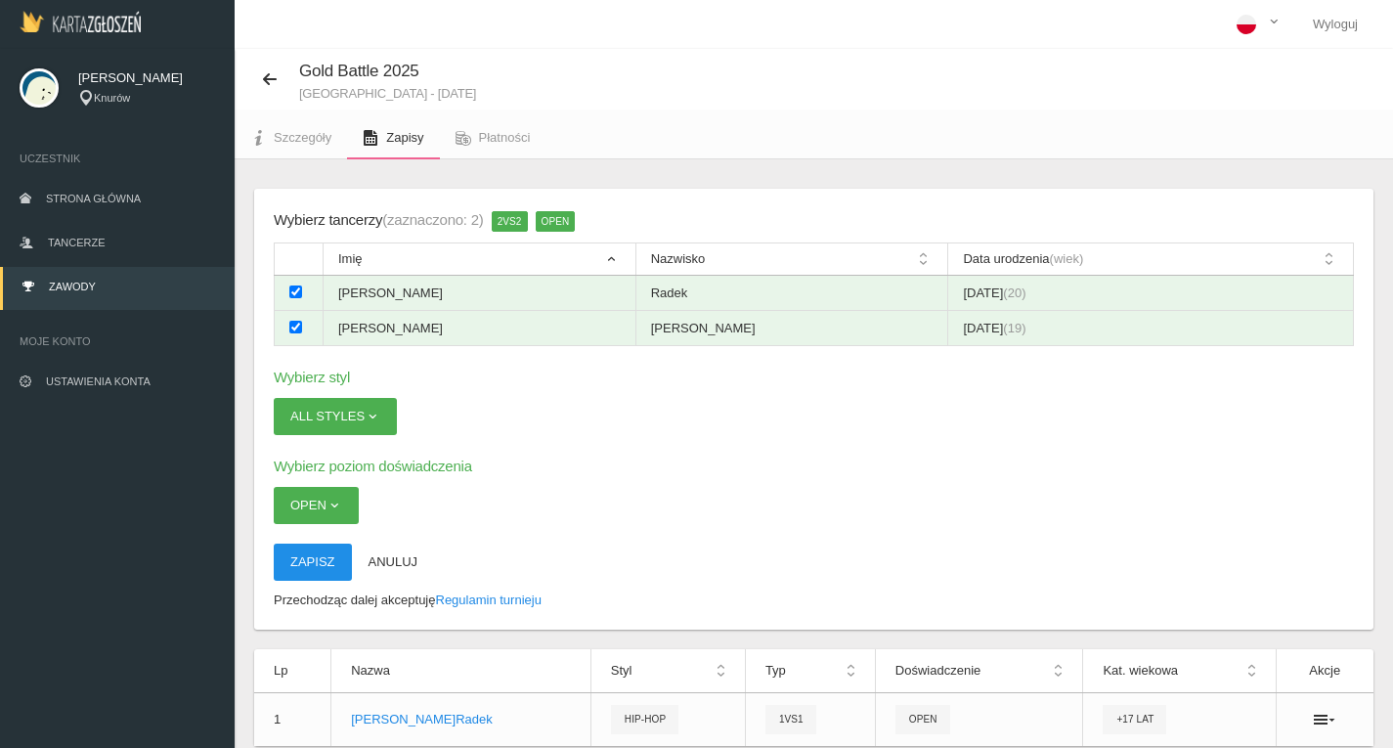
click at [334, 552] on button "Zapisz" at bounding box center [313, 562] width 78 height 37
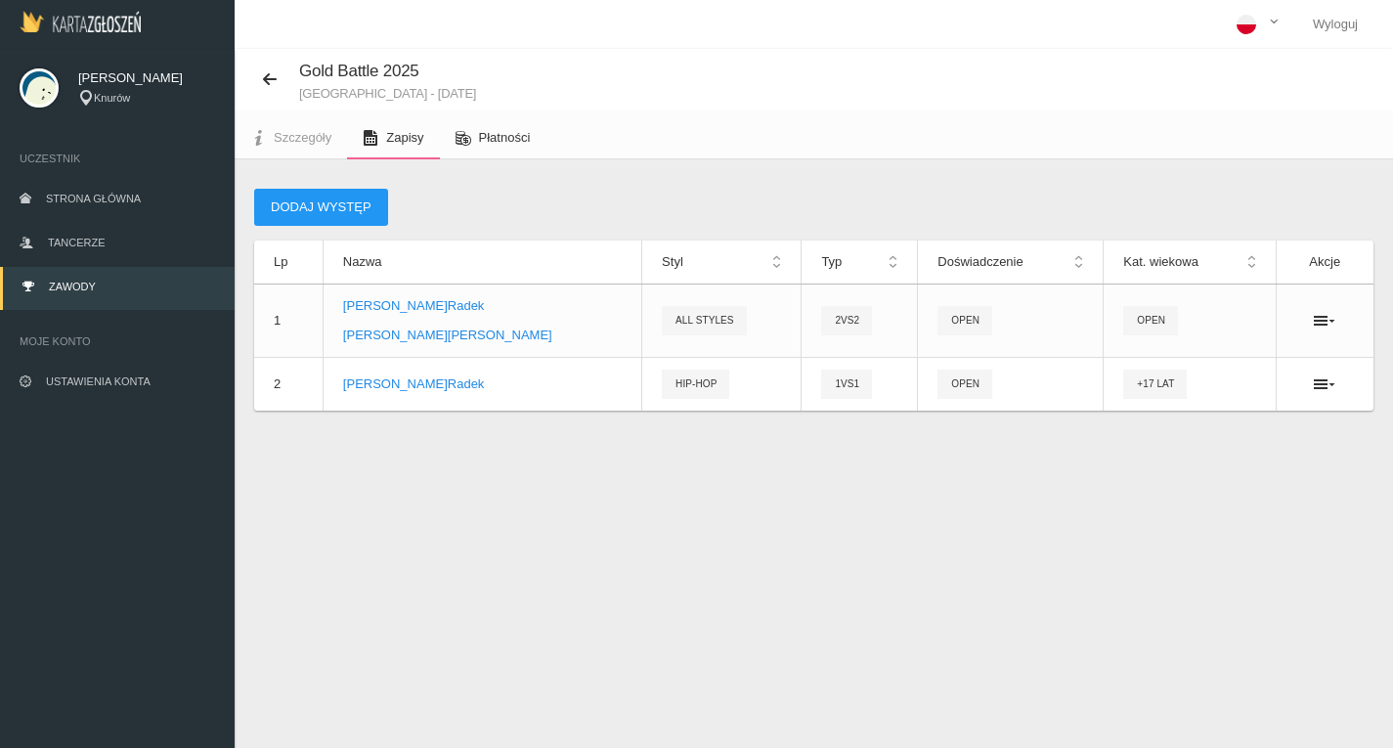
click at [488, 140] on span "Płatności" at bounding box center [505, 137] width 52 height 15
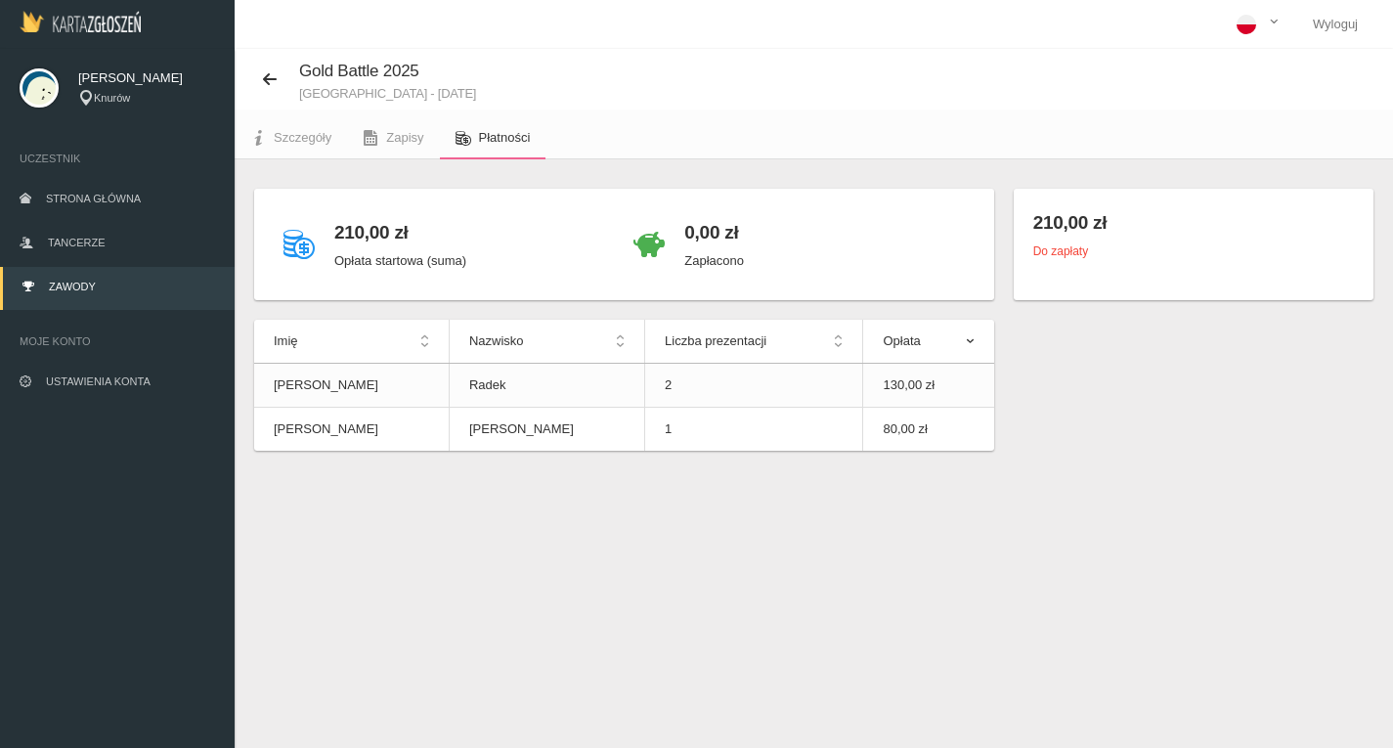
click at [1049, 226] on h4 "210,00 zł" at bounding box center [1194, 222] width 321 height 28
click at [1059, 257] on small "Do zapłaty" at bounding box center [1061, 251] width 55 height 14
click at [111, 208] on link "Strona główna" at bounding box center [117, 200] width 235 height 43
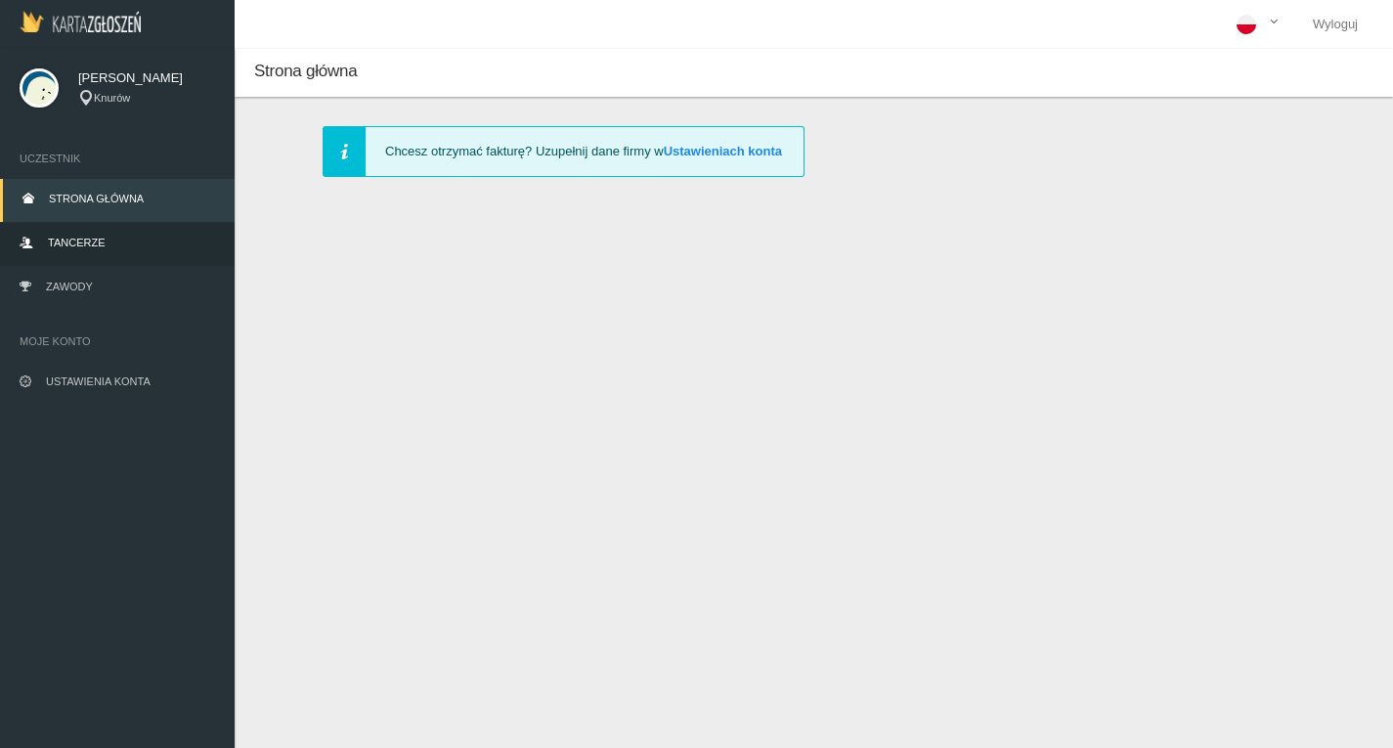
click at [85, 236] on link "Tancerze" at bounding box center [117, 244] width 235 height 43
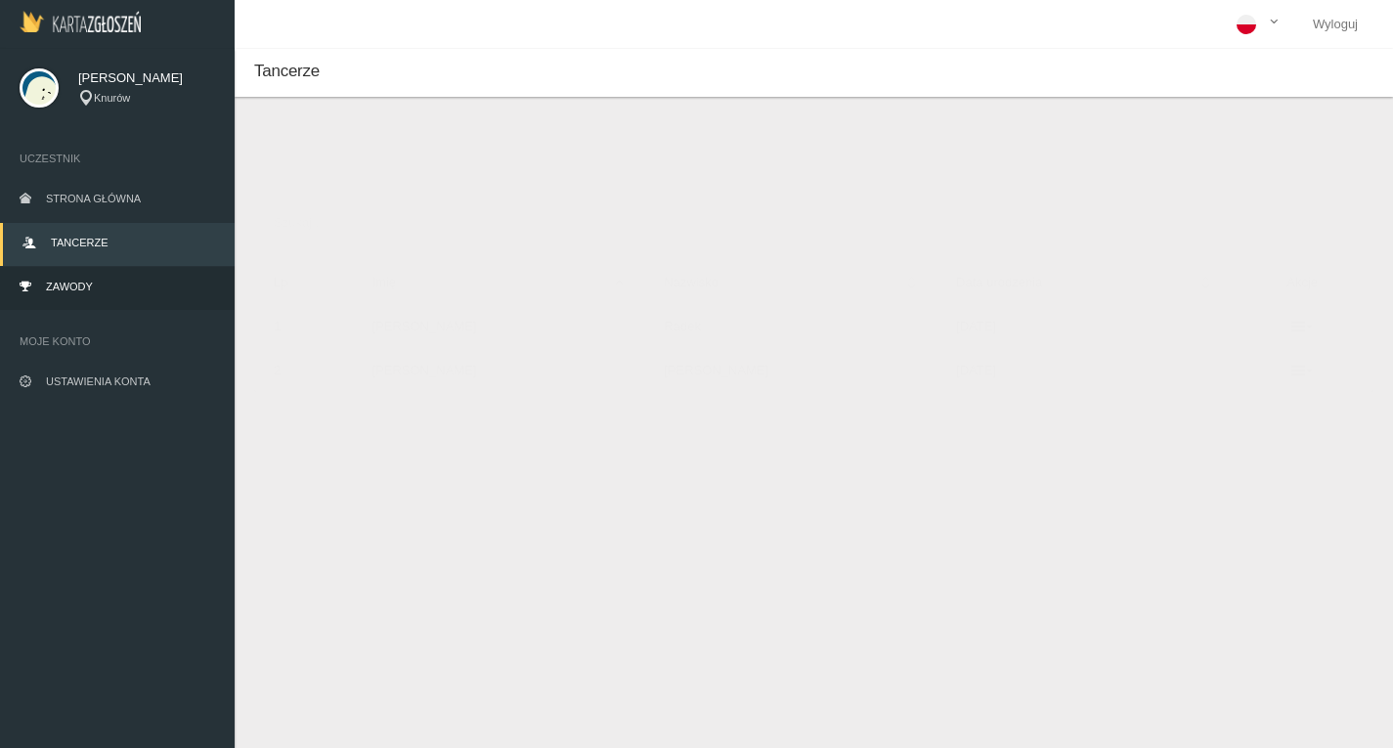
click at [71, 304] on link "Zawody" at bounding box center [117, 288] width 235 height 43
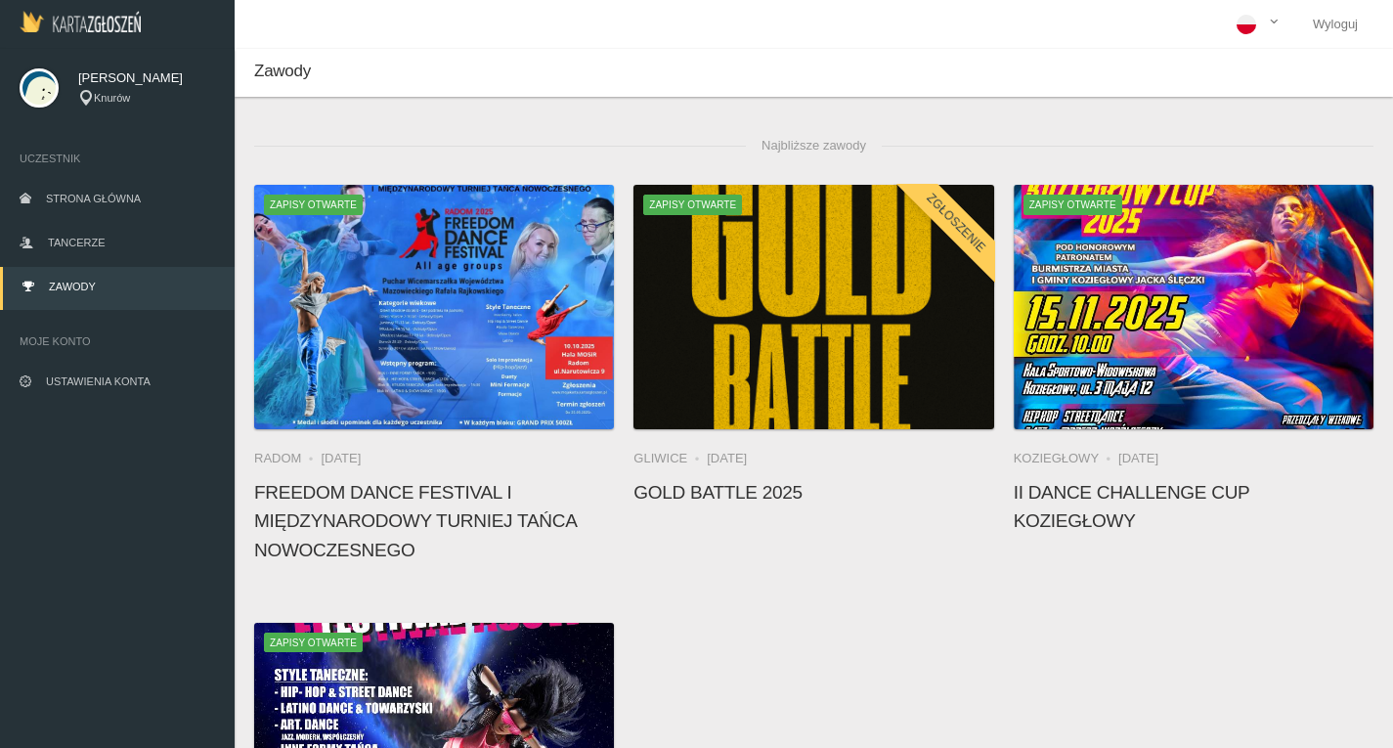
click at [108, 73] on span "Alicja Radek" at bounding box center [146, 78] width 137 height 20
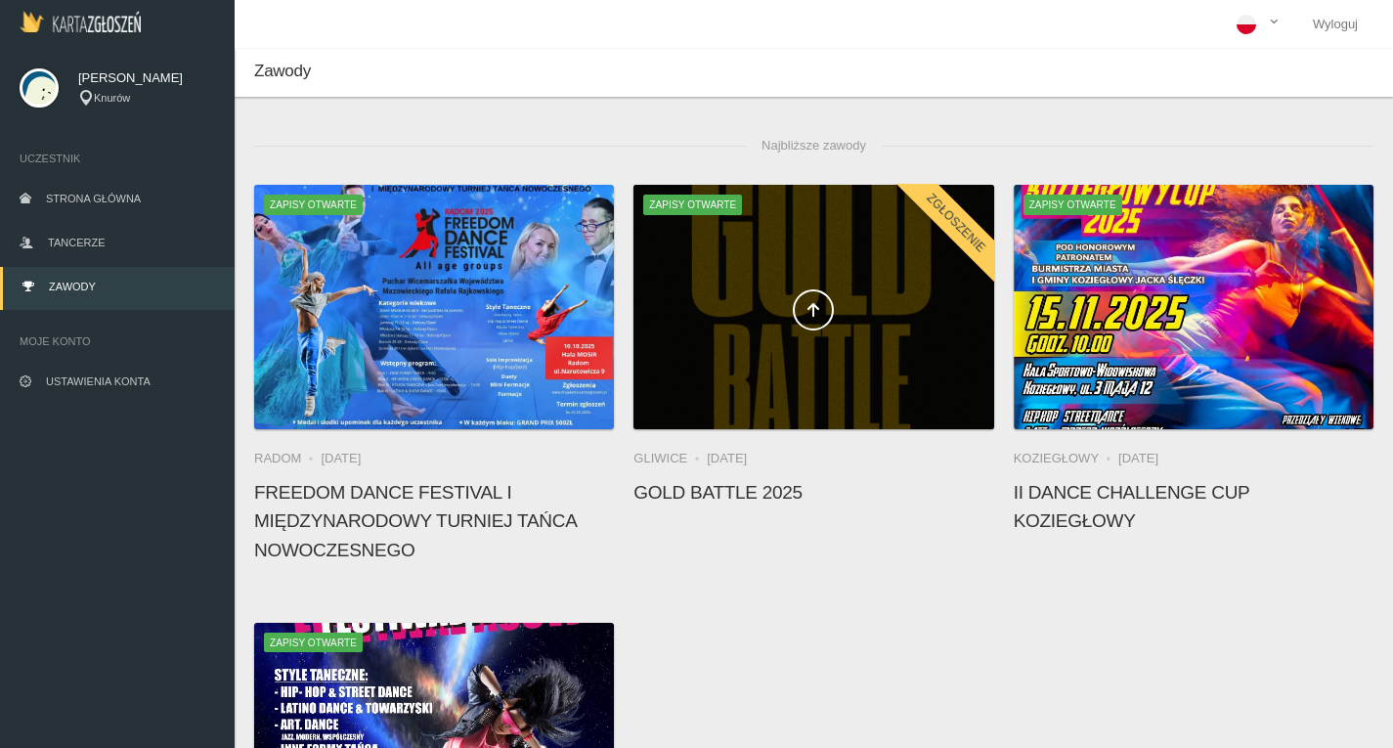
click at [711, 320] on span at bounding box center [814, 309] width 360 height 41
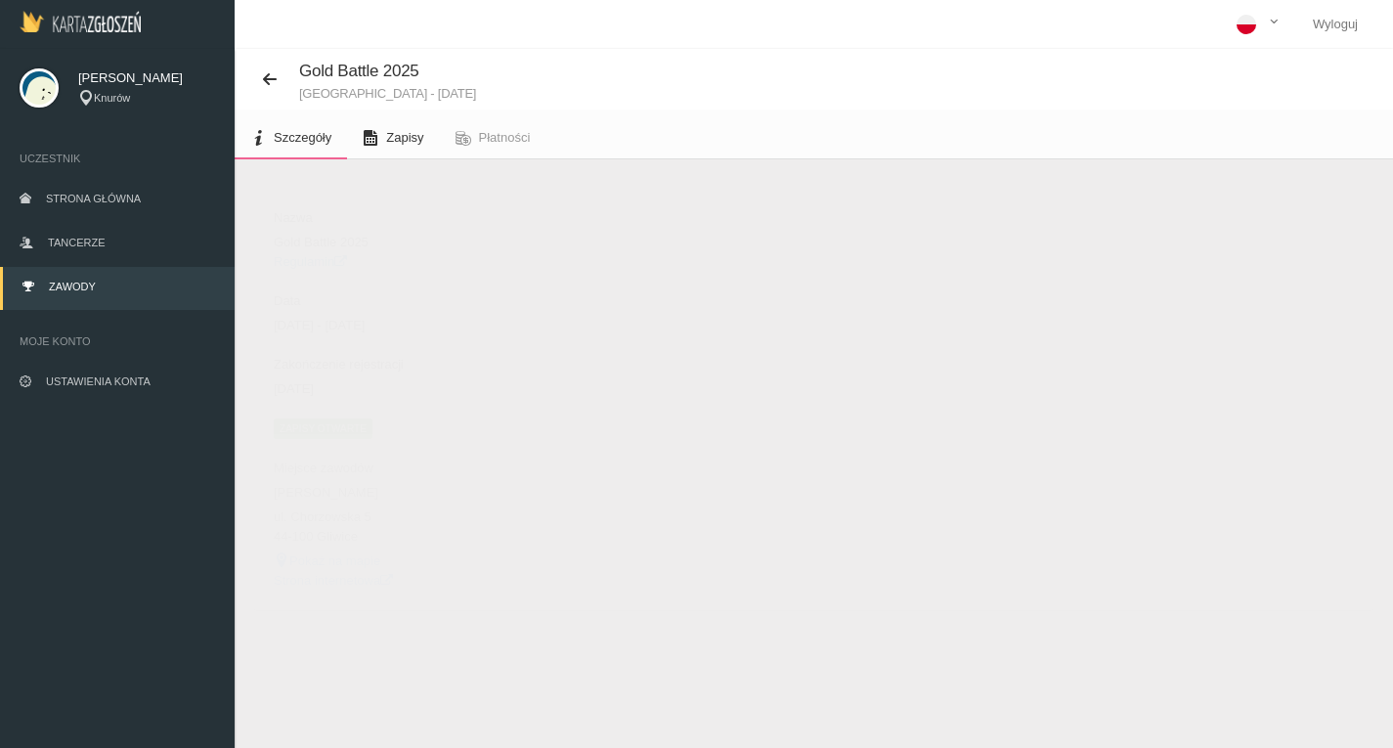
click at [401, 153] on link "Zapisy" at bounding box center [393, 137] width 92 height 43
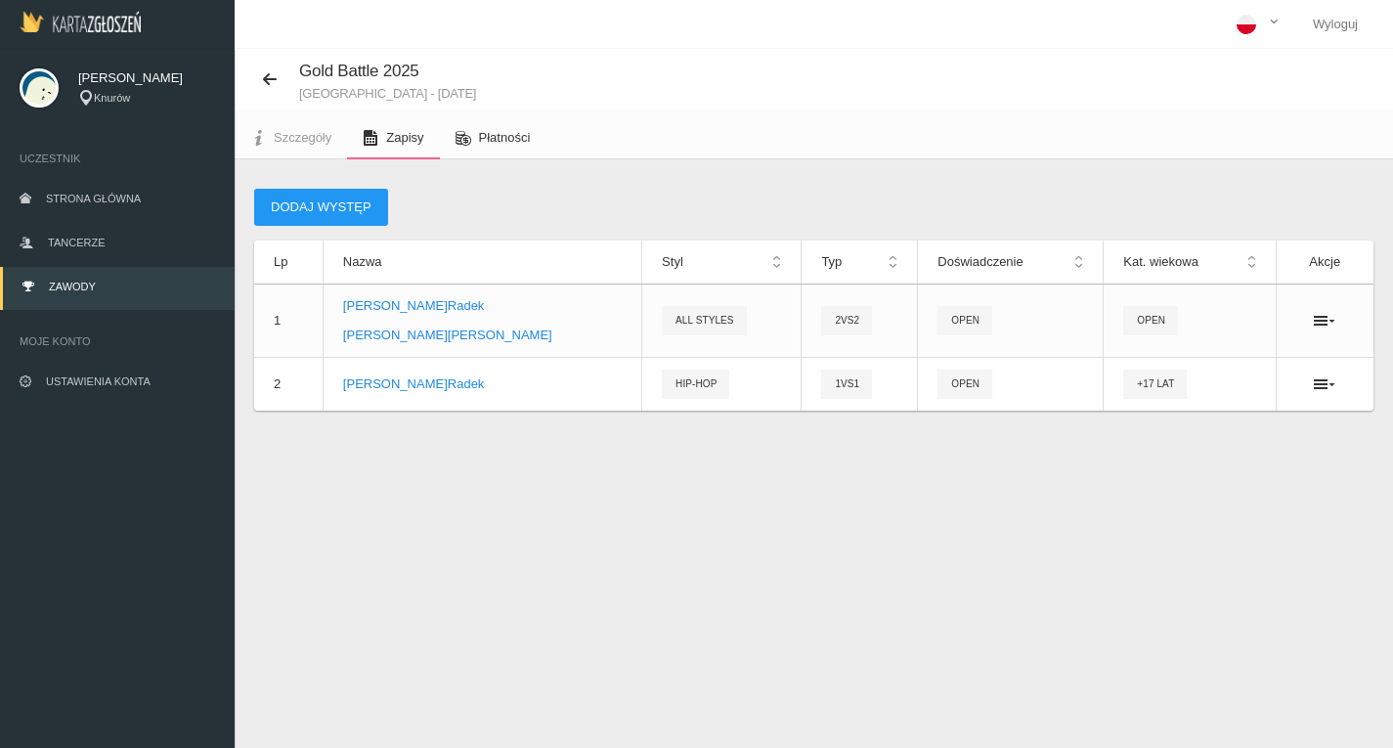
click at [482, 136] on span "Płatności" at bounding box center [505, 137] width 52 height 15
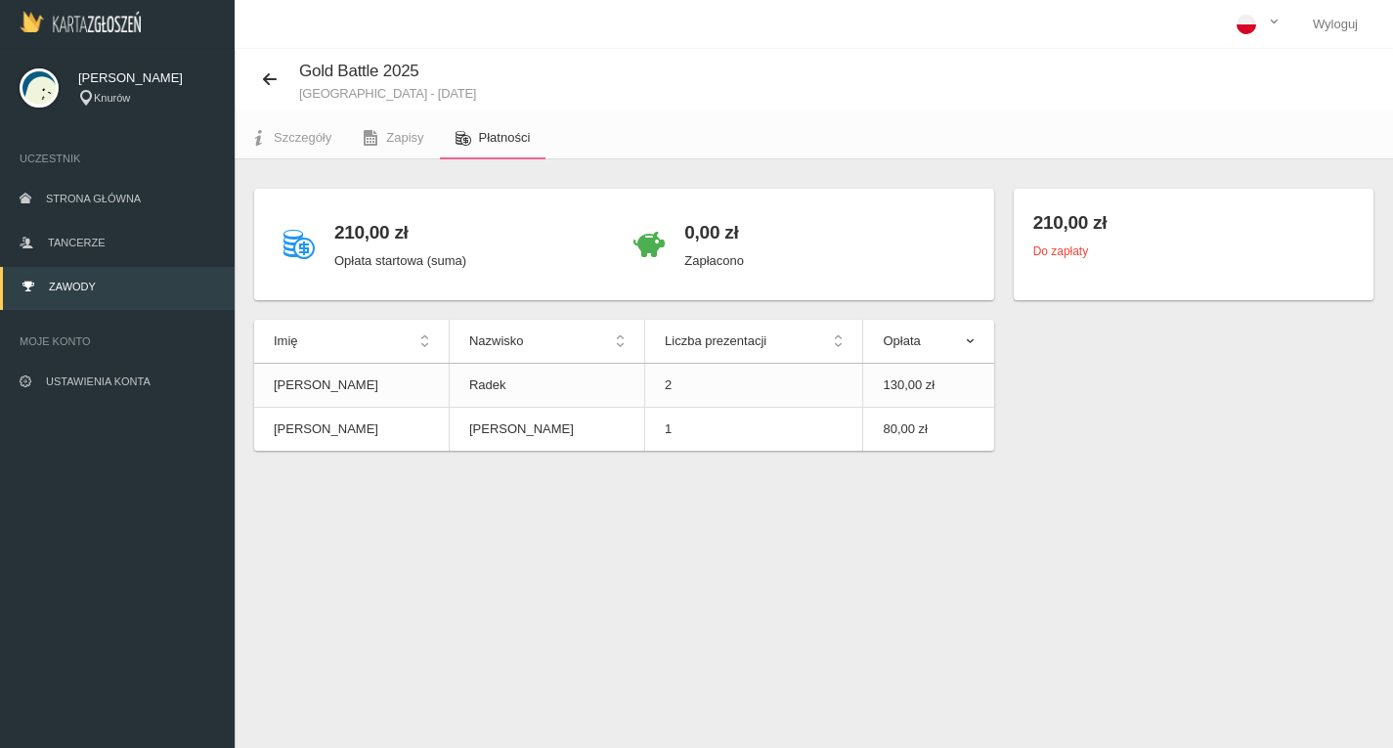
click at [960, 351] on th "Opłata" at bounding box center [928, 342] width 131 height 44
drag, startPoint x: 1069, startPoint y: 240, endPoint x: 1073, endPoint y: 259, distance: 19.9
click at [1073, 259] on div "210,00 zł Do zapłaty" at bounding box center [1194, 244] width 360 height 111
click at [1073, 259] on div "Do zapłaty" at bounding box center [1194, 252] width 321 height 20
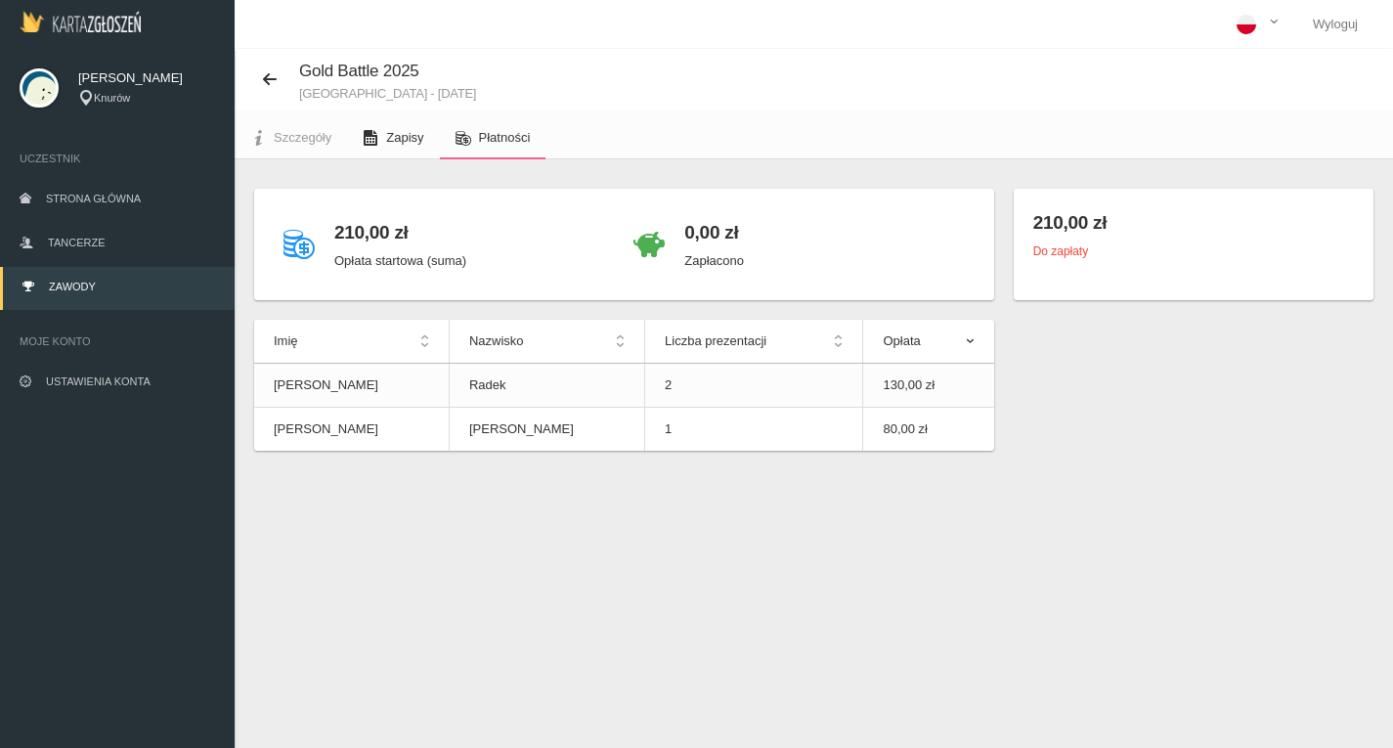
click at [420, 150] on link "Zapisy" at bounding box center [393, 137] width 92 height 43
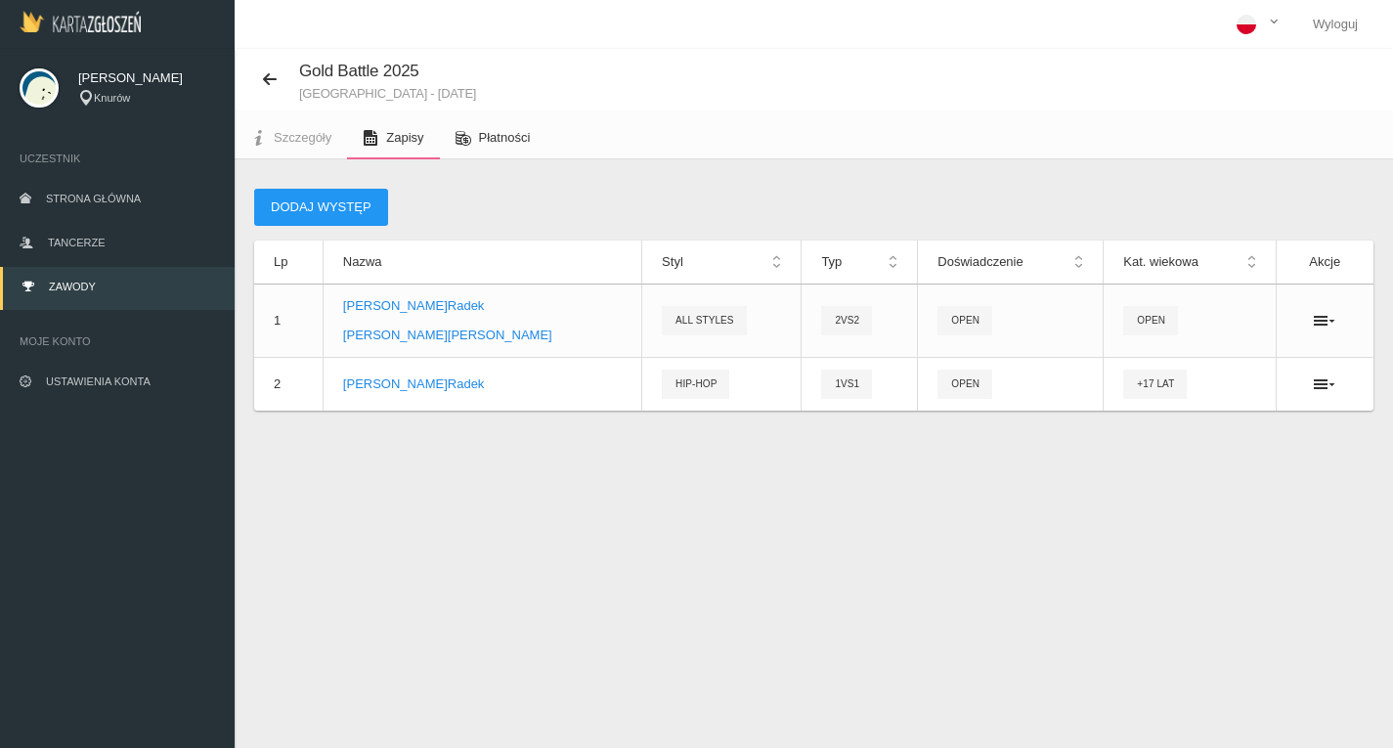
click at [482, 146] on link "Płatności" at bounding box center [493, 137] width 107 height 43
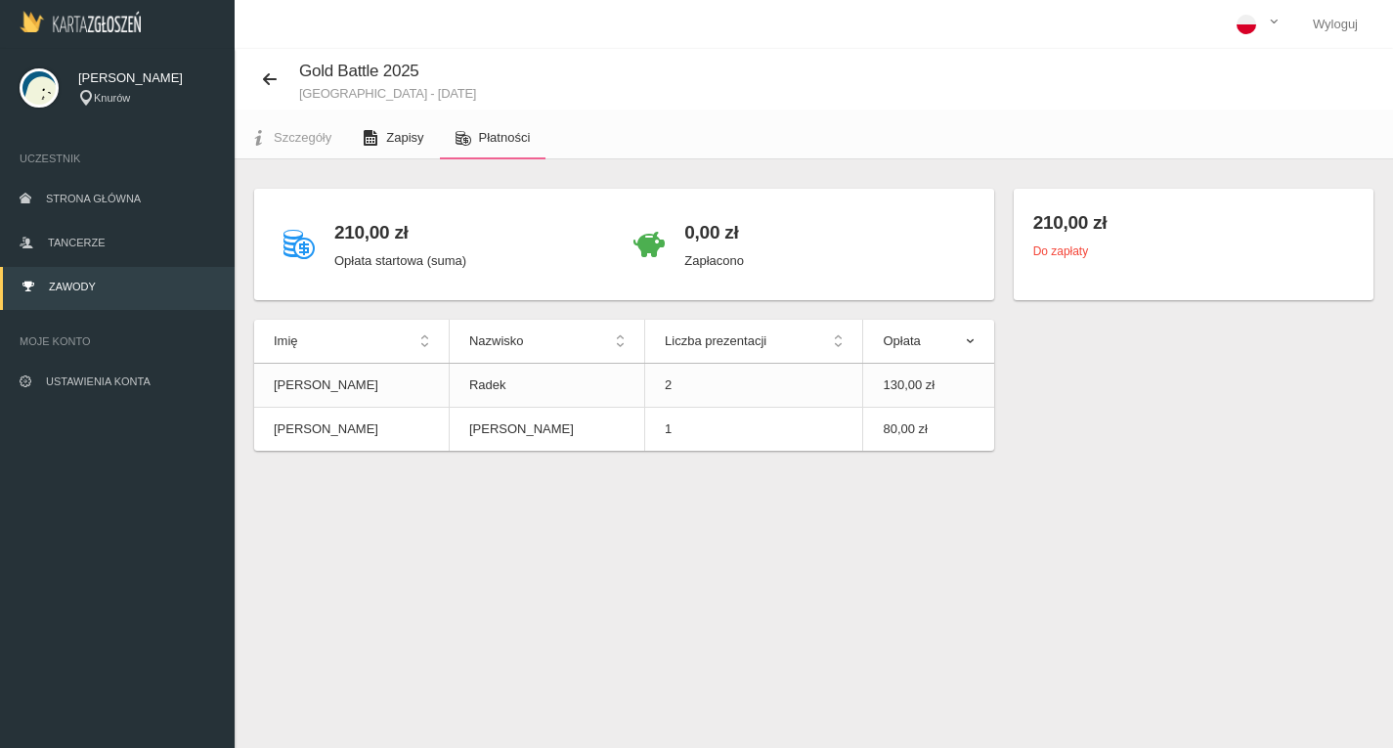
click at [387, 143] on span "Zapisy" at bounding box center [404, 137] width 37 height 15
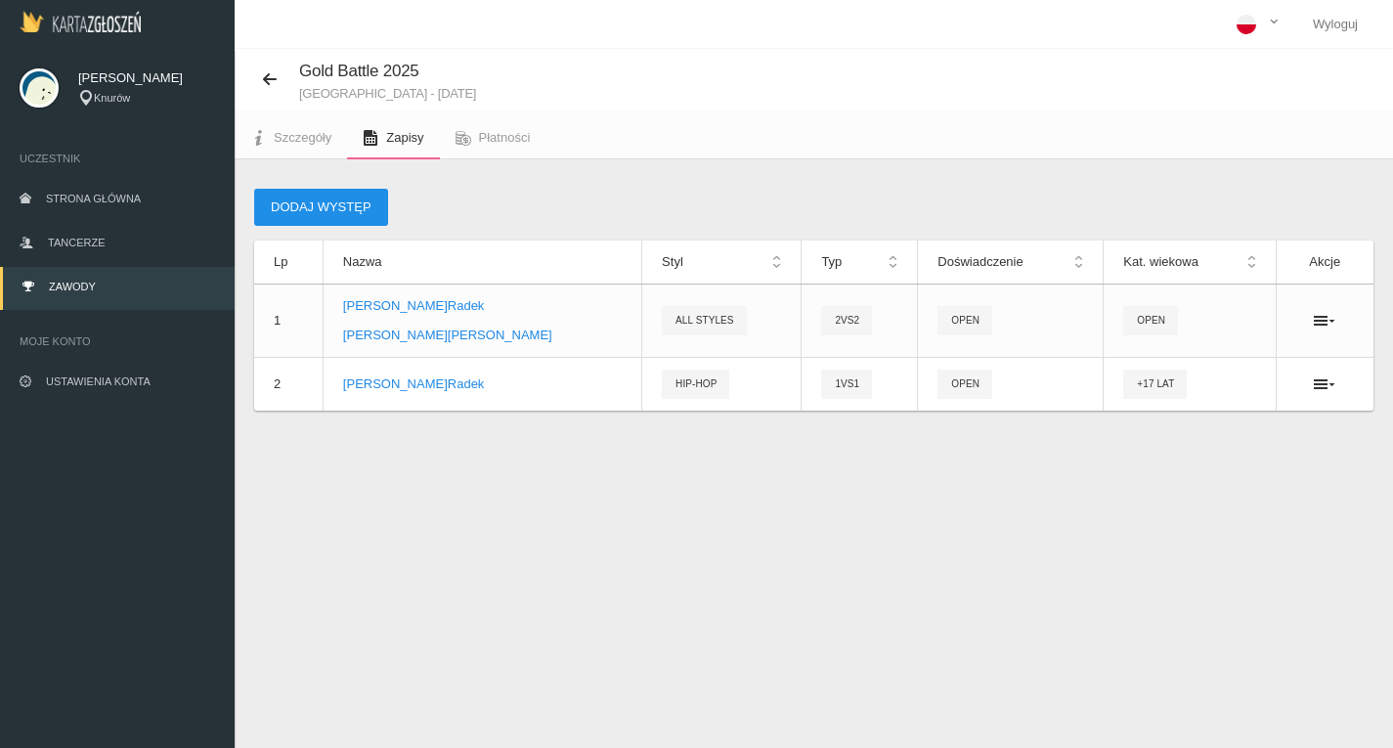
click at [336, 218] on button "Dodaj występ" at bounding box center [321, 207] width 134 height 37
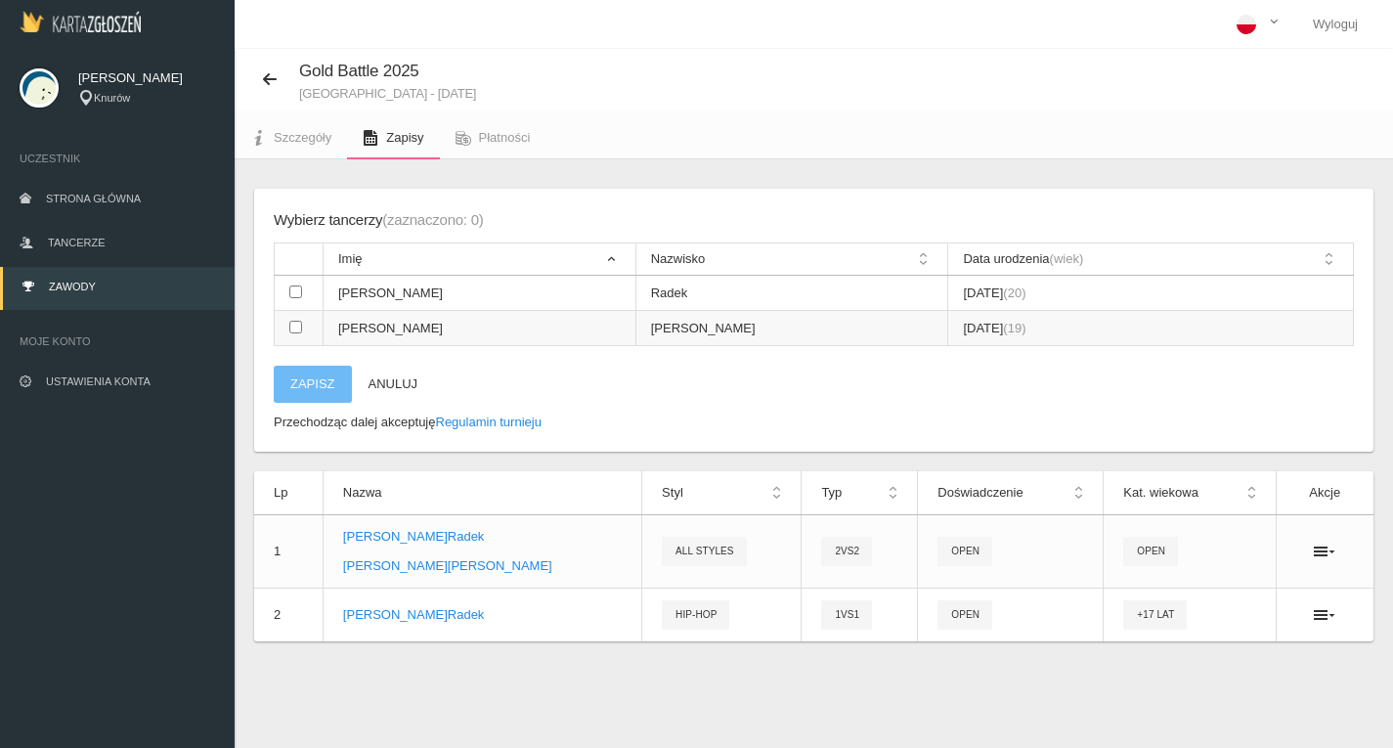
click at [293, 327] on input "checkbox" at bounding box center [295, 327] width 13 height 13
checkbox input "true"
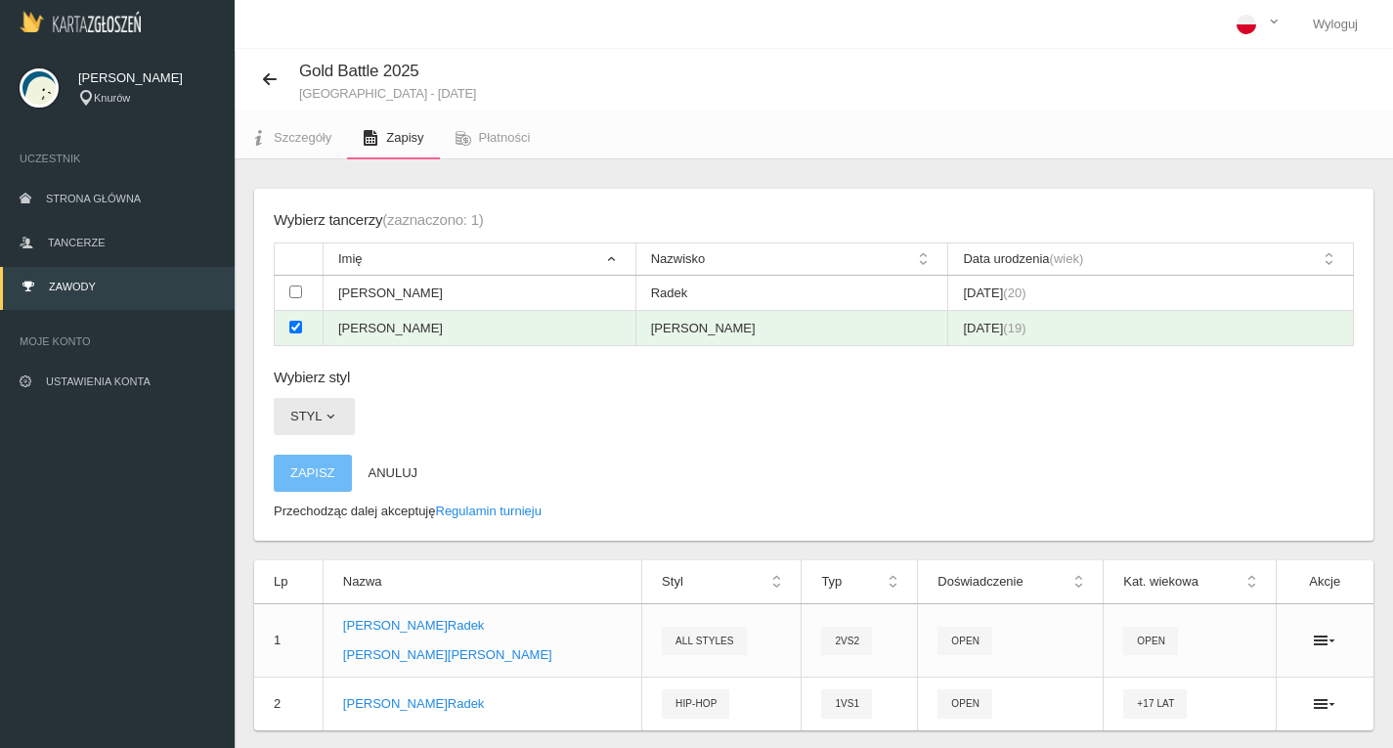
click at [325, 416] on span "button" at bounding box center [331, 417] width 16 height 16
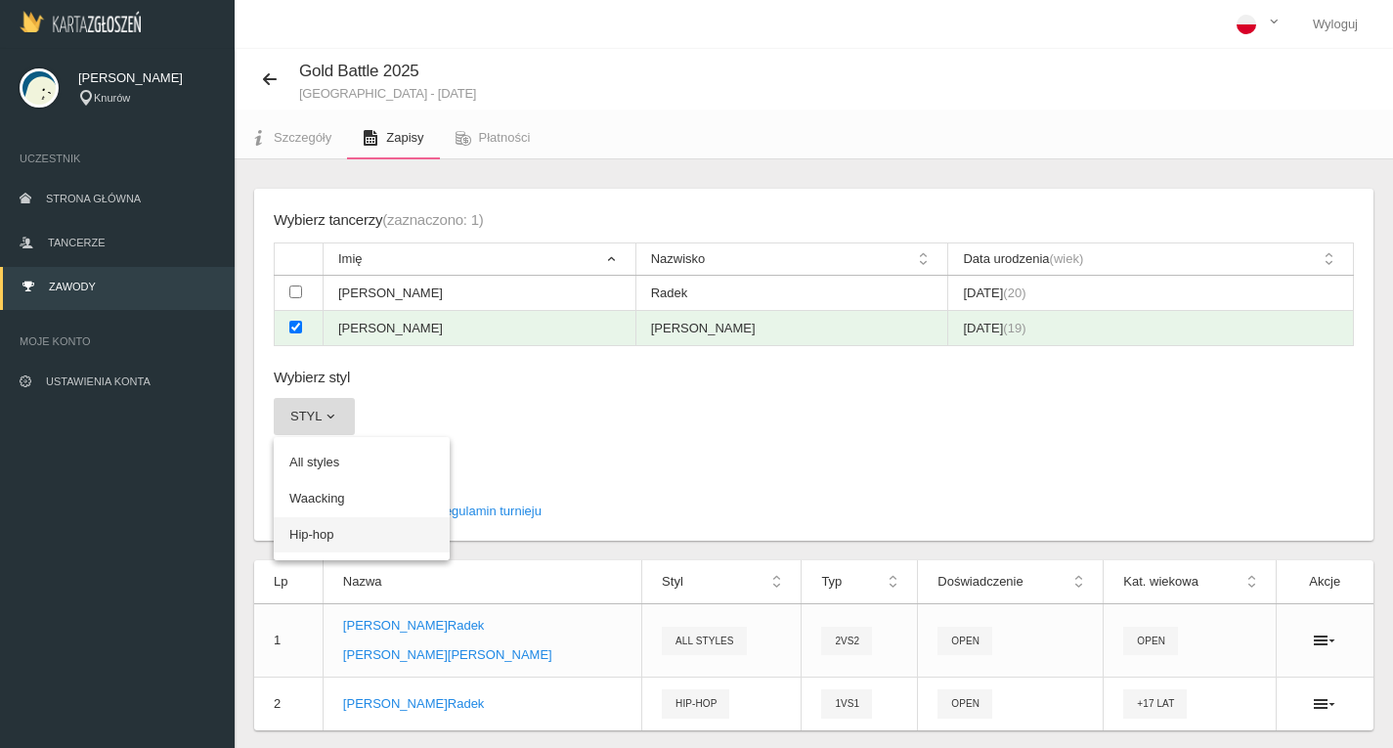
click at [317, 537] on link "Hip-hop" at bounding box center [362, 534] width 176 height 35
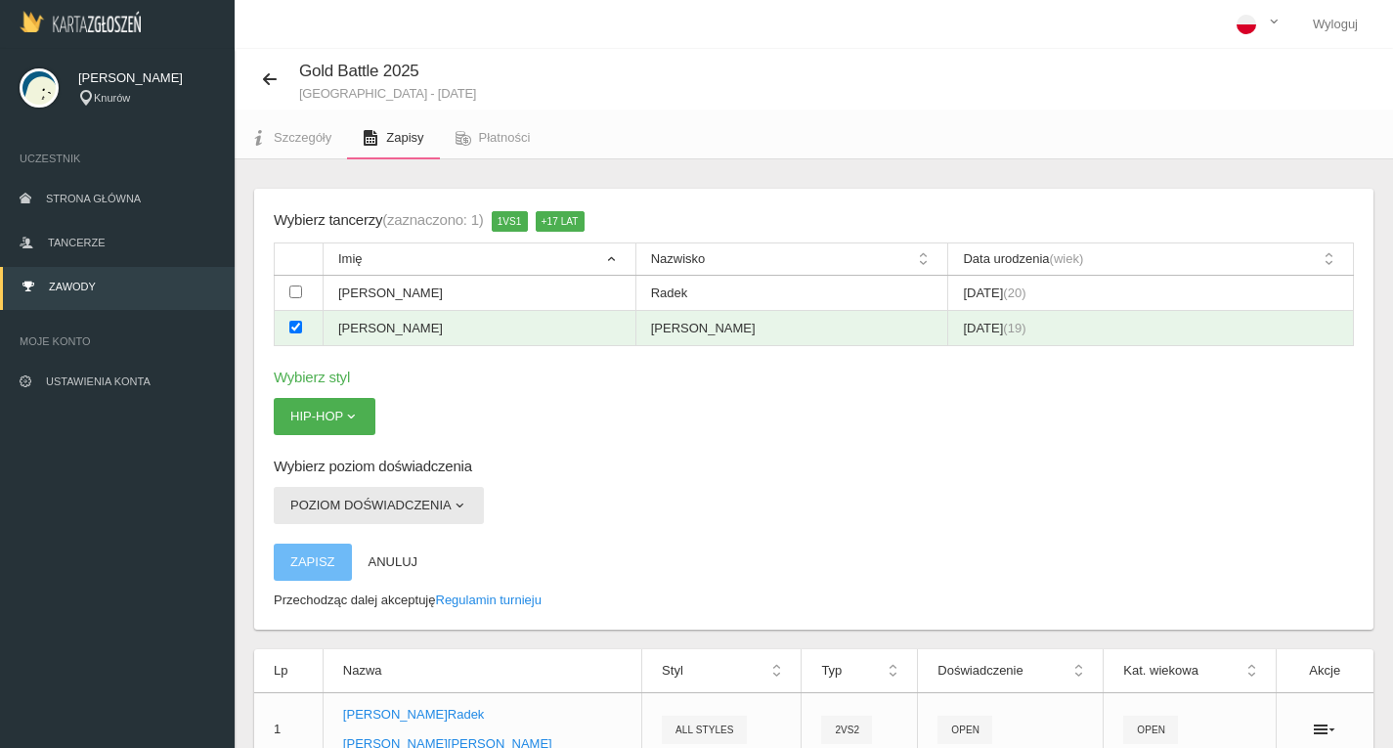
click at [365, 510] on button "Poziom doświadczenia" at bounding box center [379, 505] width 210 height 37
click at [330, 549] on link "Open" at bounding box center [362, 551] width 176 height 35
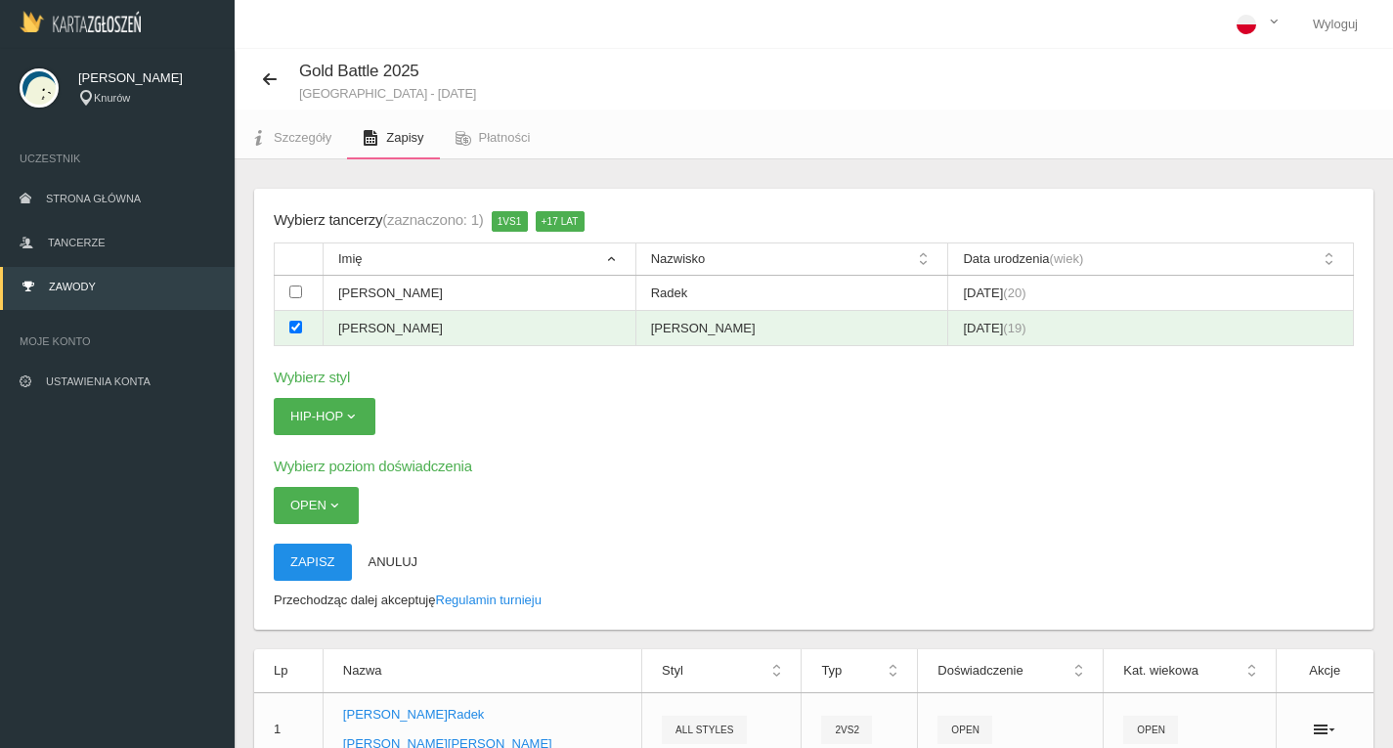
click at [307, 562] on button "Zapisz" at bounding box center [313, 562] width 78 height 37
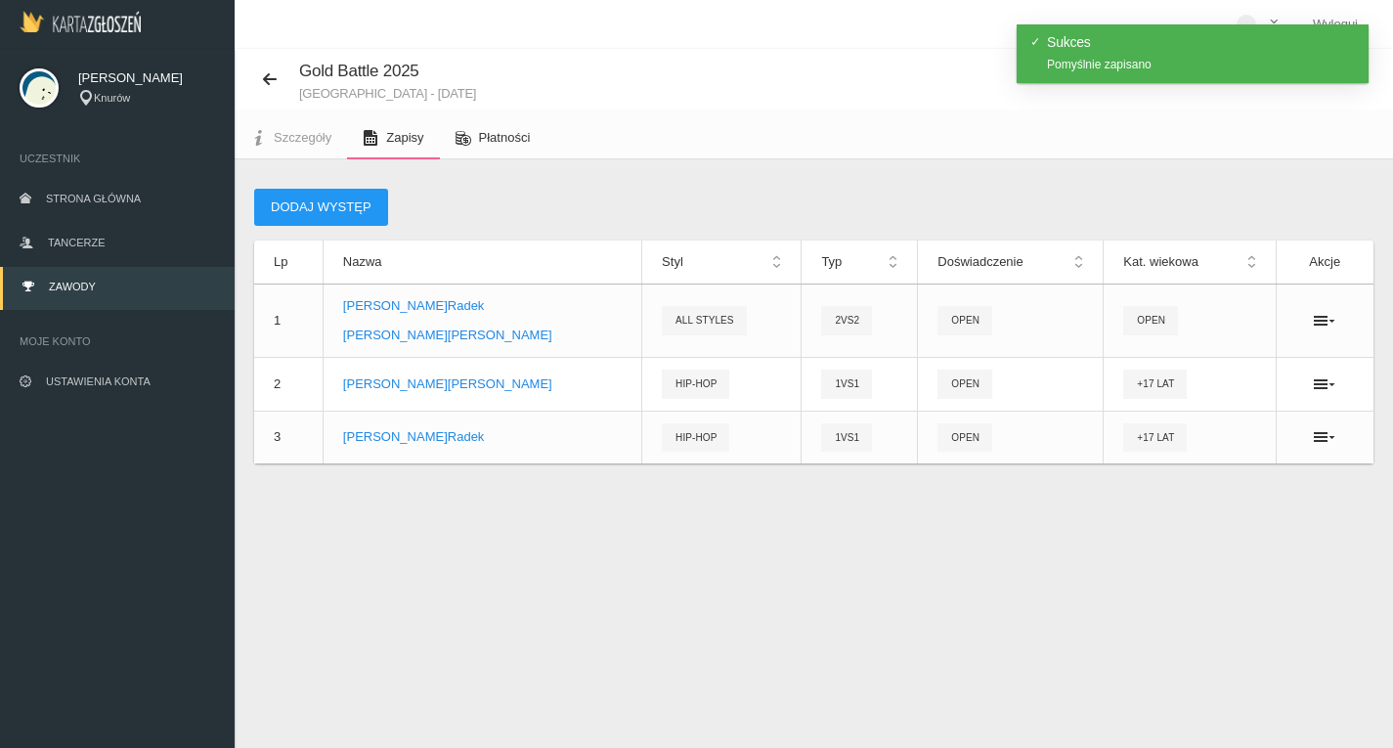
click at [481, 138] on span "Płatności" at bounding box center [505, 137] width 52 height 15
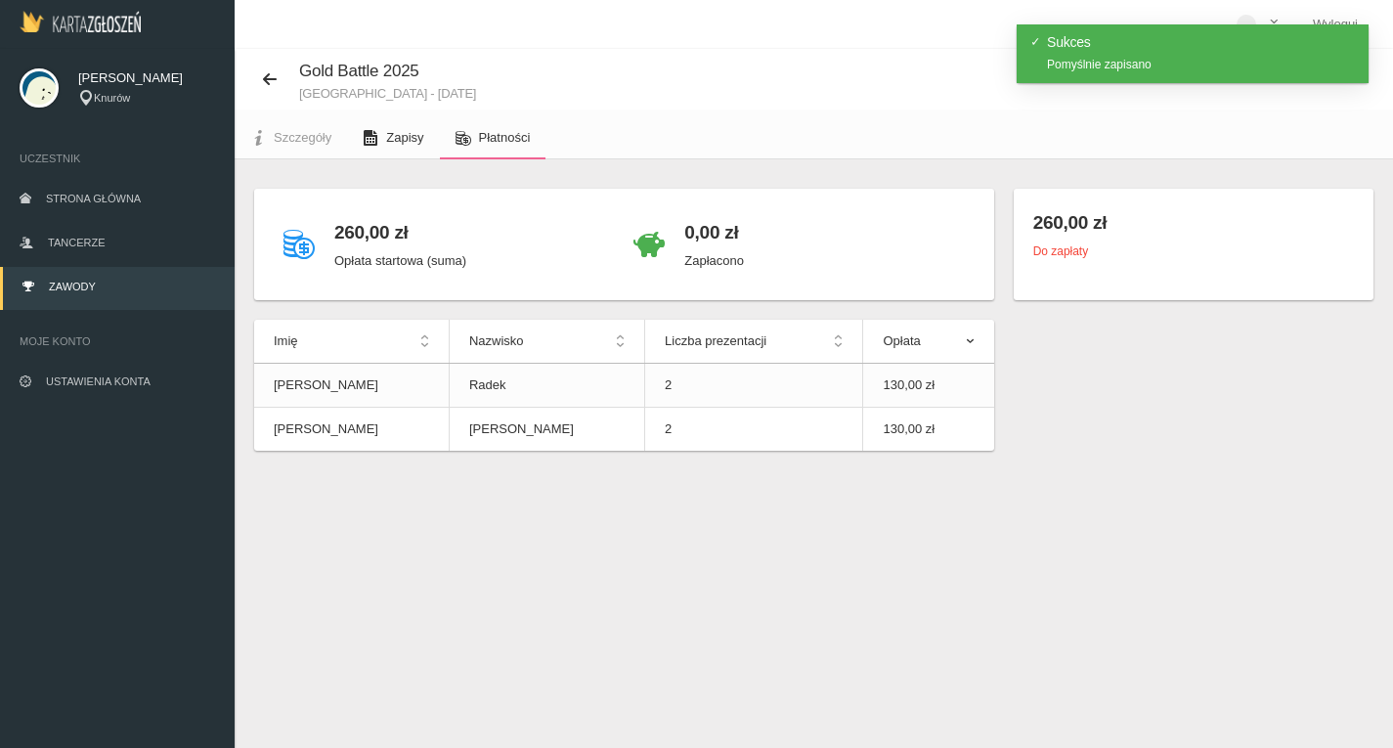
click at [391, 138] on span "Zapisy" at bounding box center [404, 137] width 37 height 15
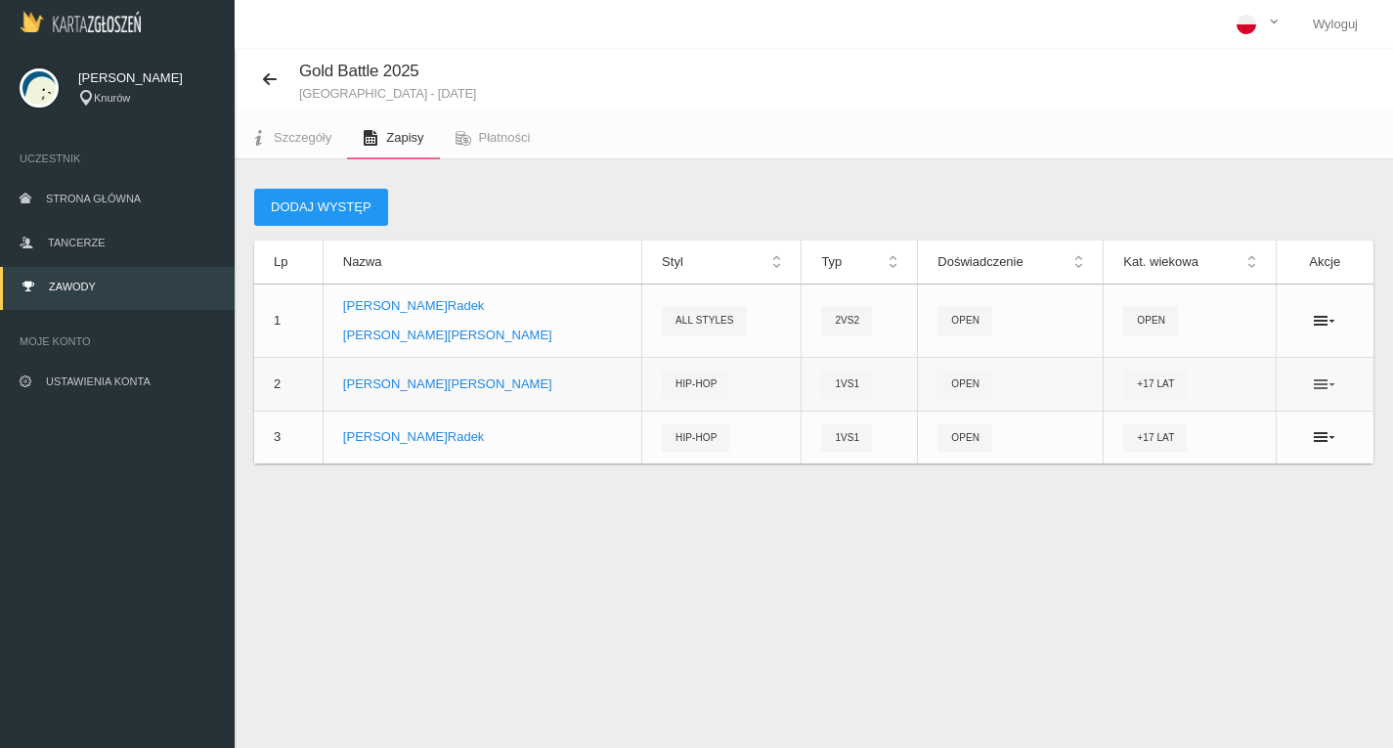
click at [1322, 387] on icon at bounding box center [1325, 384] width 22 height 16
click at [1195, 451] on link "Usuń" at bounding box center [1227, 455] width 196 height 35
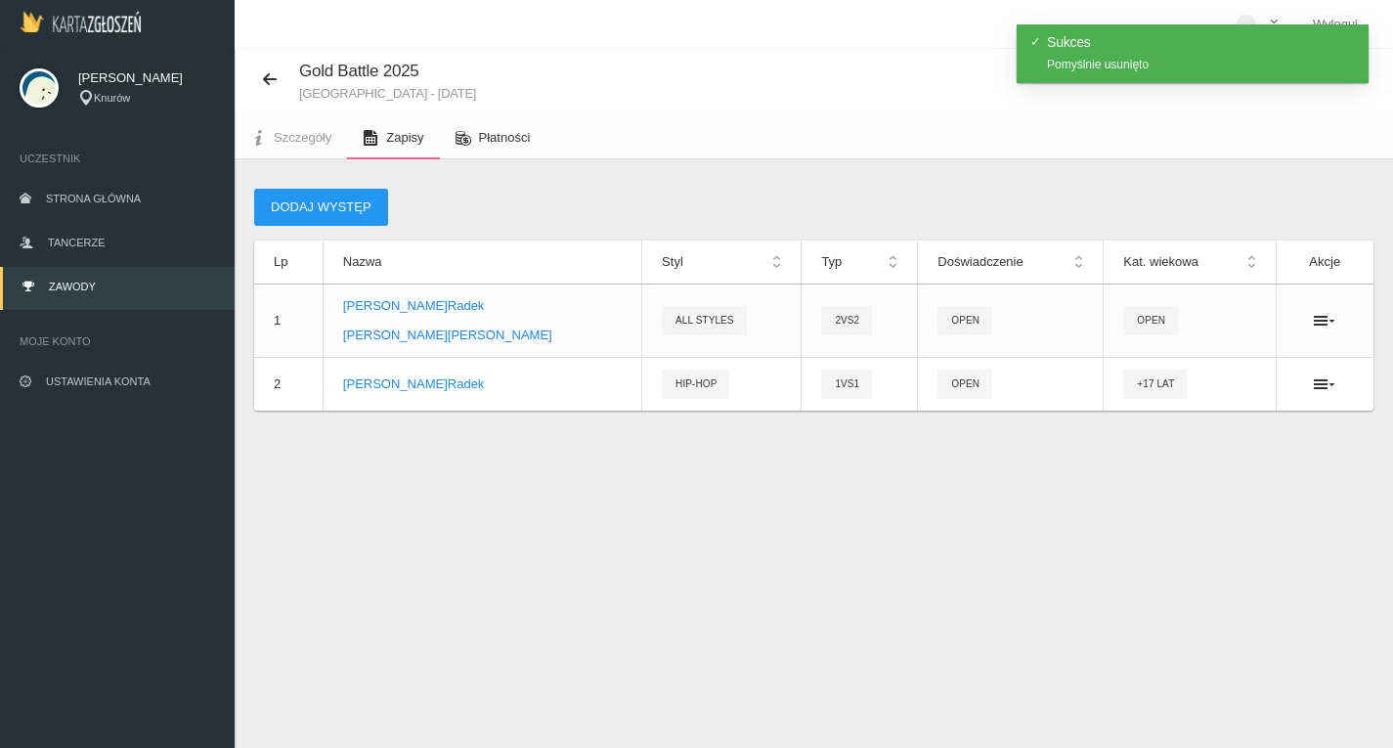
click at [492, 137] on span "Płatności" at bounding box center [505, 137] width 52 height 15
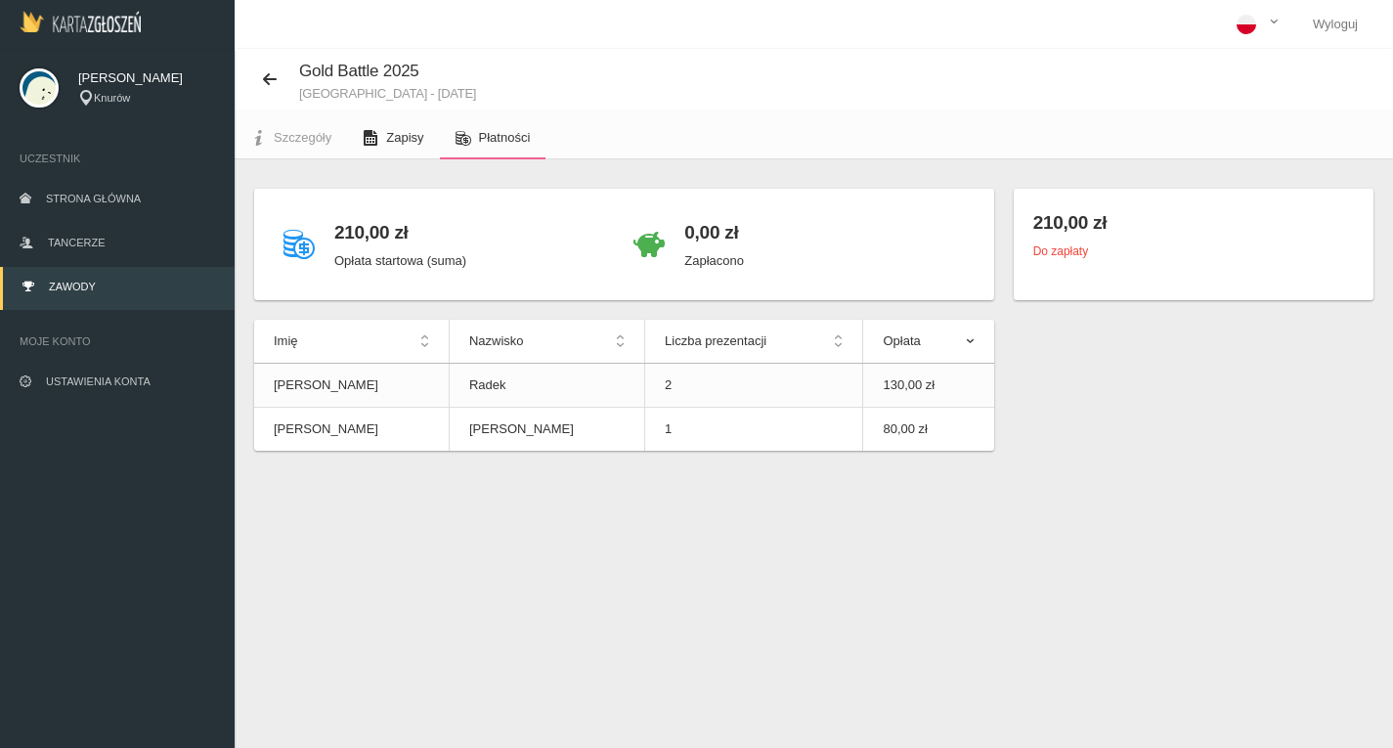
click at [391, 132] on span "Zapisy" at bounding box center [404, 137] width 37 height 15
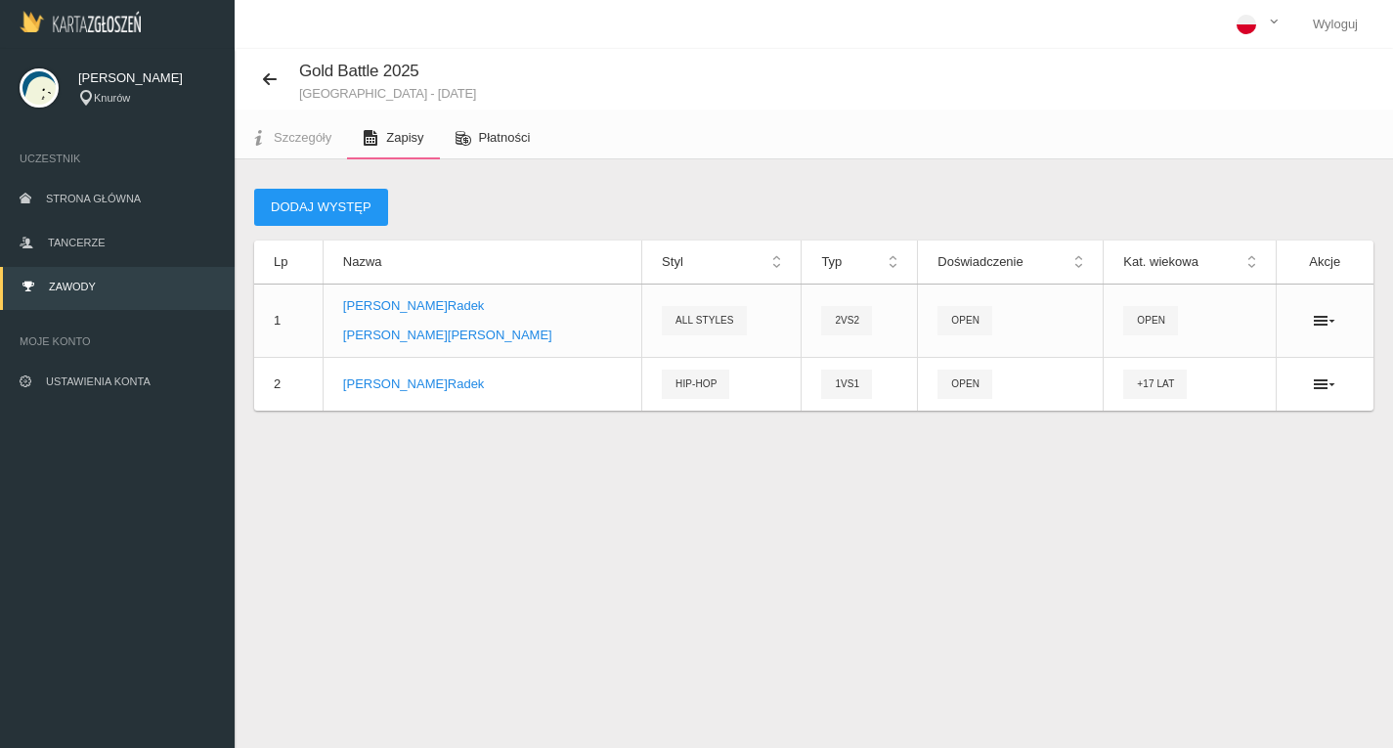
click at [511, 152] on link "Płatności" at bounding box center [493, 137] width 107 height 43
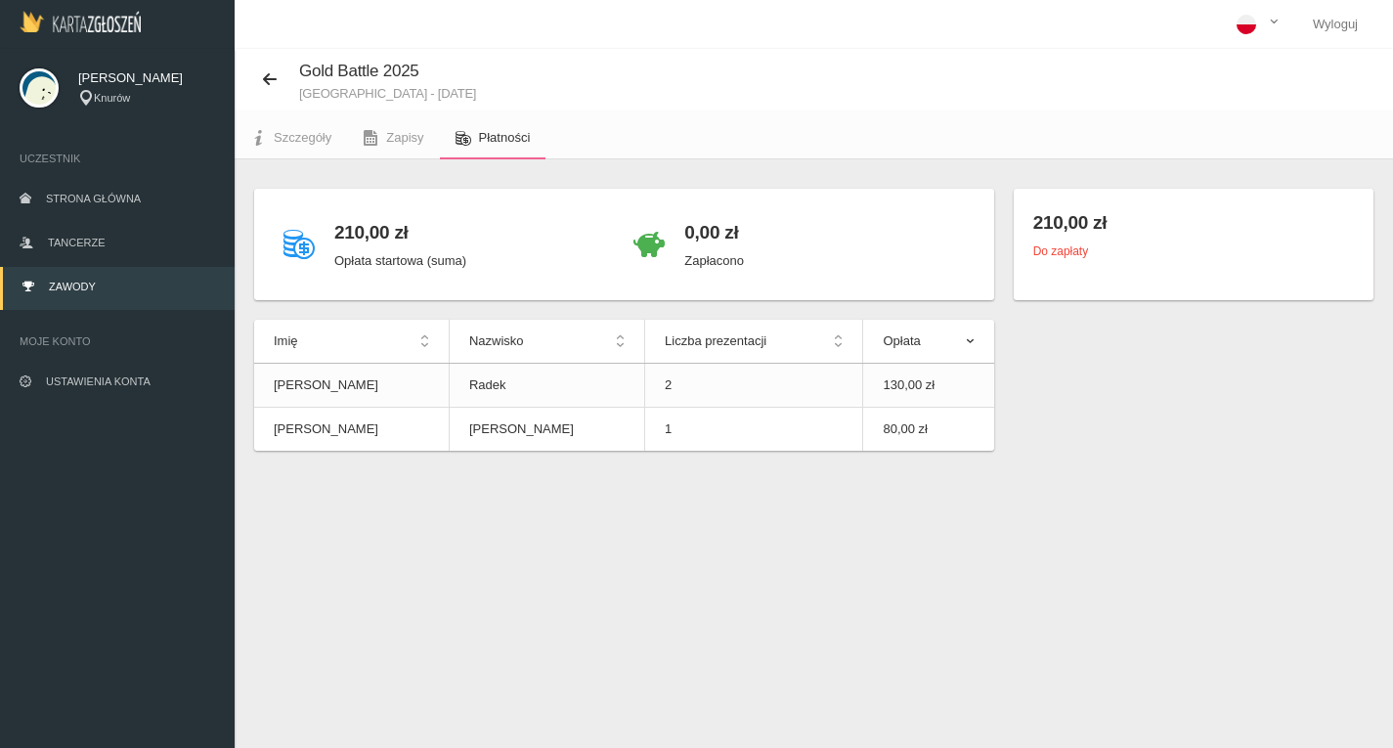
click at [385, 256] on p "Opłata startowa (suma)" at bounding box center [400, 261] width 132 height 20
click at [445, 236] on h4 "210,00 zł" at bounding box center [400, 232] width 132 height 28
click at [91, 381] on span "Ustawienia konta" at bounding box center [98, 381] width 105 height 12
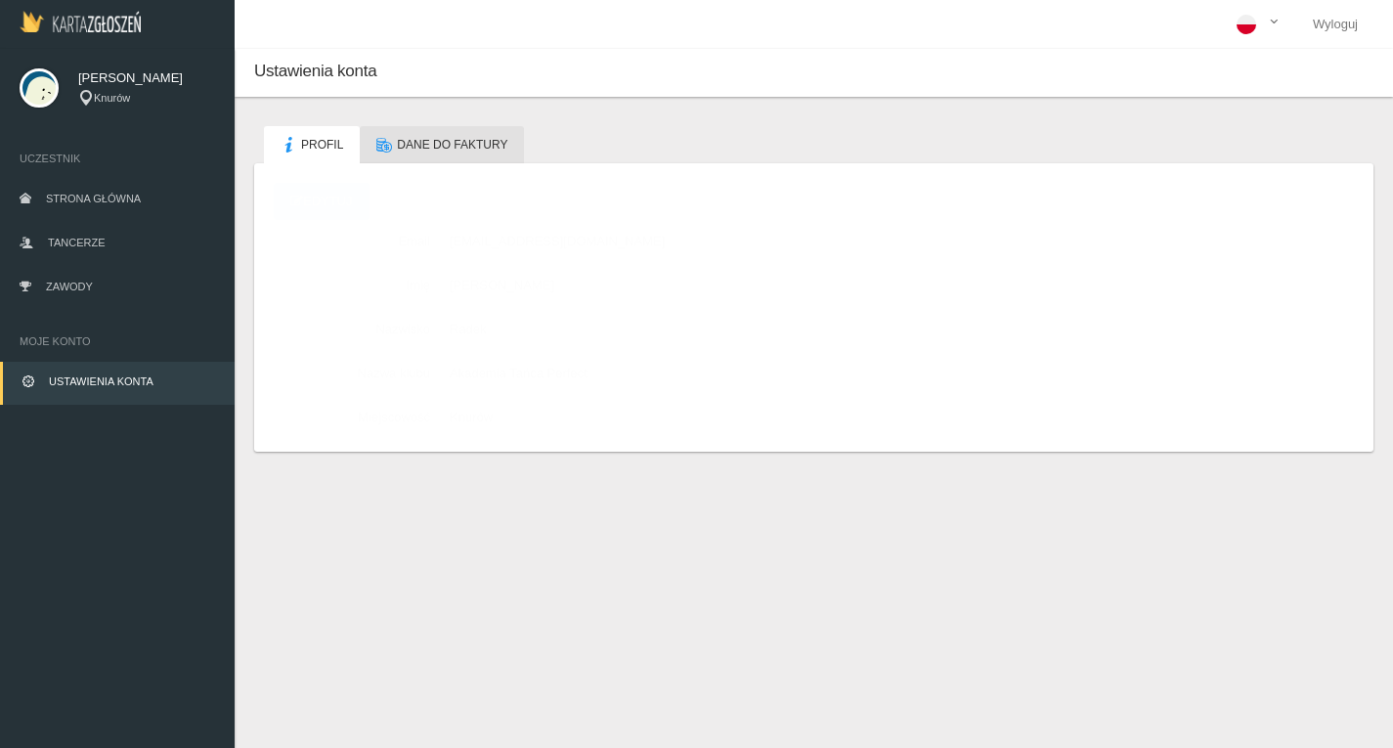
click at [397, 153] on link "Dane do faktury" at bounding box center [442, 144] width 164 height 37
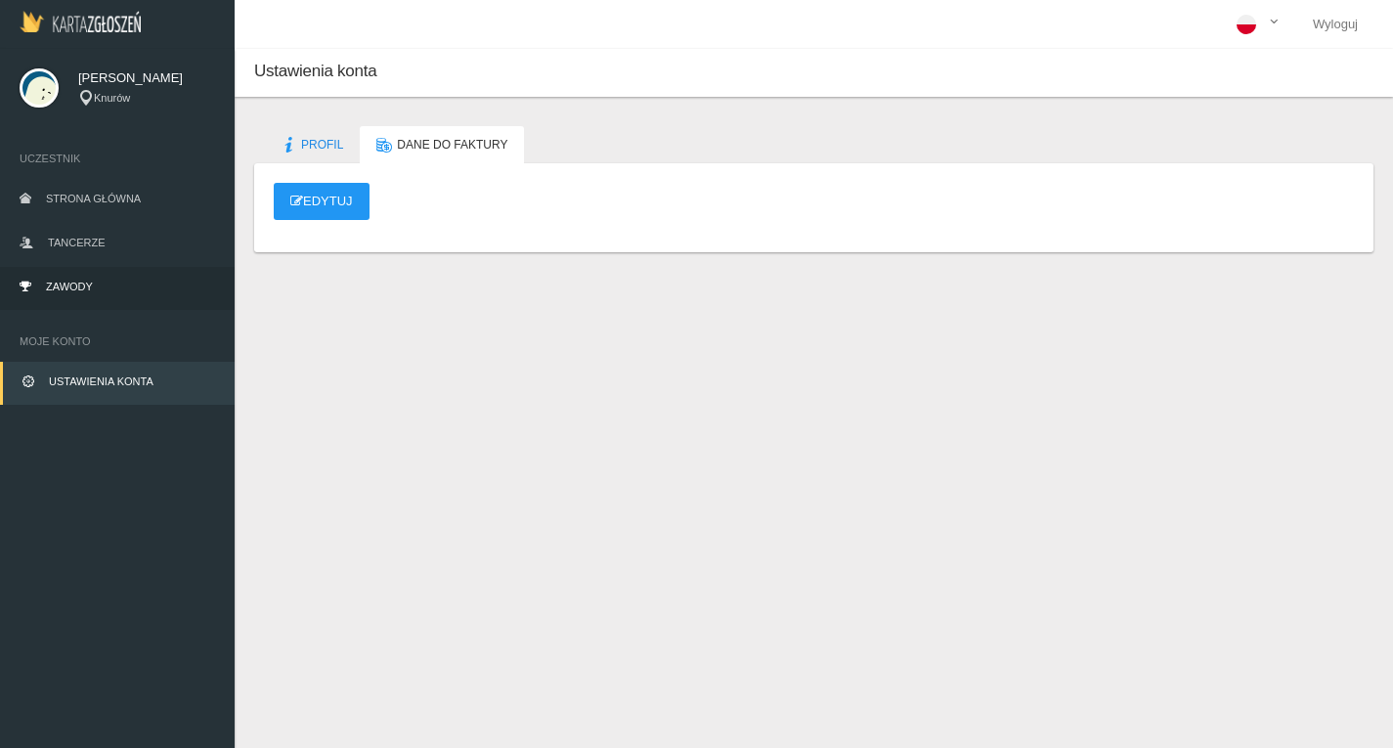
click at [34, 285] on link "Zawody" at bounding box center [117, 288] width 235 height 43
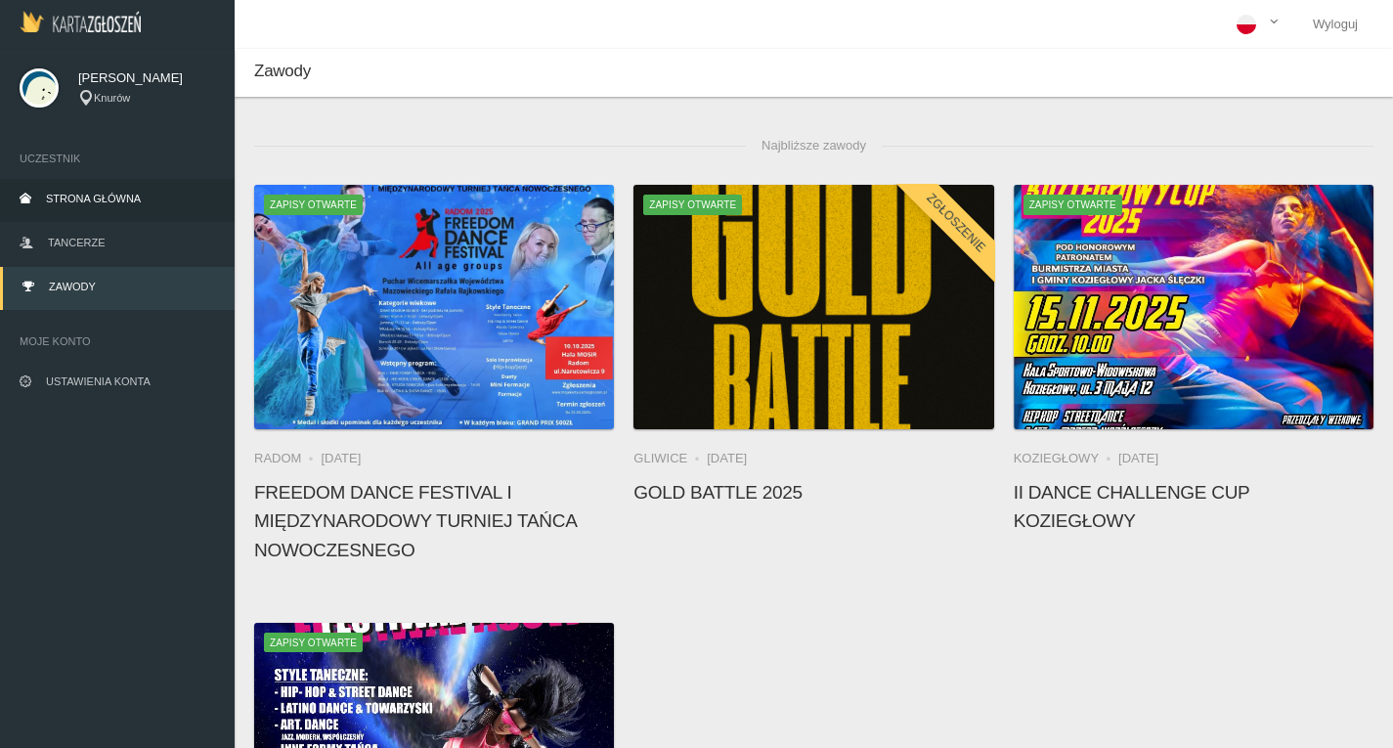
click at [63, 199] on span "Strona główna" at bounding box center [93, 199] width 95 height 12
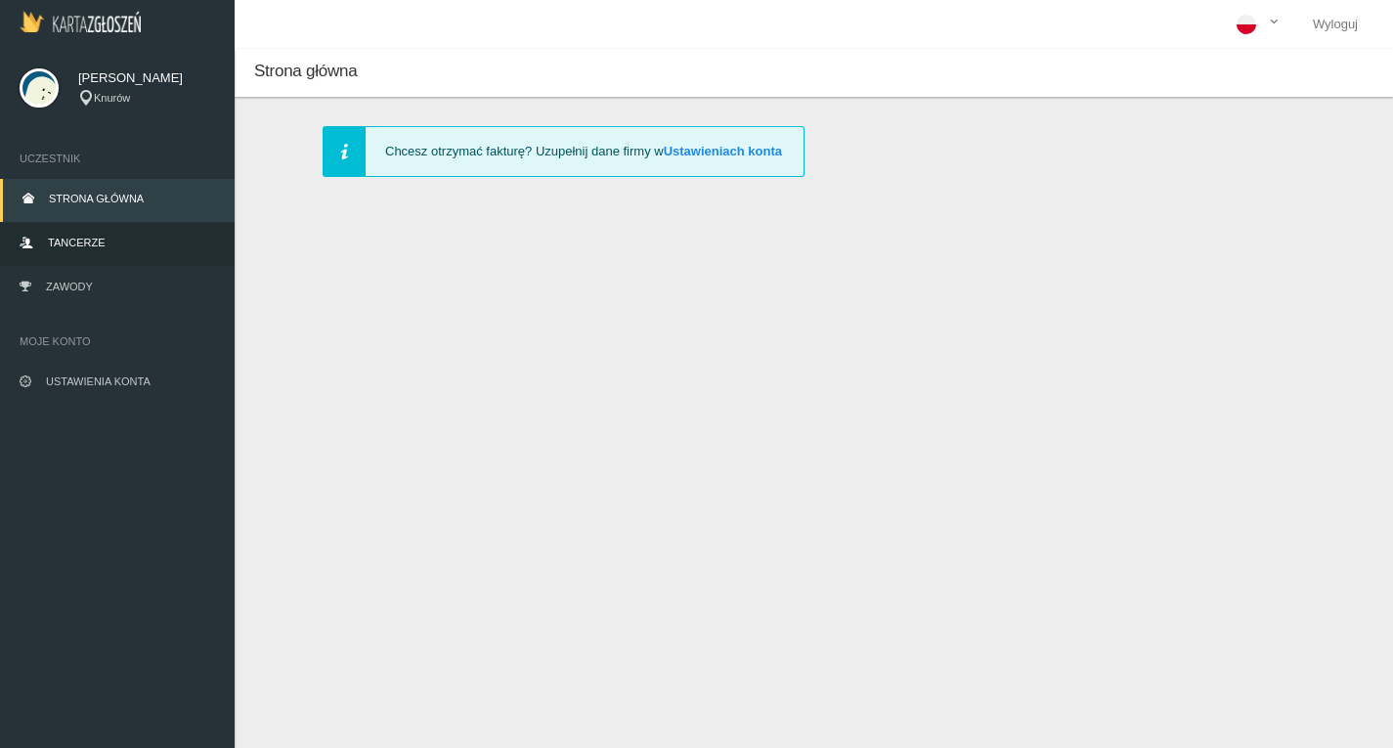
click at [70, 245] on span "Tancerze" at bounding box center [76, 243] width 57 height 12
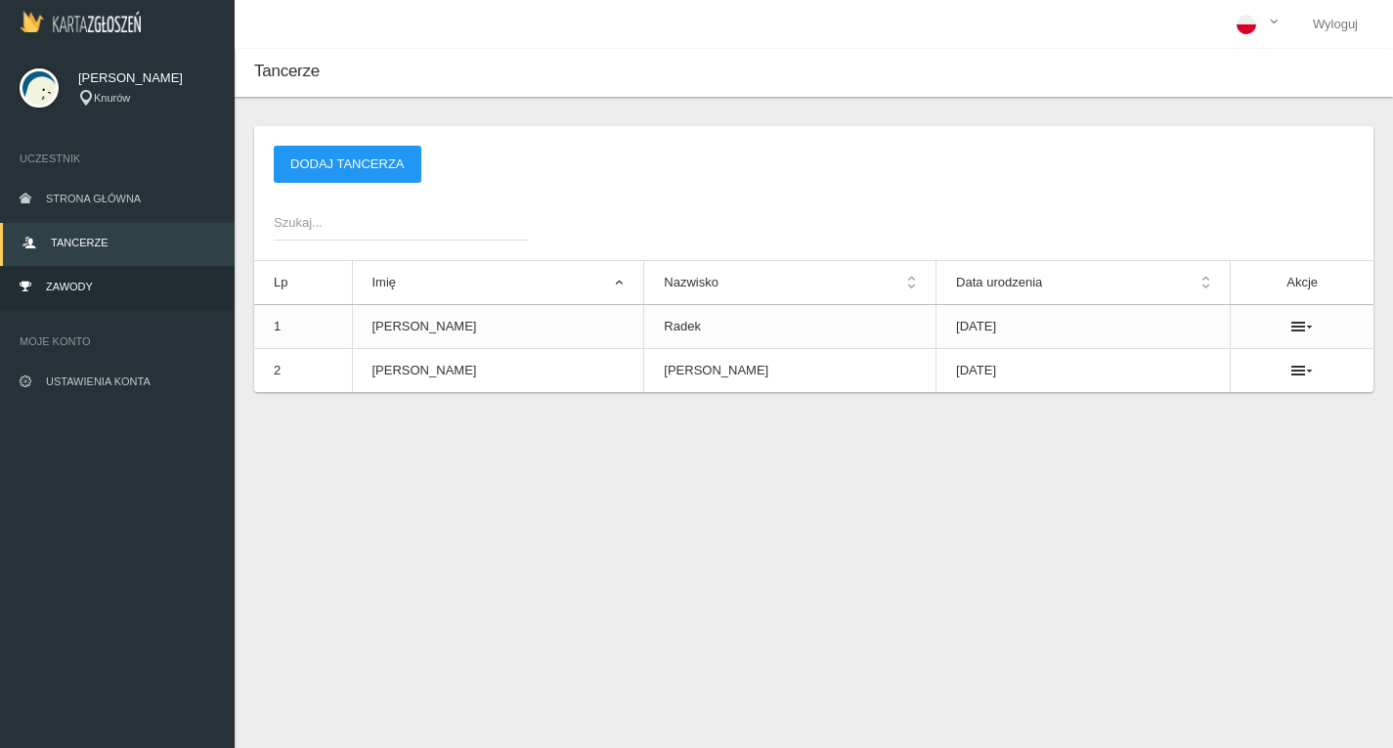
click at [74, 291] on span "Zawody" at bounding box center [69, 287] width 47 height 12
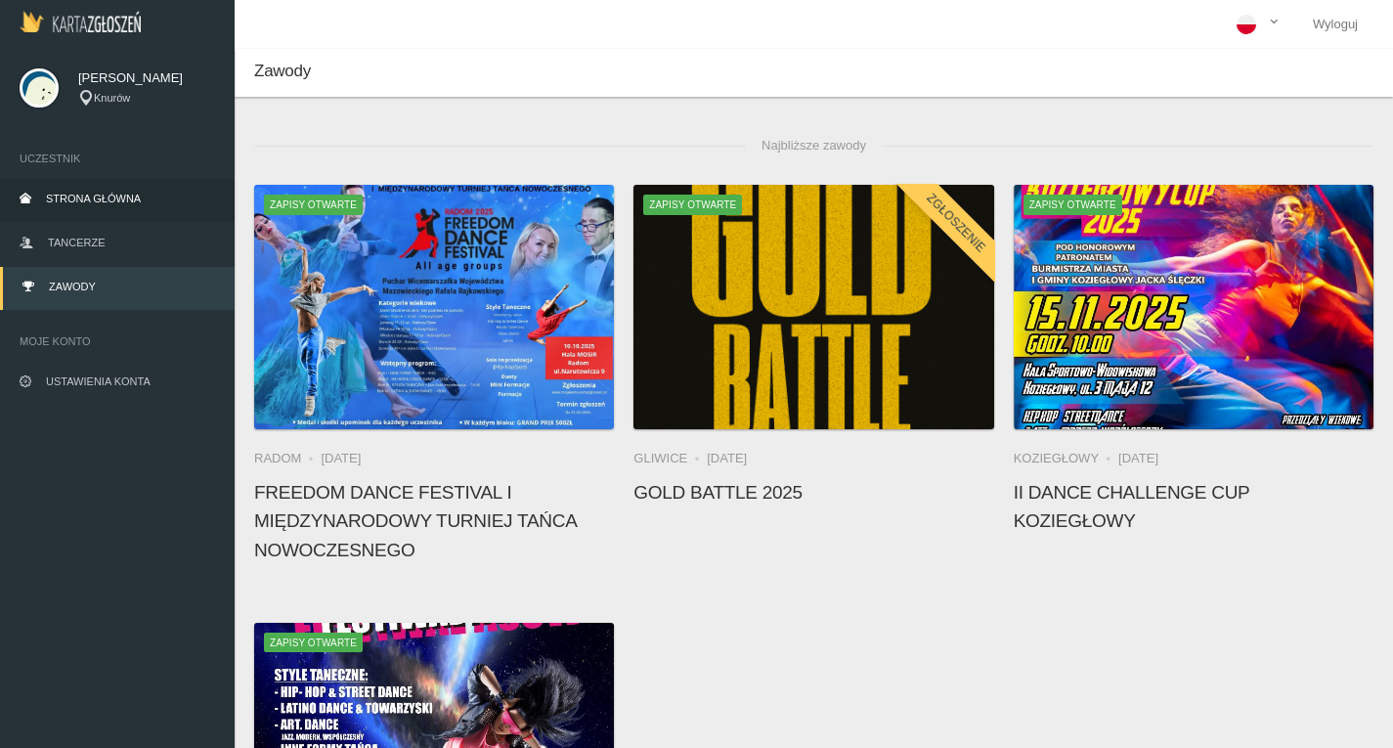
click at [132, 188] on link "Strona główna" at bounding box center [117, 200] width 235 height 43
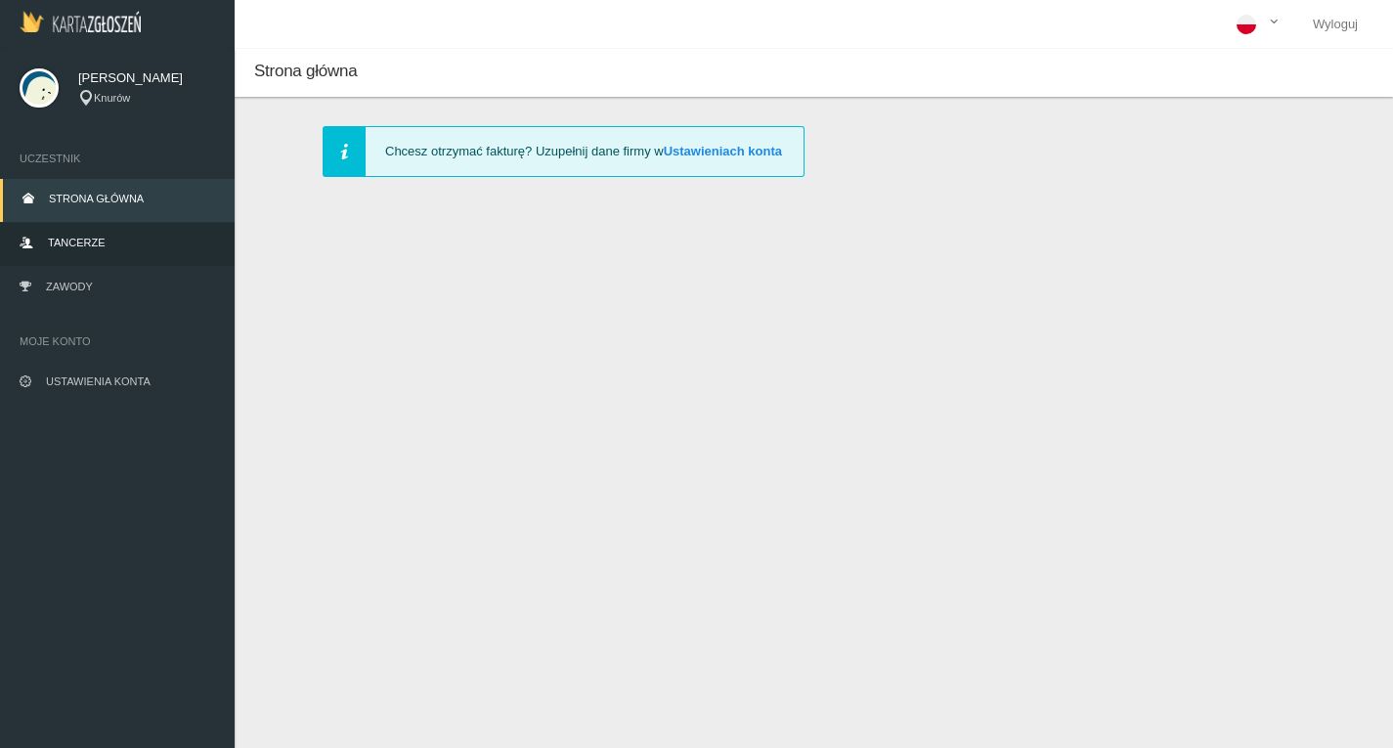
click at [84, 239] on span "Tancerze" at bounding box center [76, 243] width 57 height 12
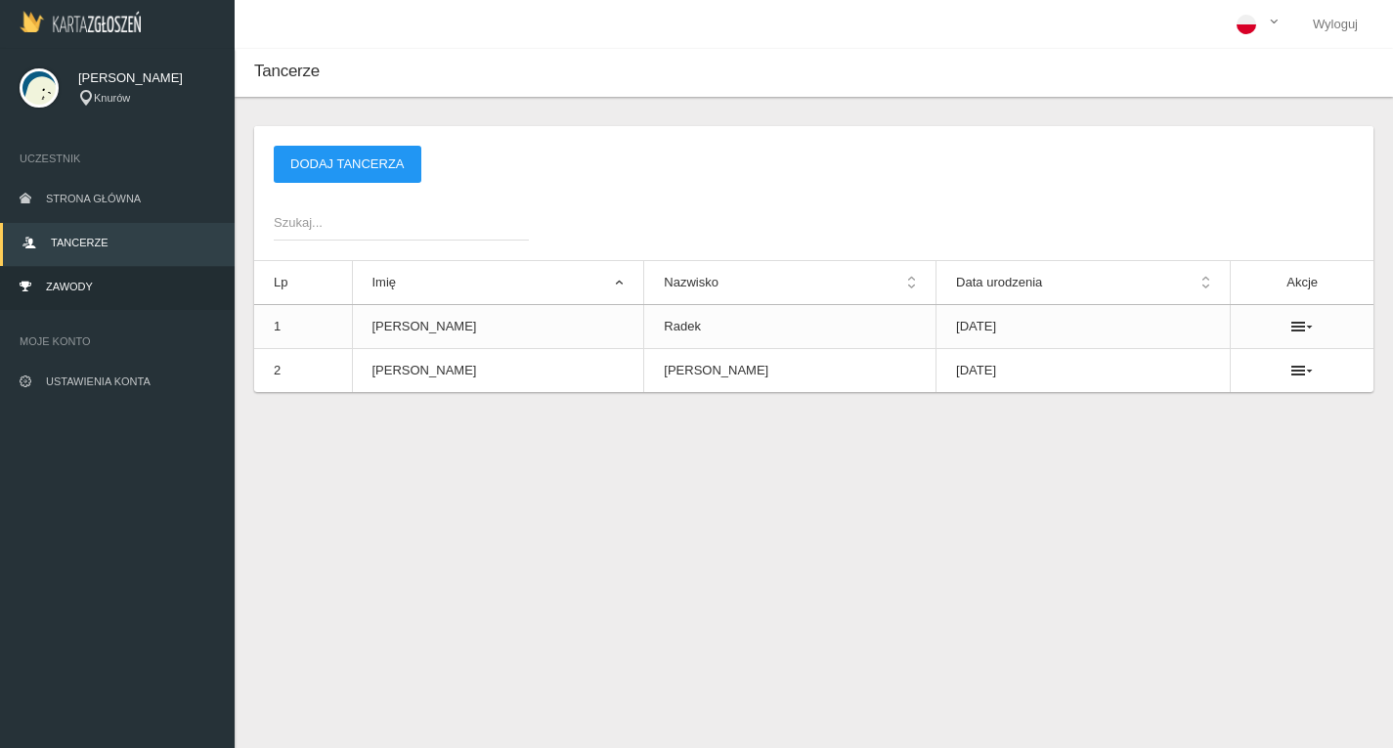
click at [73, 289] on span "Zawody" at bounding box center [69, 287] width 47 height 12
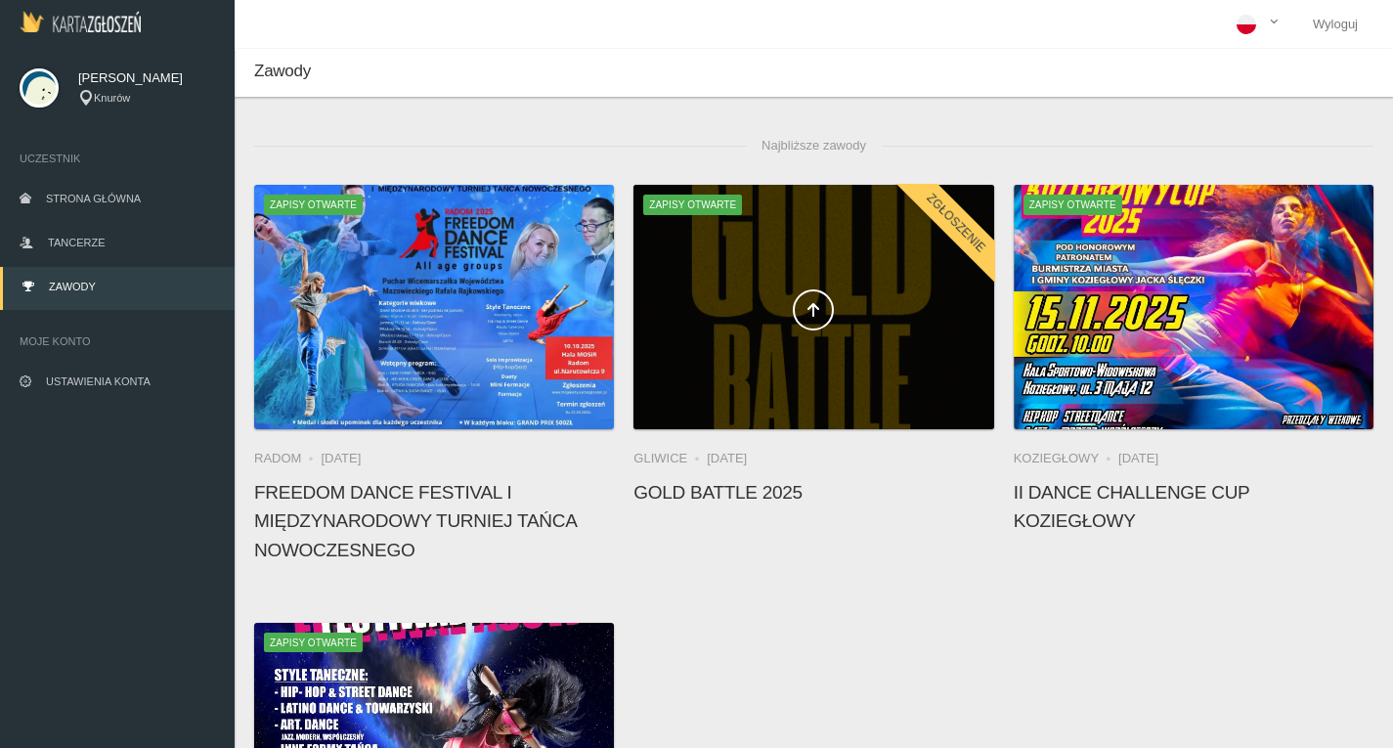
click at [738, 280] on div at bounding box center [814, 307] width 360 height 244
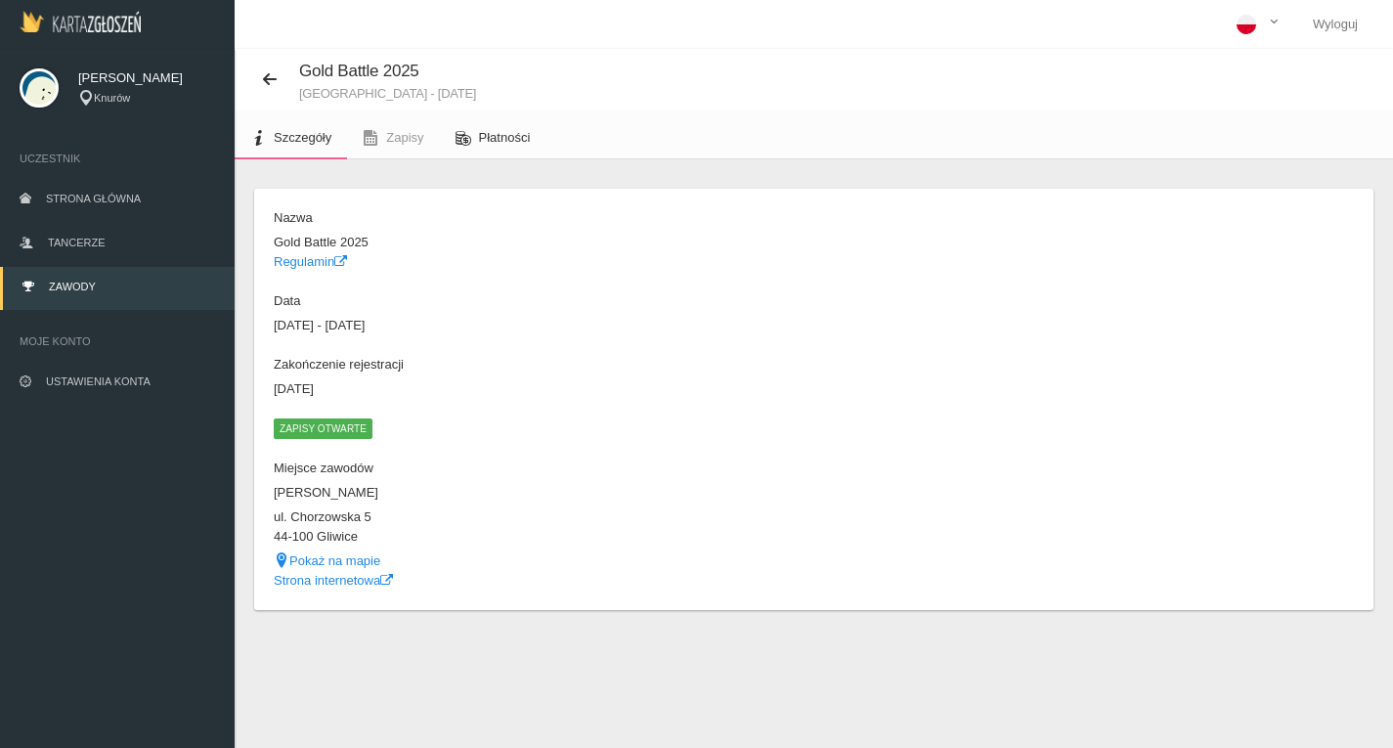
click at [491, 126] on link "Płatności" at bounding box center [493, 137] width 107 height 43
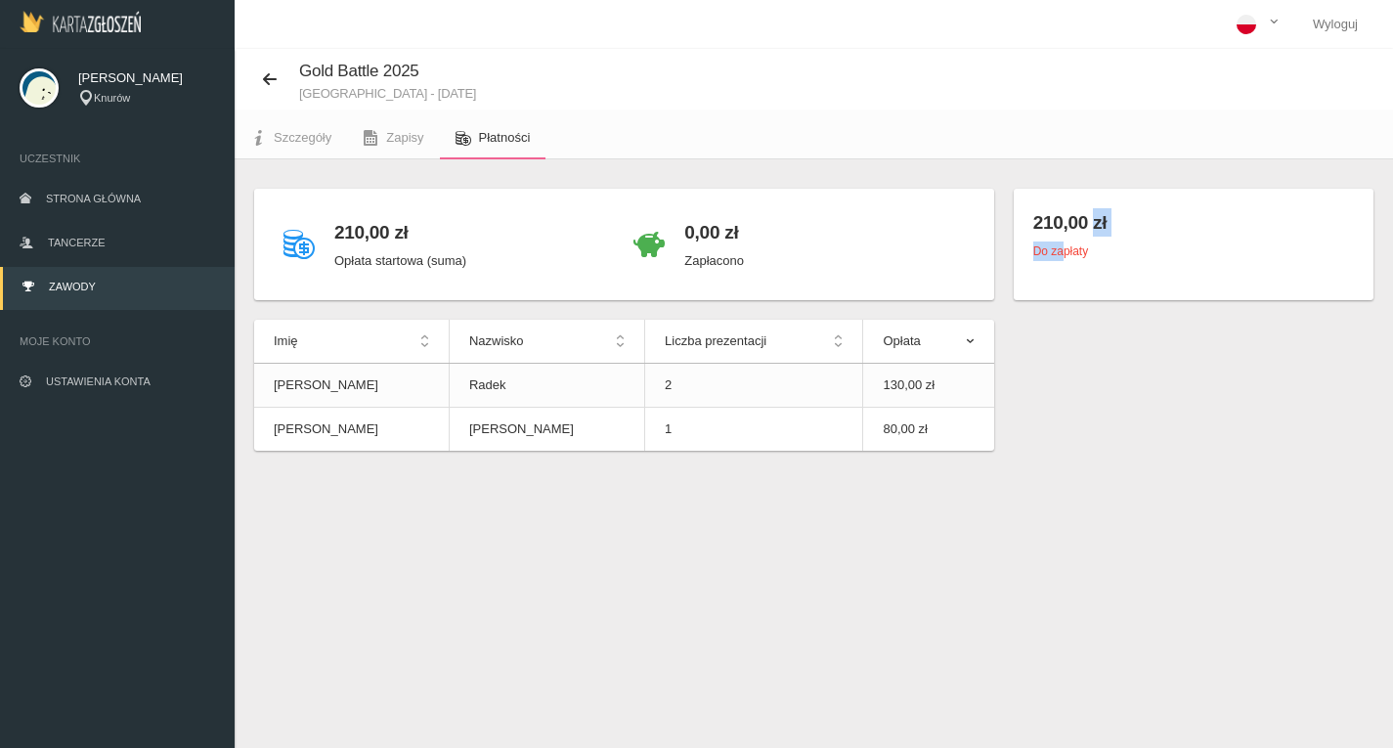
drag, startPoint x: 1067, startPoint y: 255, endPoint x: 1088, endPoint y: 219, distance: 42.1
click at [1088, 219] on div "210,00 zł Do zapłaty" at bounding box center [1194, 244] width 360 height 111
click at [1088, 219] on h4 "210,00 zł" at bounding box center [1194, 222] width 321 height 28
click at [1132, 244] on div "Do zapłaty" at bounding box center [1194, 252] width 321 height 20
